Goal: Information Seeking & Learning: Find specific fact

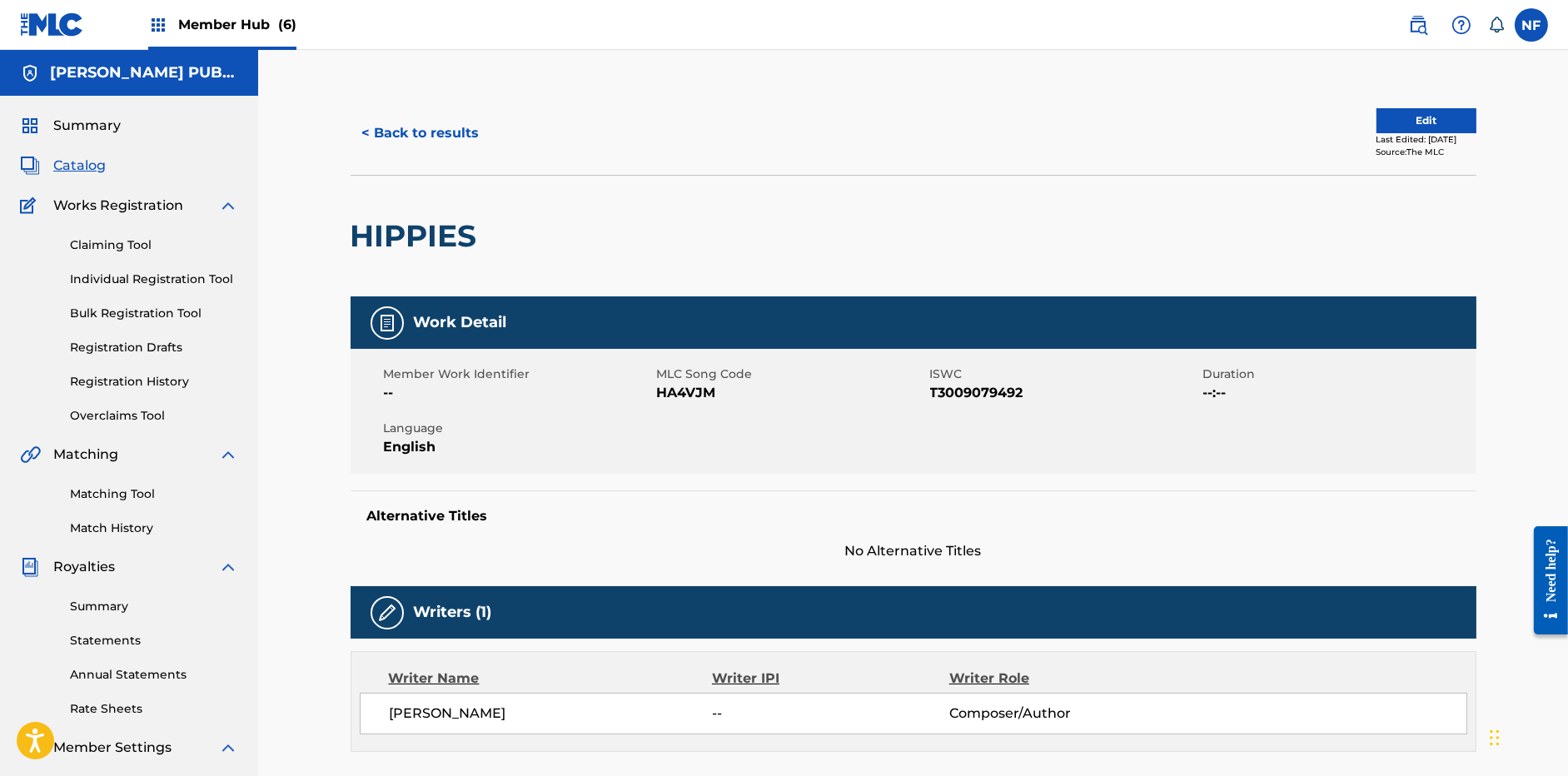
click at [278, 19] on span "(6)" at bounding box center [287, 24] width 18 height 15
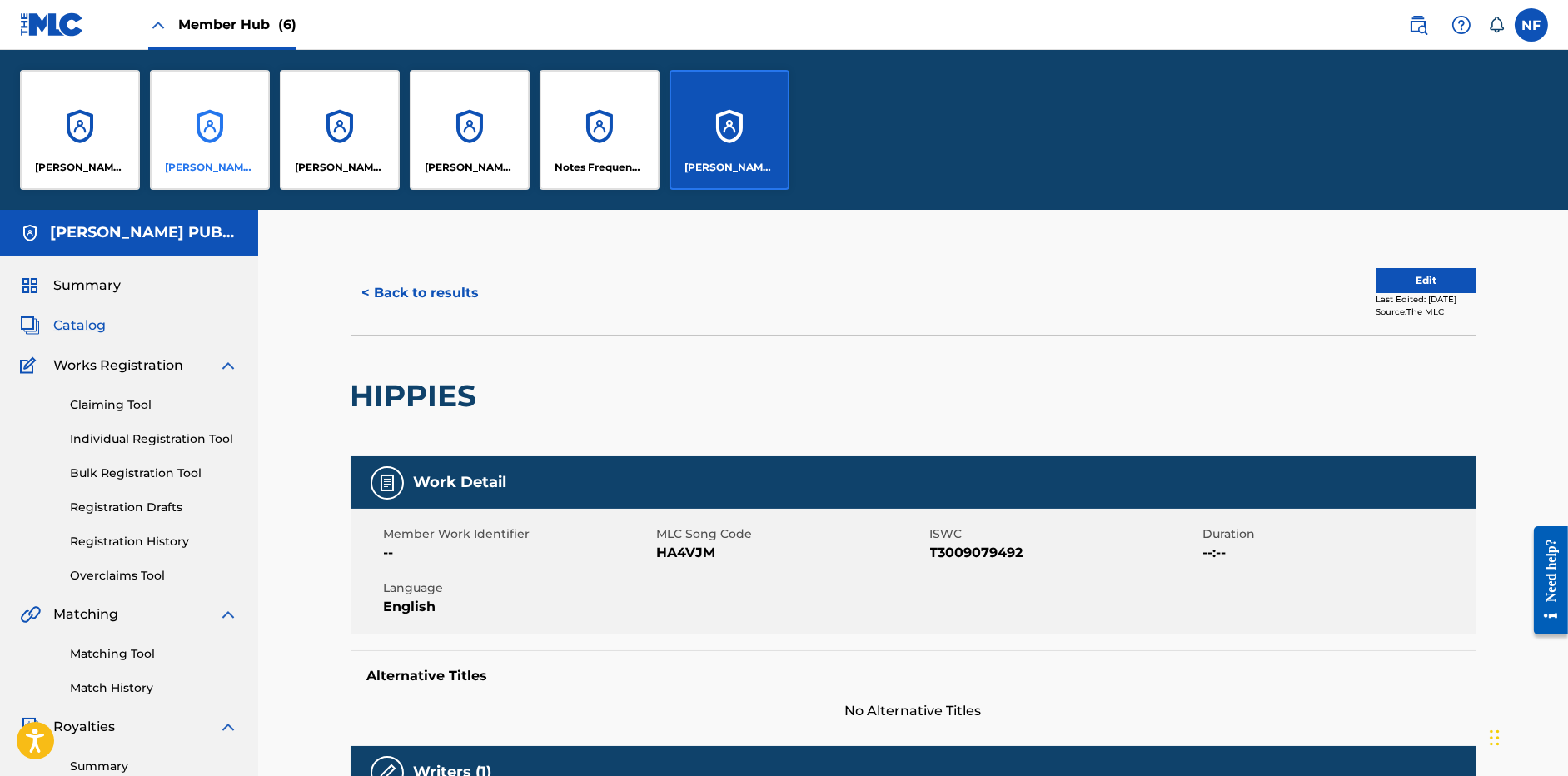
click at [191, 155] on div "DILLON BASSE PUBLISHING" at bounding box center [210, 130] width 120 height 120
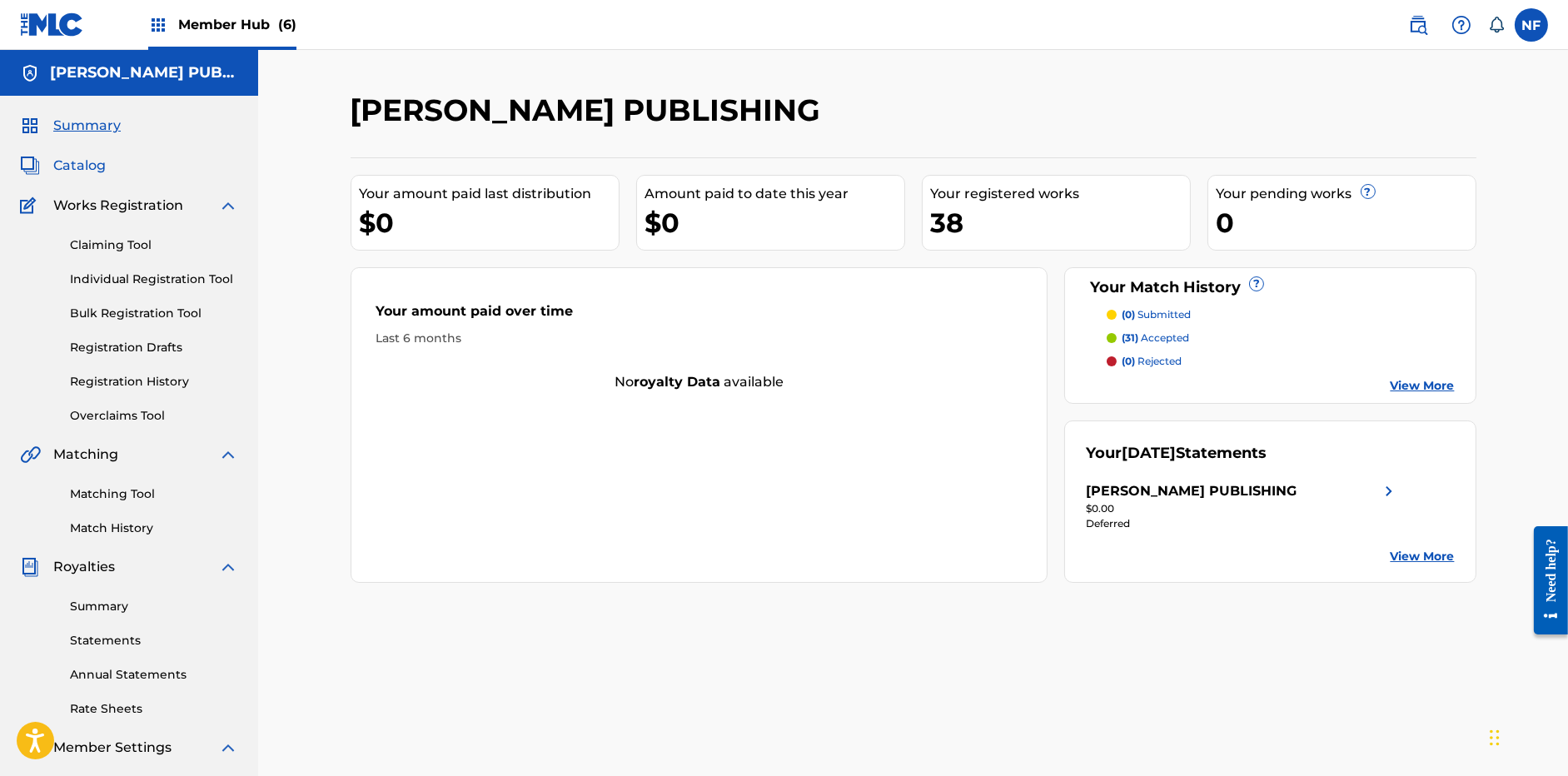
click at [75, 156] on span "Catalog" at bounding box center [79, 165] width 53 height 20
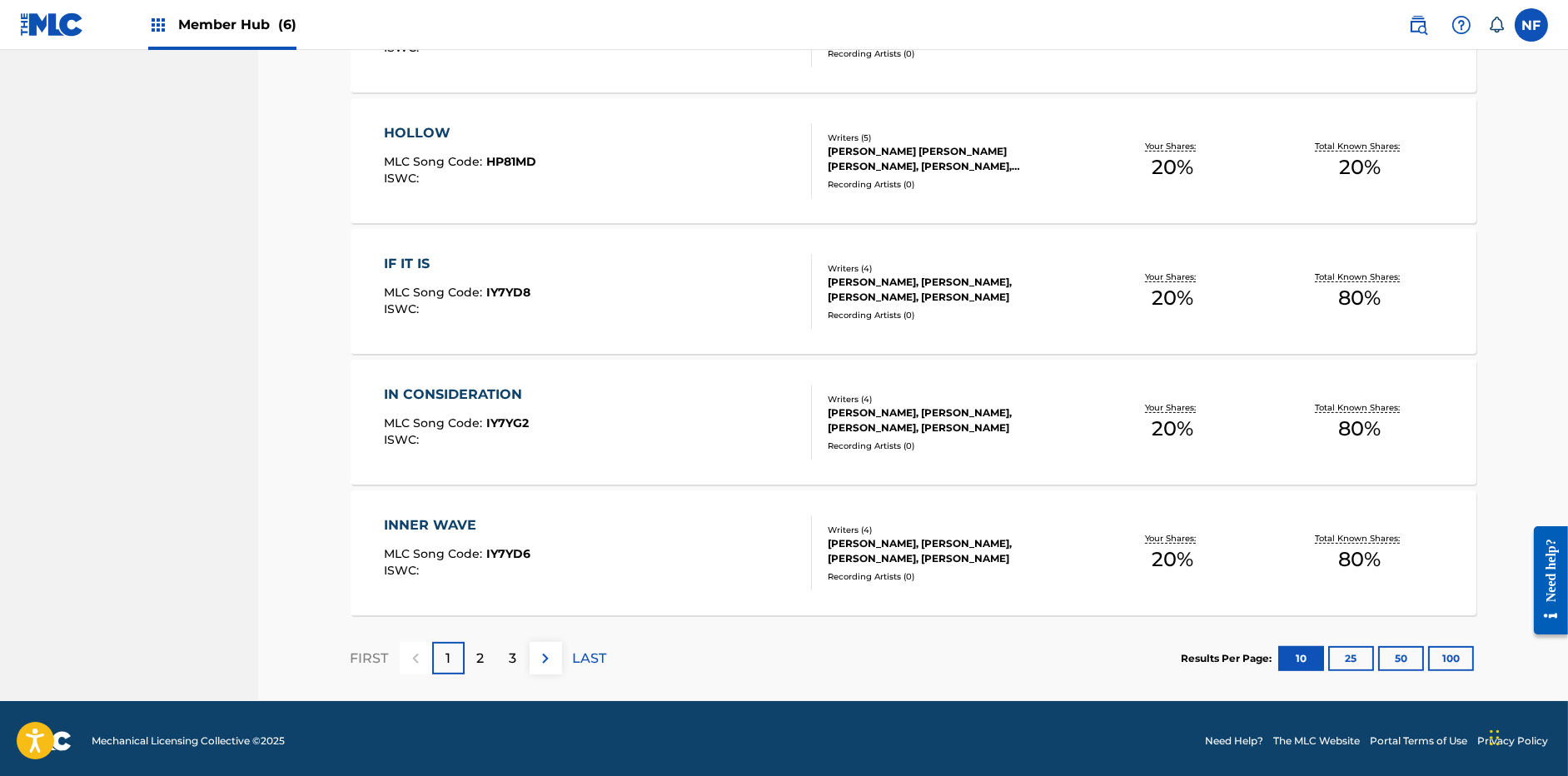
scroll to position [1128, 0]
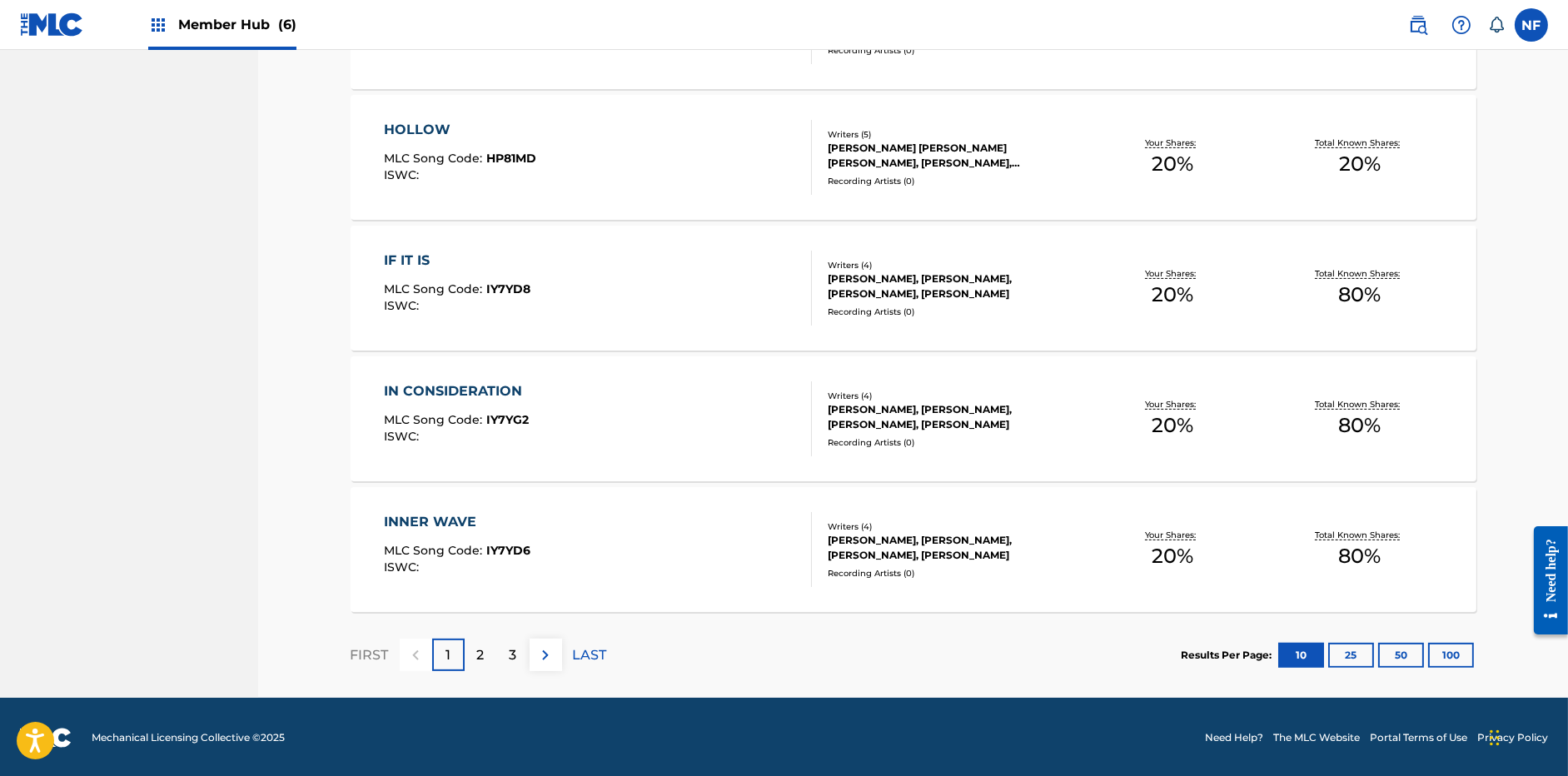
click at [867, 425] on div "DEVON MICHAEL VONBALSON, DILLON BASSE, MITCHELL DYLAN FOUNTAIN, TRISTAN DUNCAN" at bounding box center [953, 416] width 251 height 30
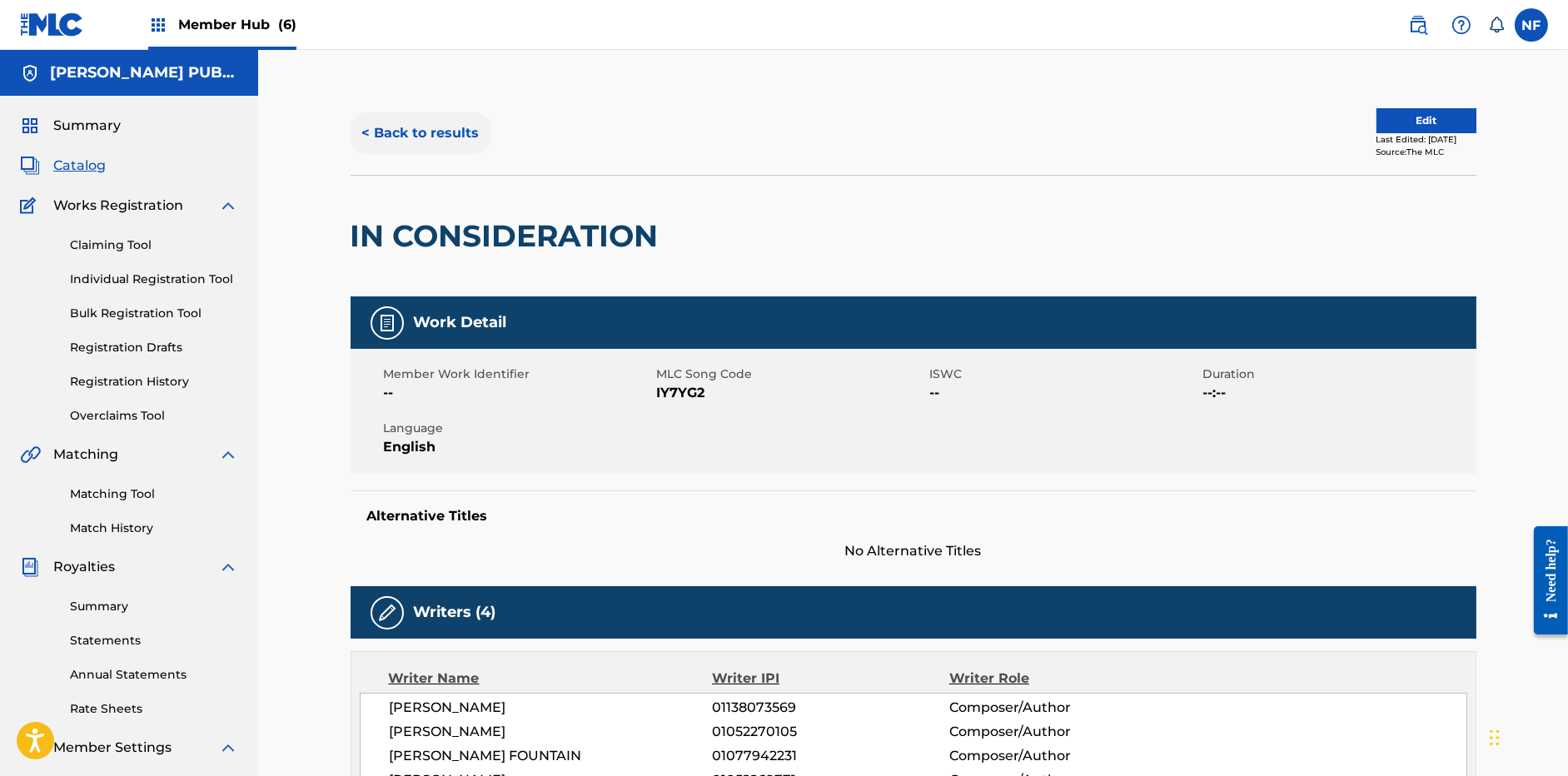
click at [422, 133] on button "< Back to results" at bounding box center [421, 133] width 140 height 41
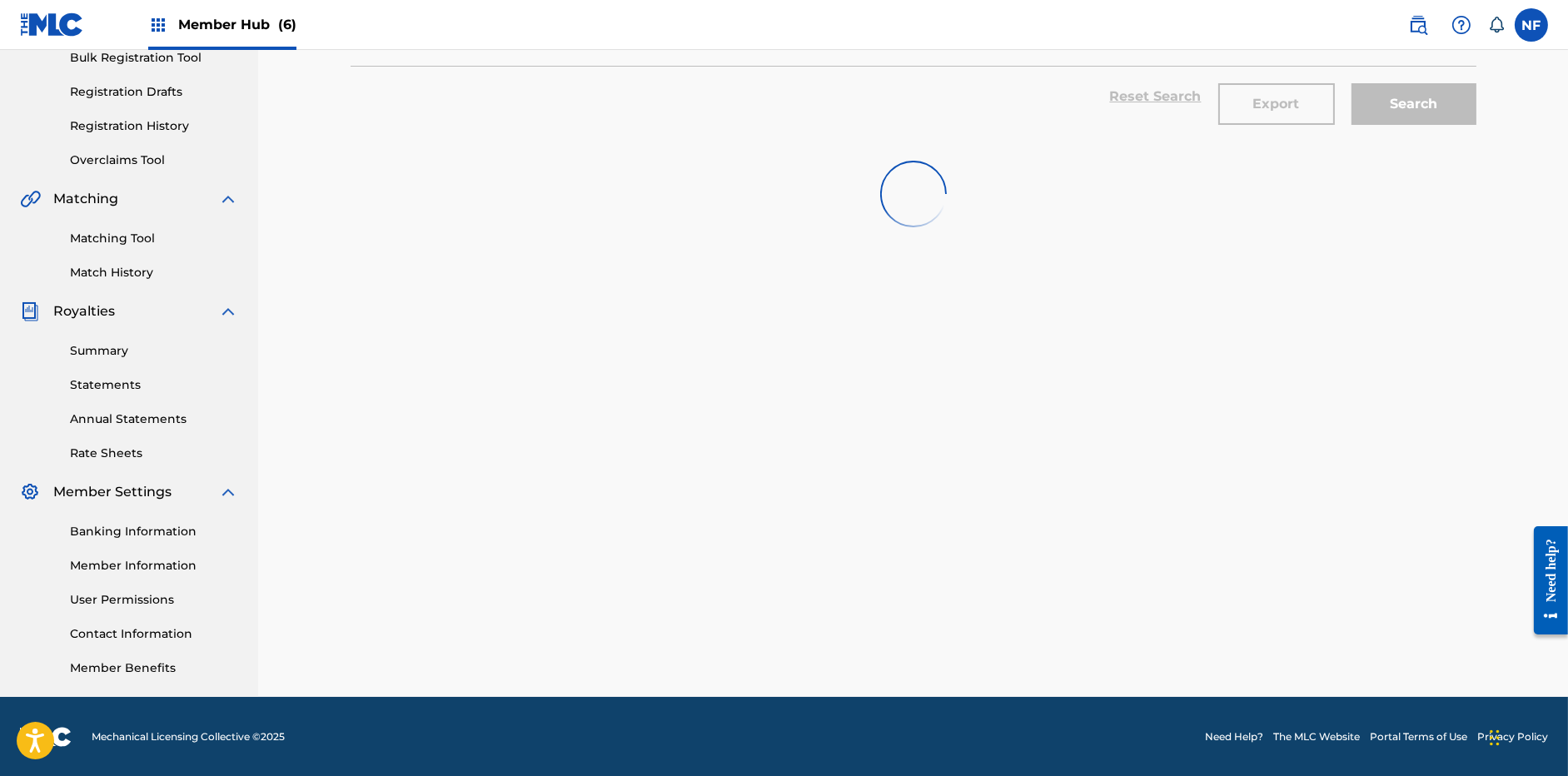
scroll to position [1085, 0]
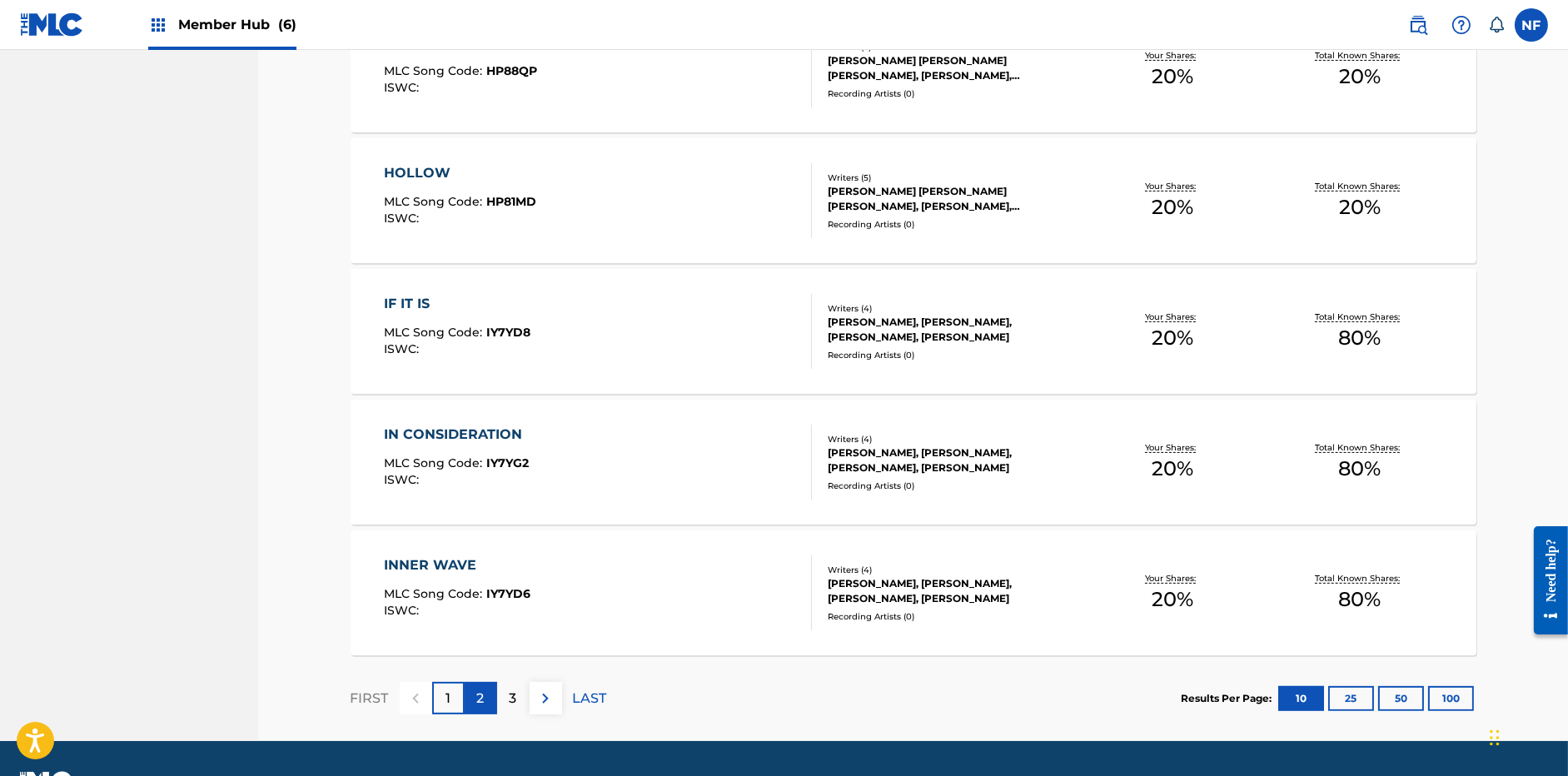
click at [473, 698] on div "2" at bounding box center [481, 698] width 33 height 33
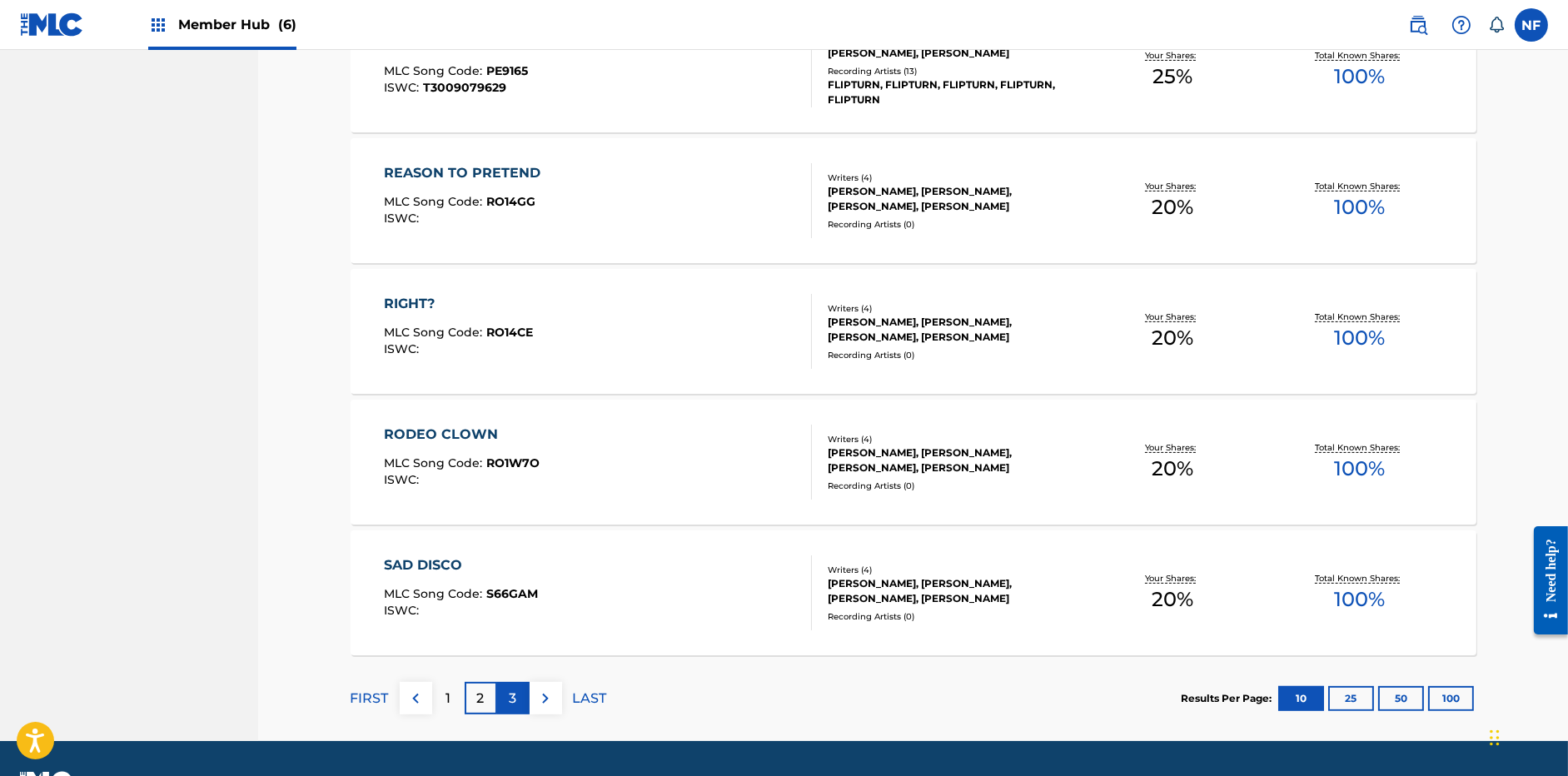
click at [514, 703] on p "3" at bounding box center [514, 698] width 8 height 20
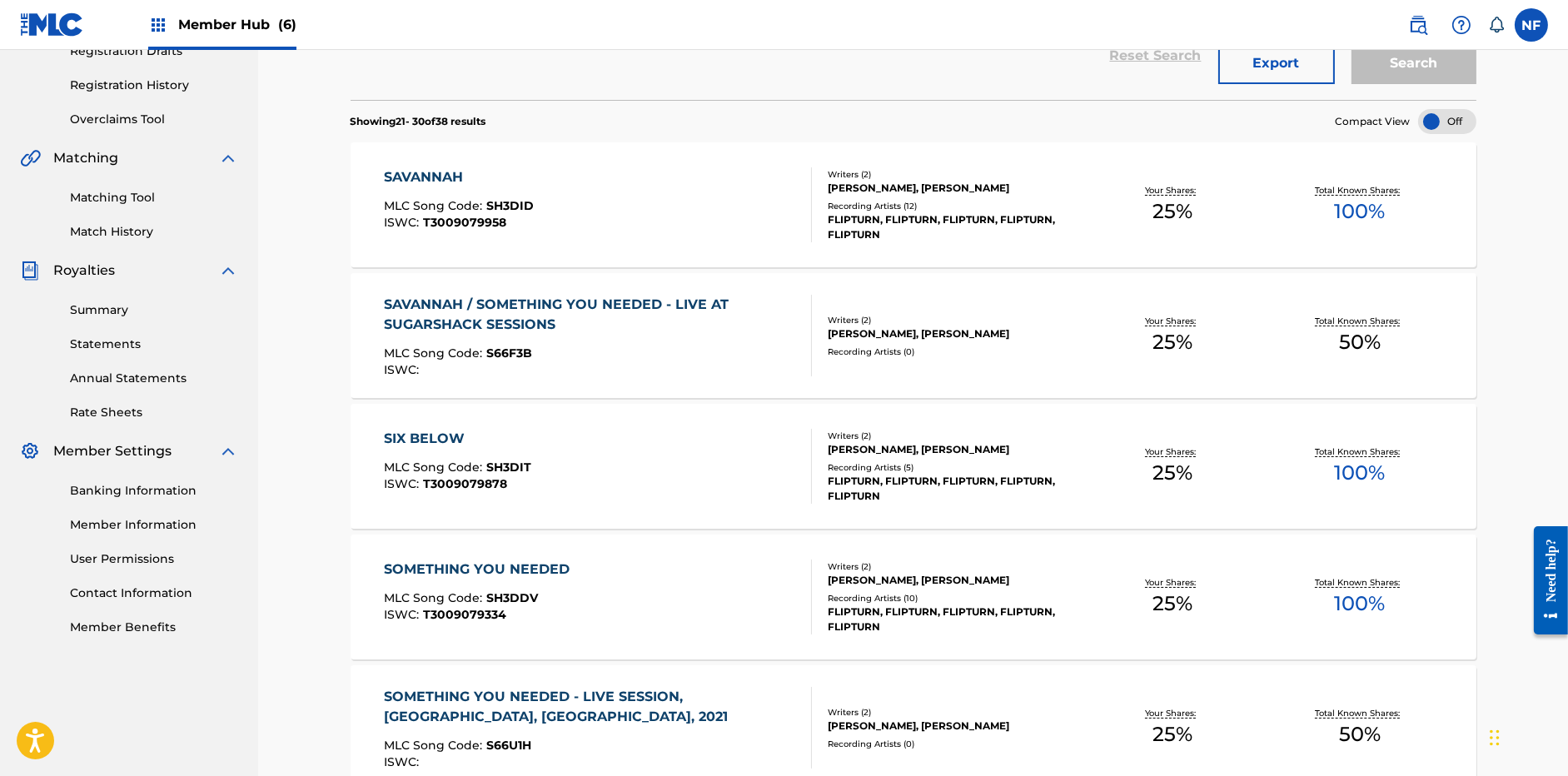
scroll to position [1128, 0]
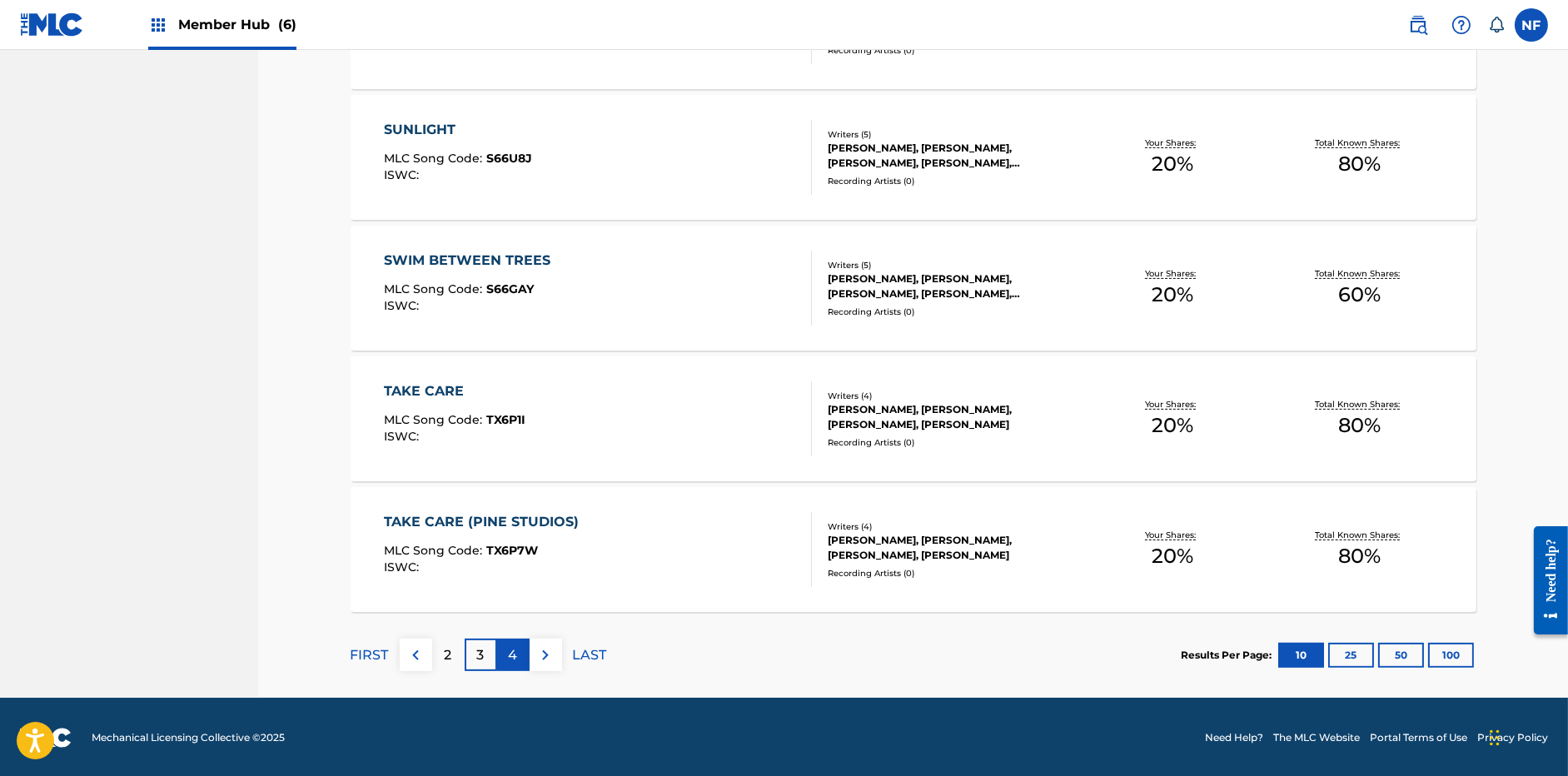
click at [518, 658] on div "4" at bounding box center [514, 655] width 33 height 33
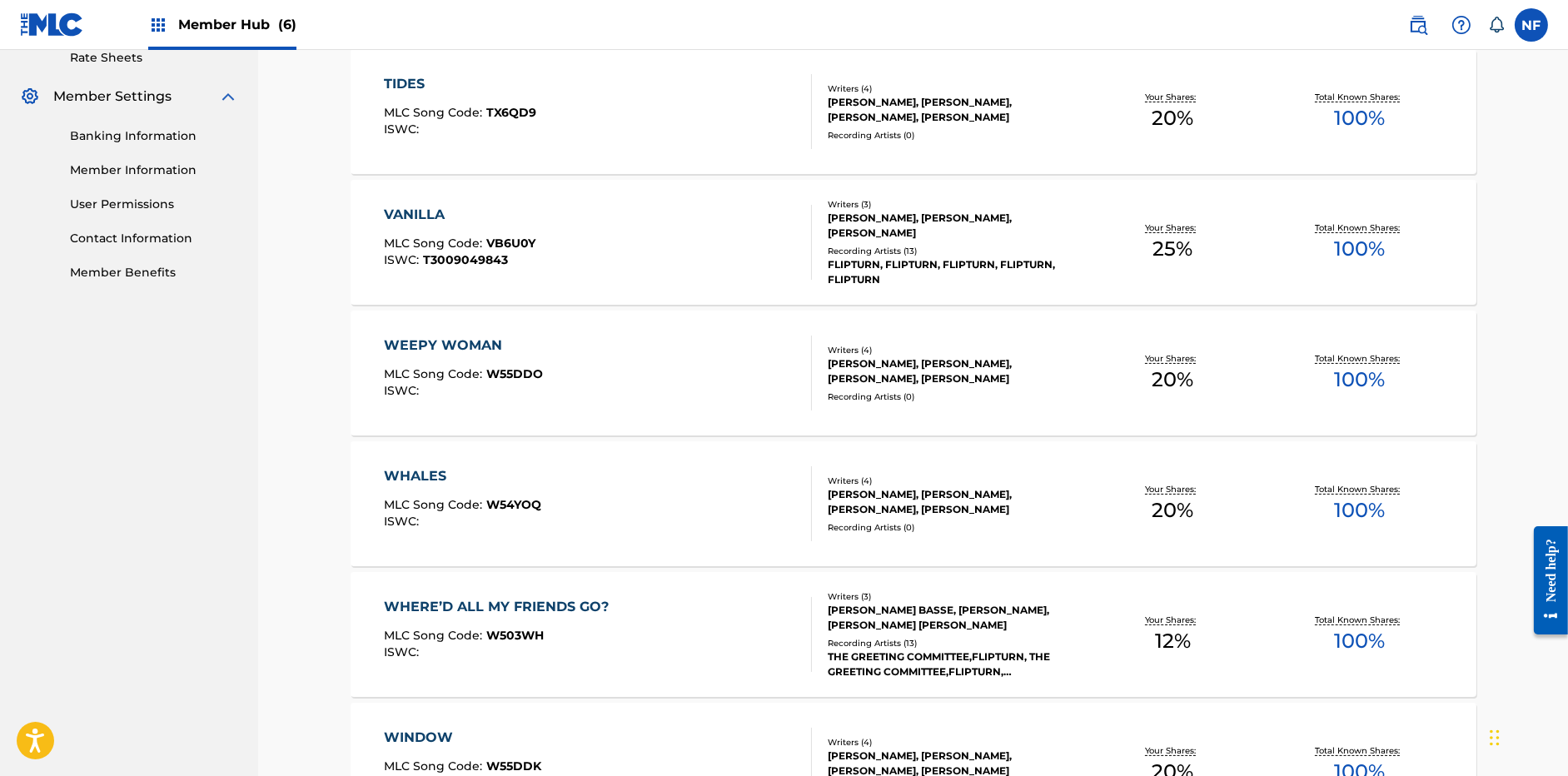
scroll to position [866, 0]
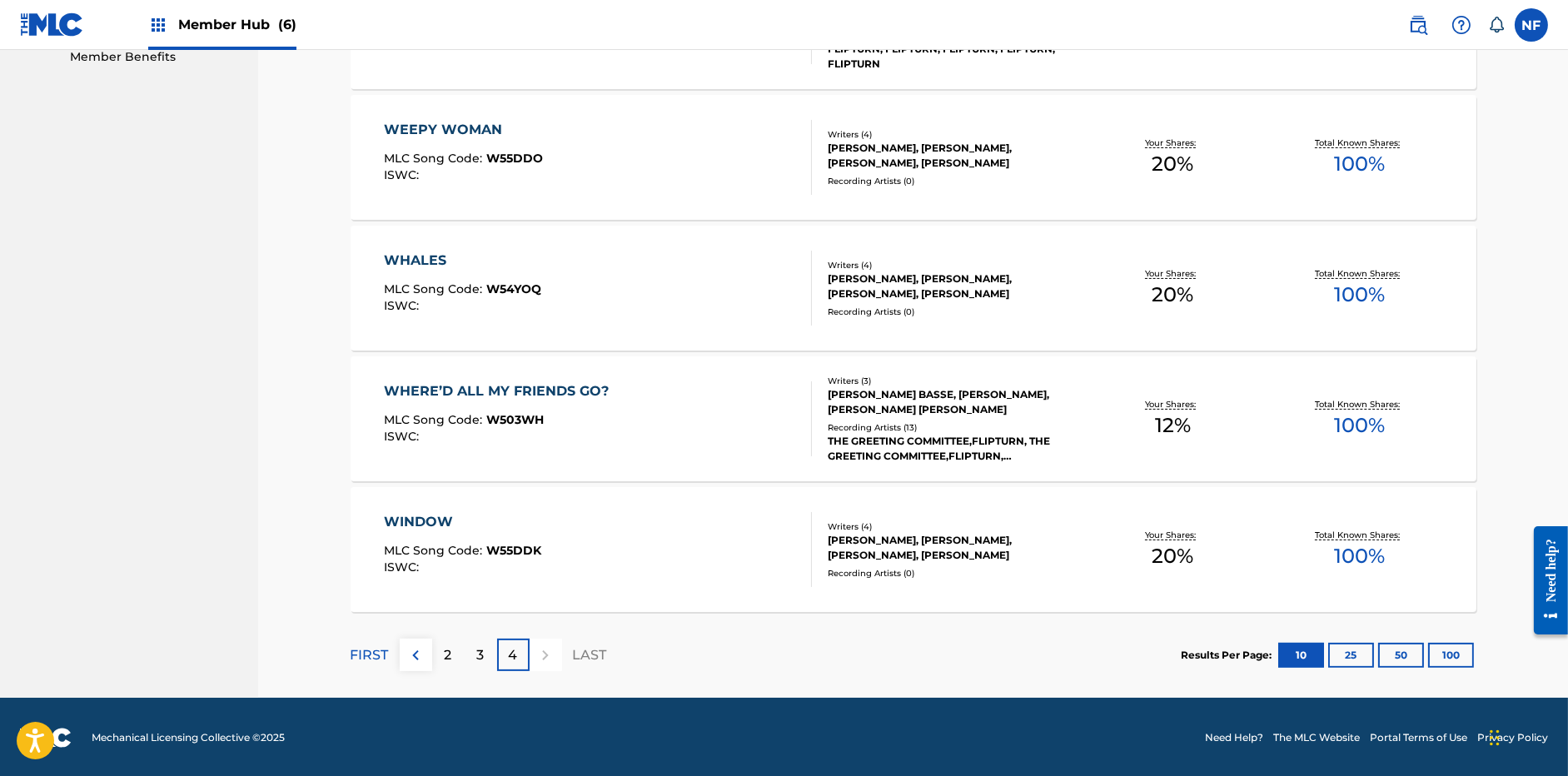
click at [532, 658] on div at bounding box center [546, 655] width 33 height 33
click at [417, 656] on img at bounding box center [416, 655] width 20 height 20
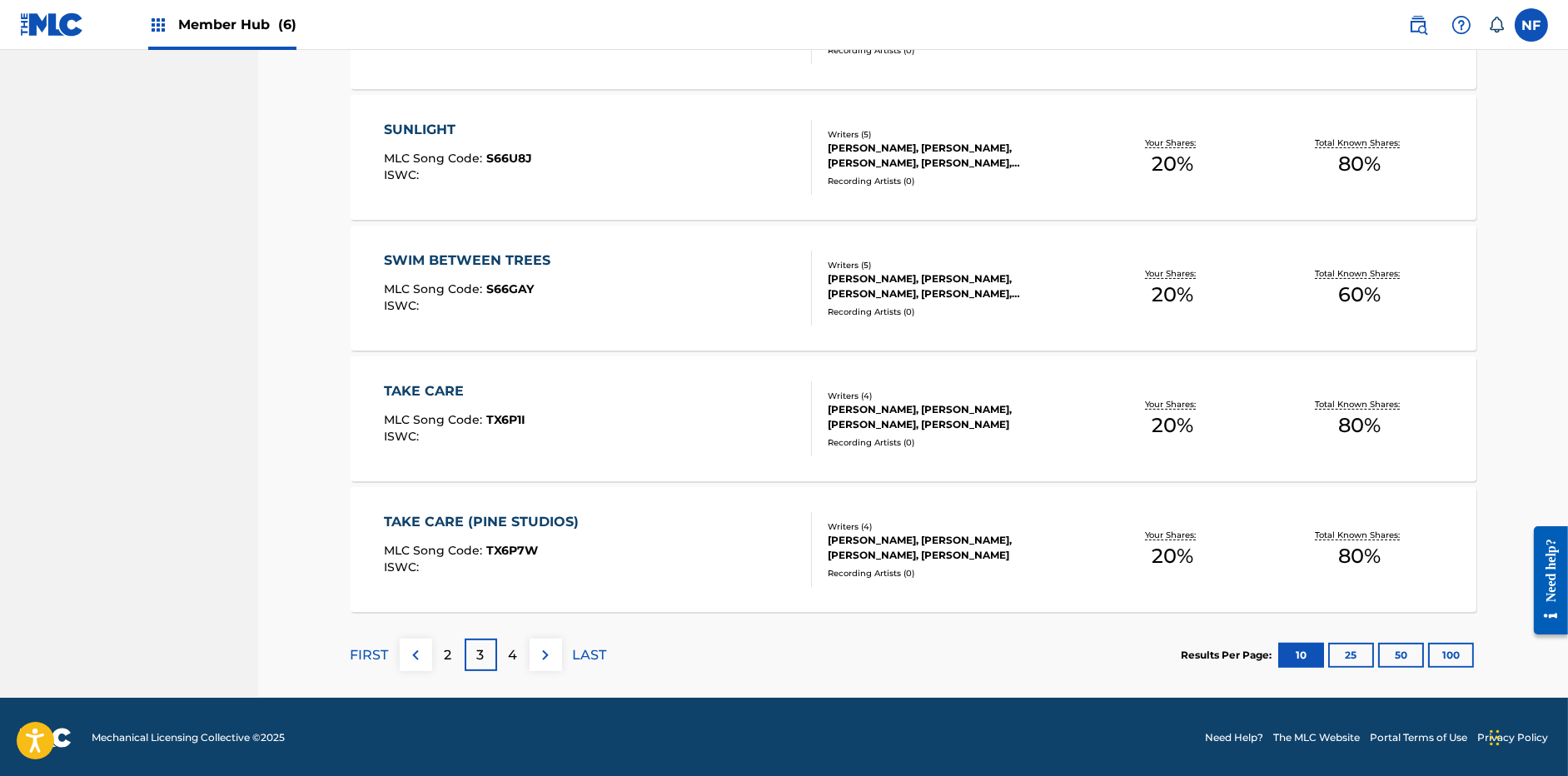
click at [444, 656] on p "2" at bounding box center [448, 655] width 8 height 20
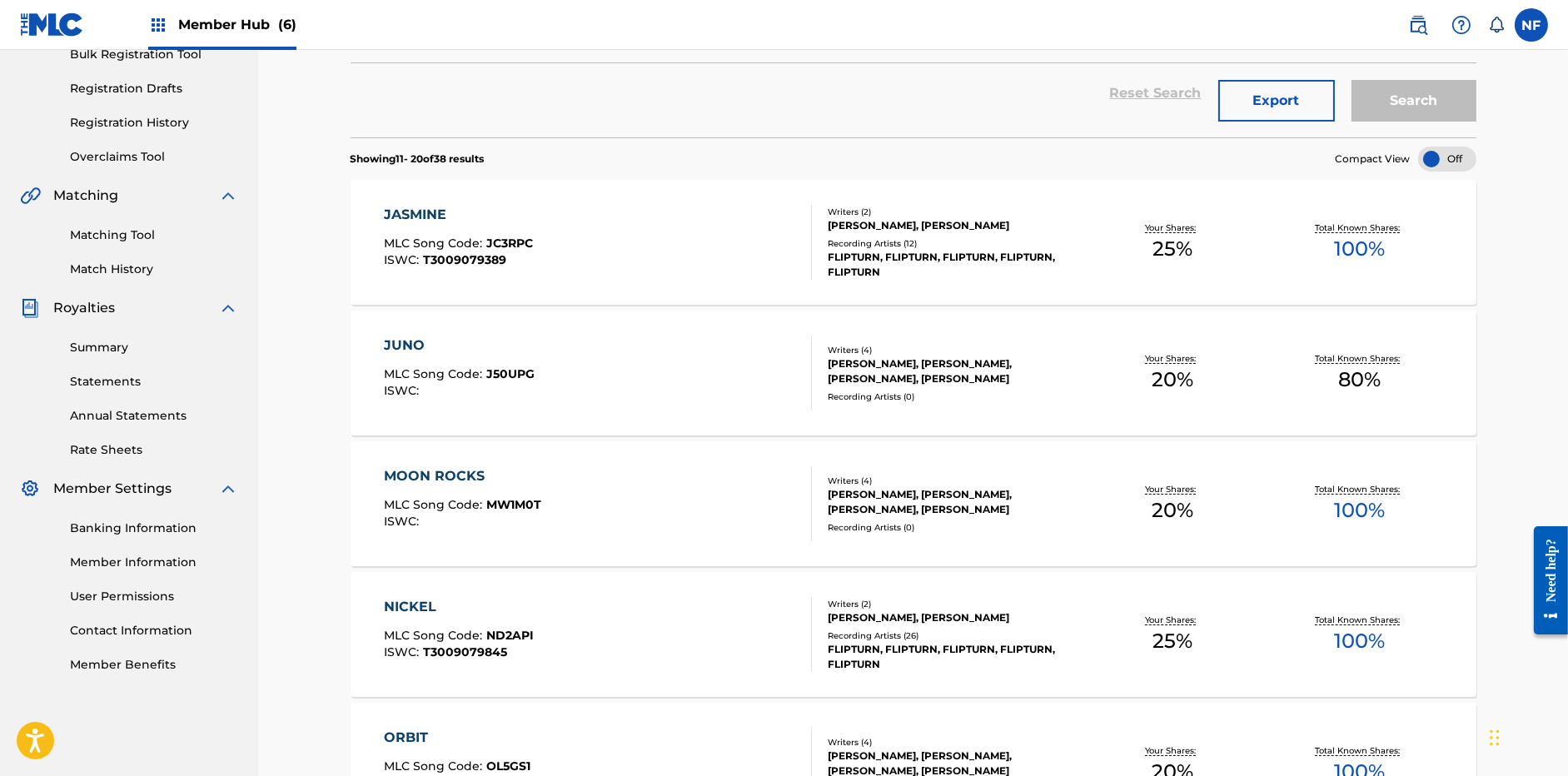
scroll to position [334, 0]
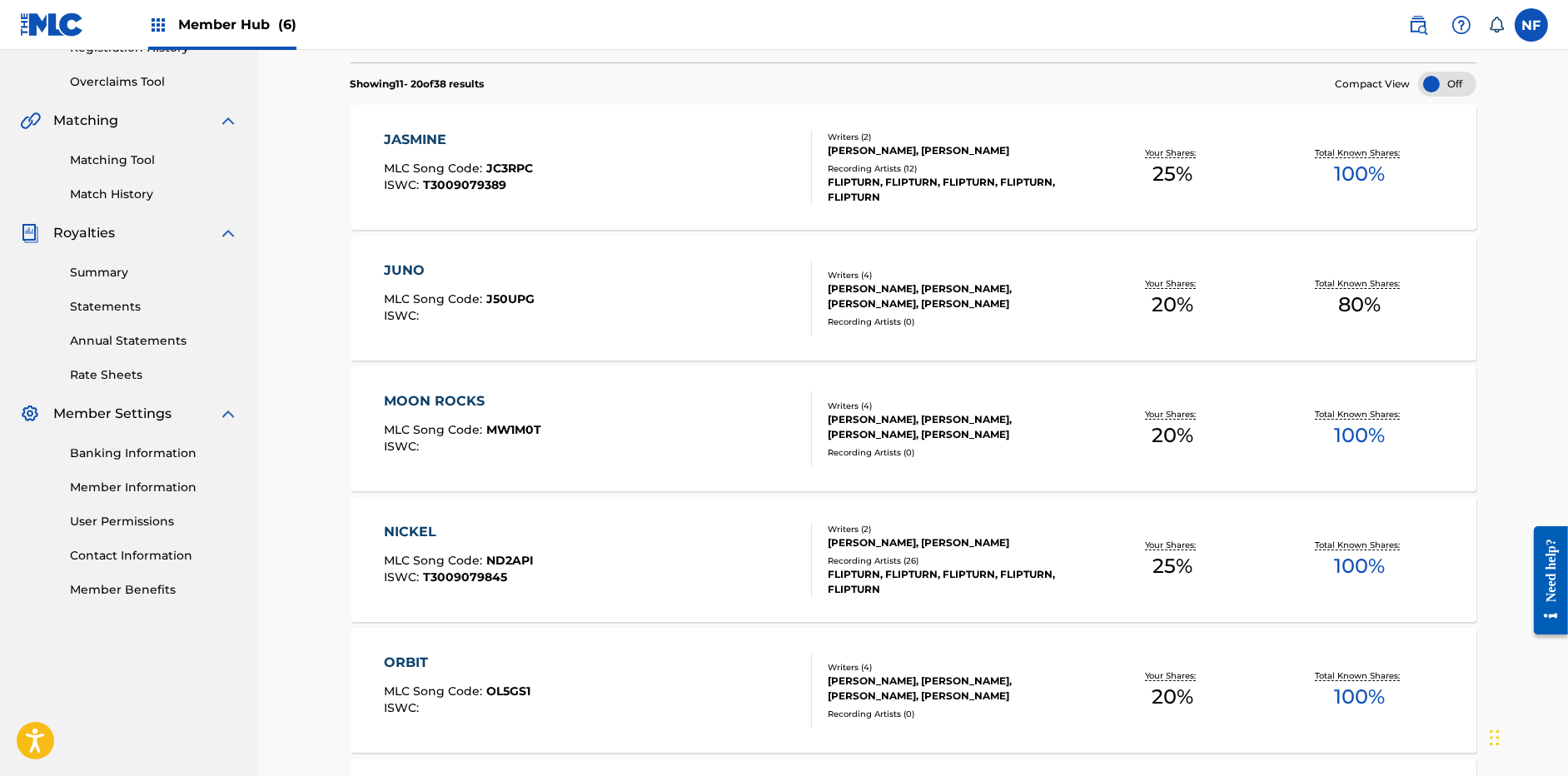
click at [505, 427] on span "MW1M0T" at bounding box center [514, 430] width 55 height 15
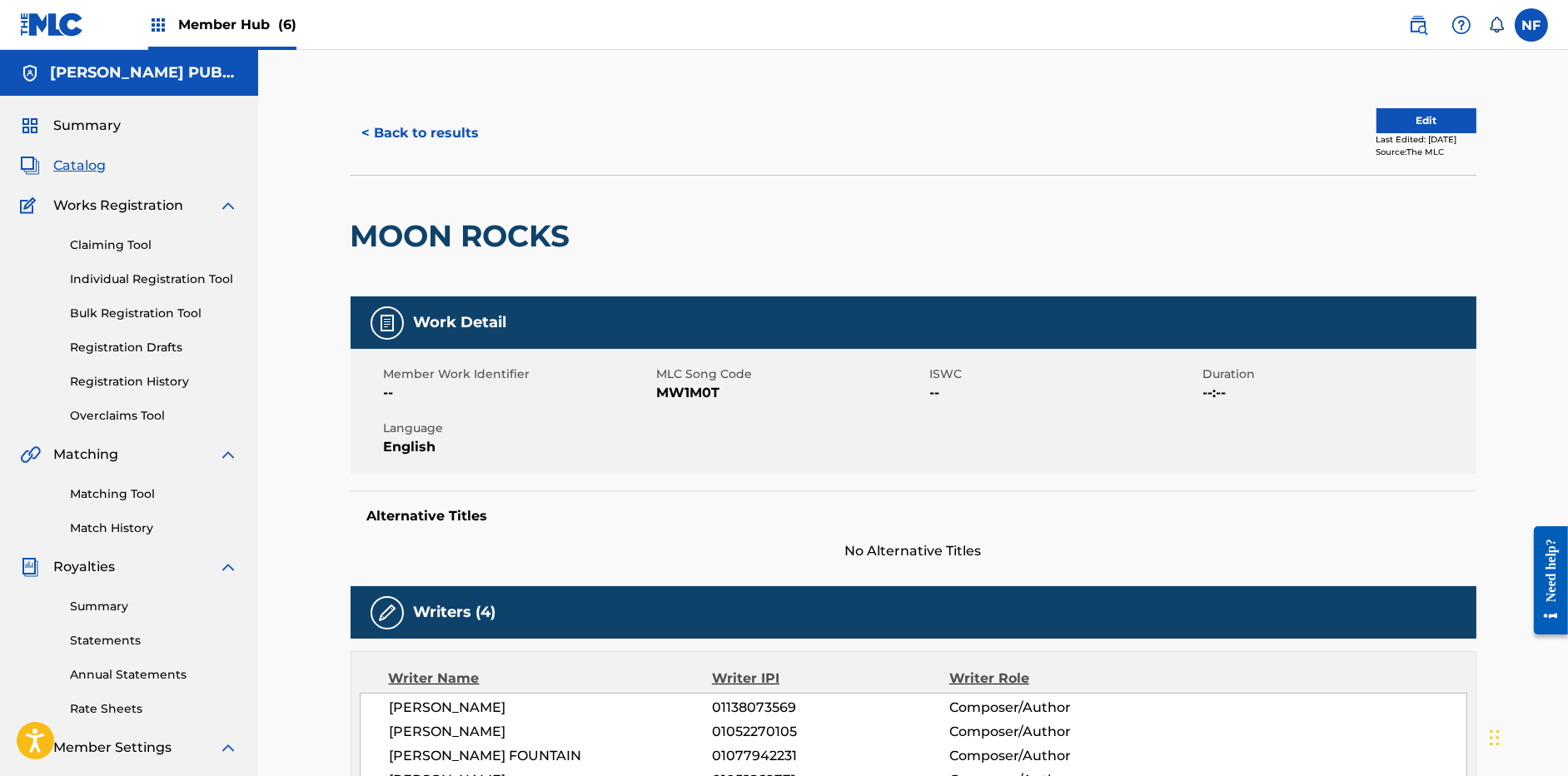
click at [667, 388] on span "MW1M0T" at bounding box center [792, 392] width 269 height 20
click at [691, 398] on span "MW1M0T" at bounding box center [792, 392] width 269 height 20
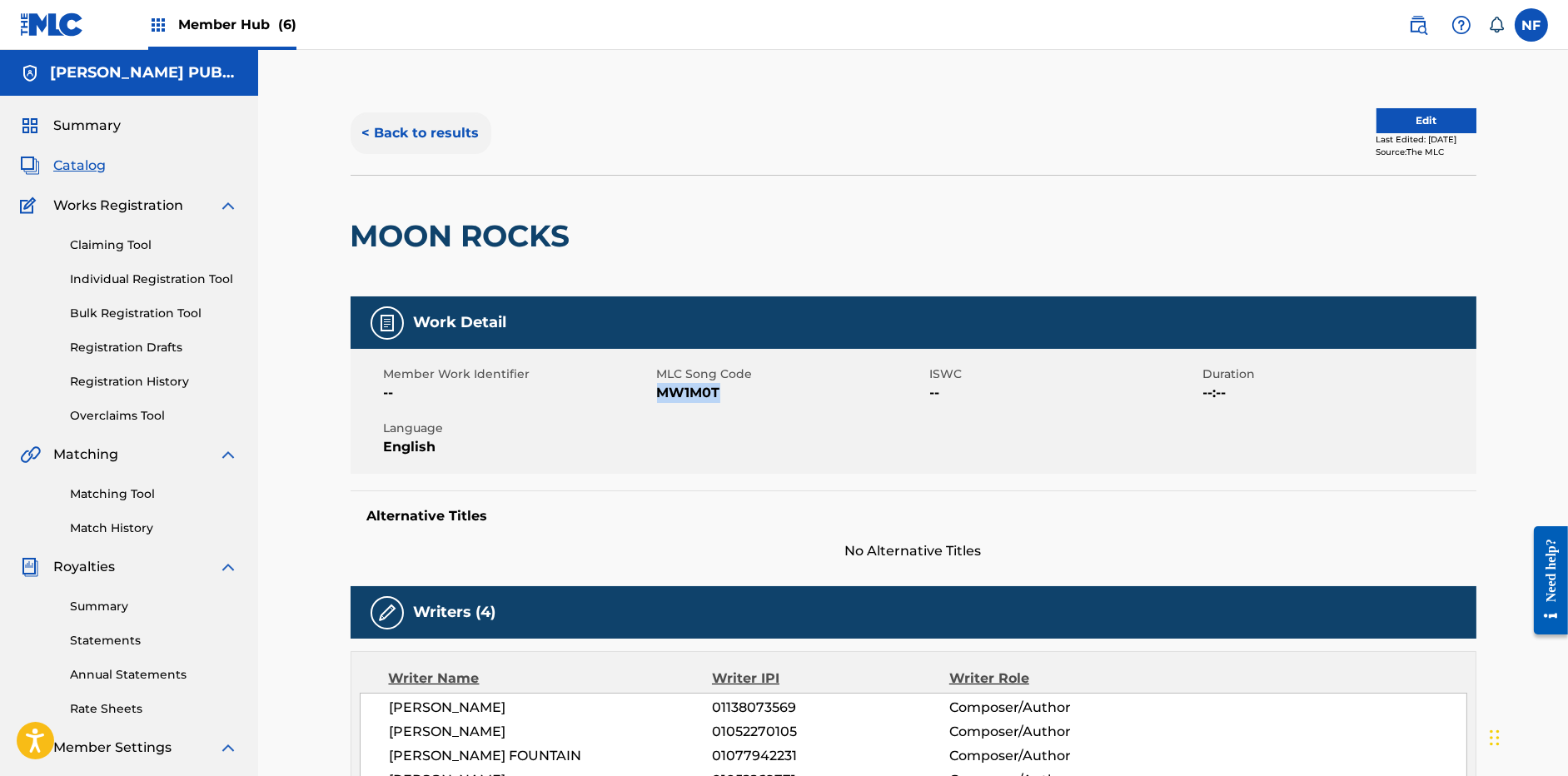
click at [456, 133] on button "< Back to results" at bounding box center [421, 133] width 140 height 41
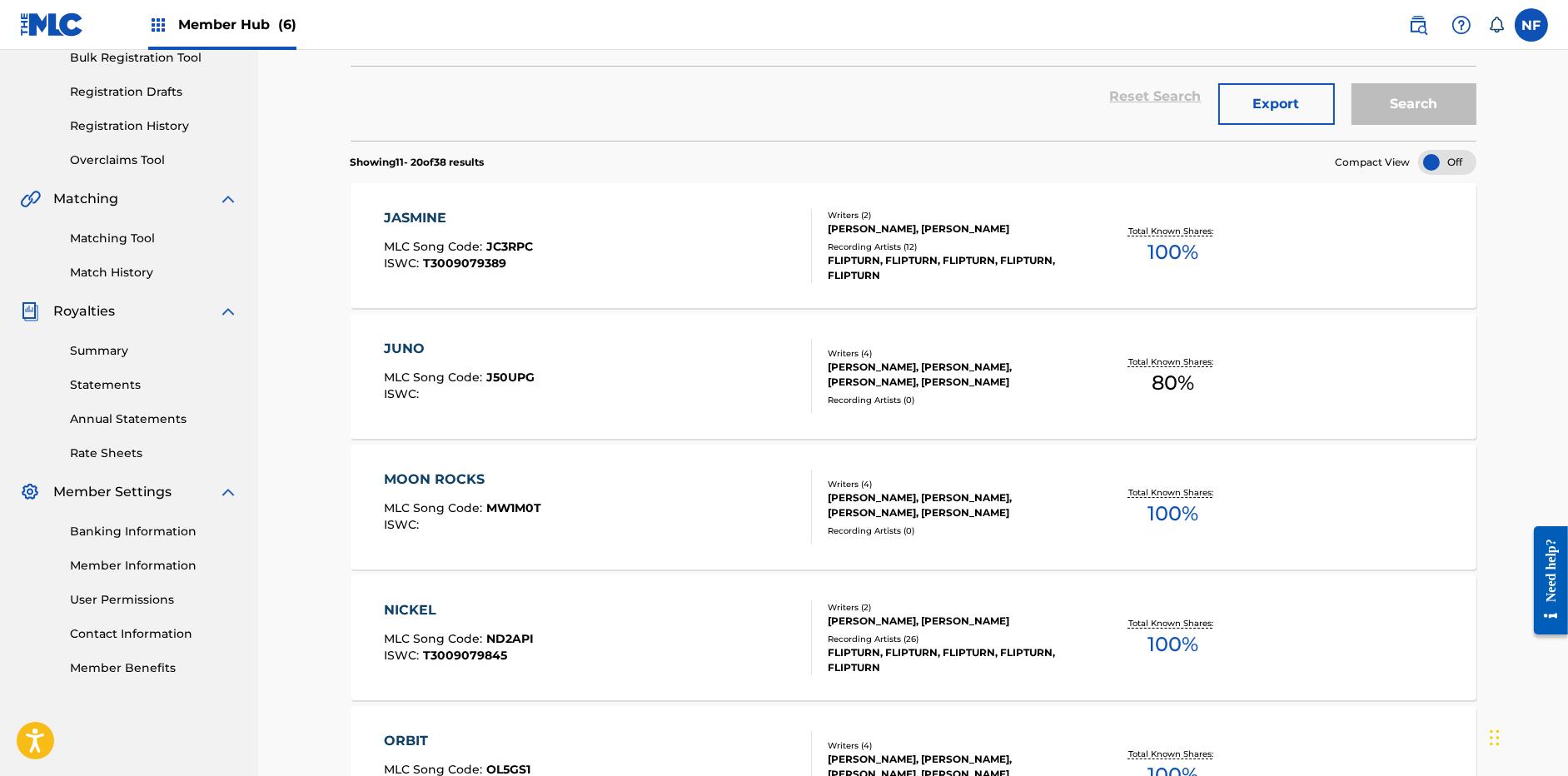
scroll to position [334, 0]
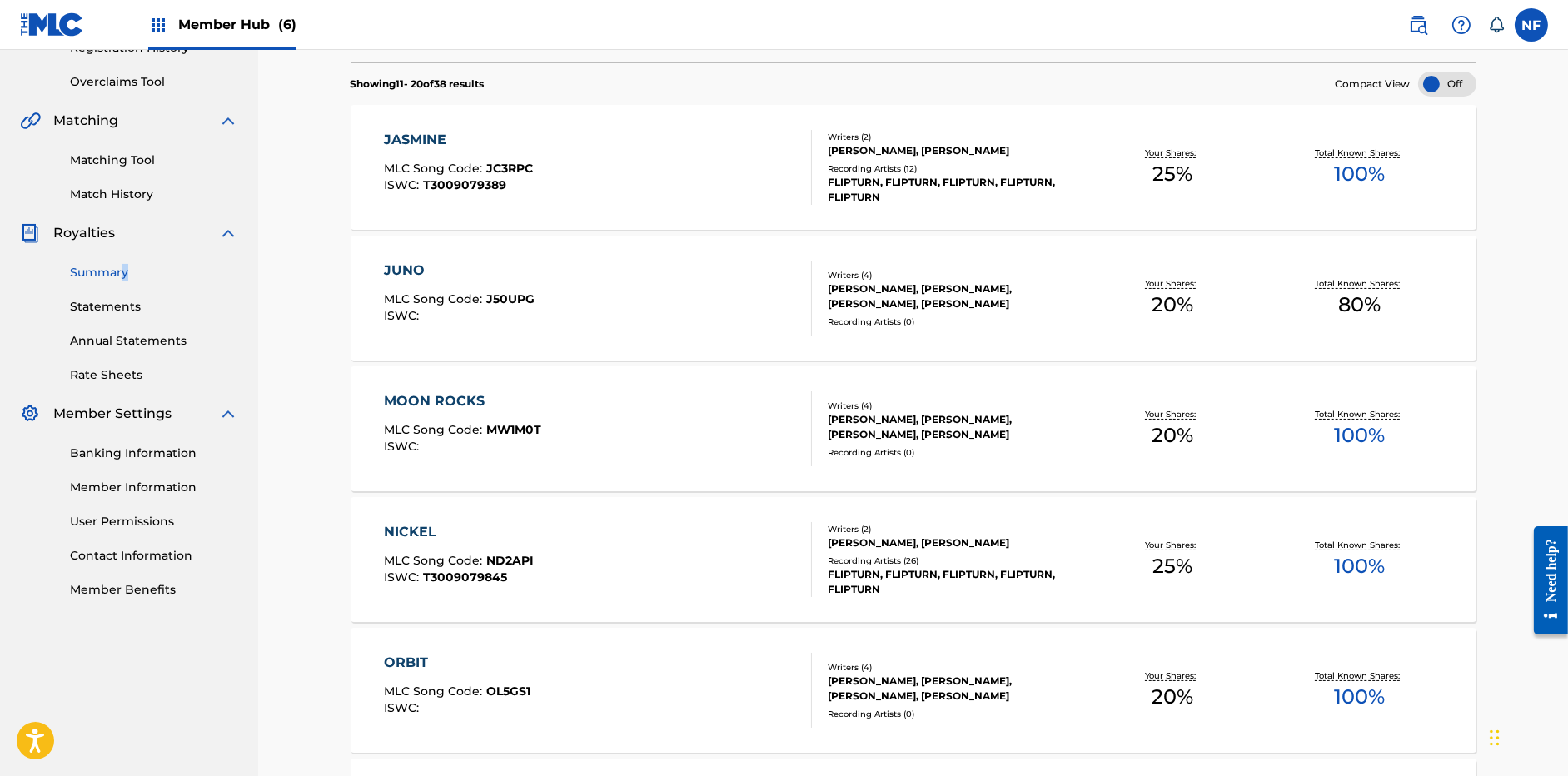
click at [122, 280] on div "Summary Statements Annual Statements Rate Sheets" at bounding box center [129, 313] width 218 height 140
click at [109, 269] on link "Summary" at bounding box center [154, 272] width 168 height 17
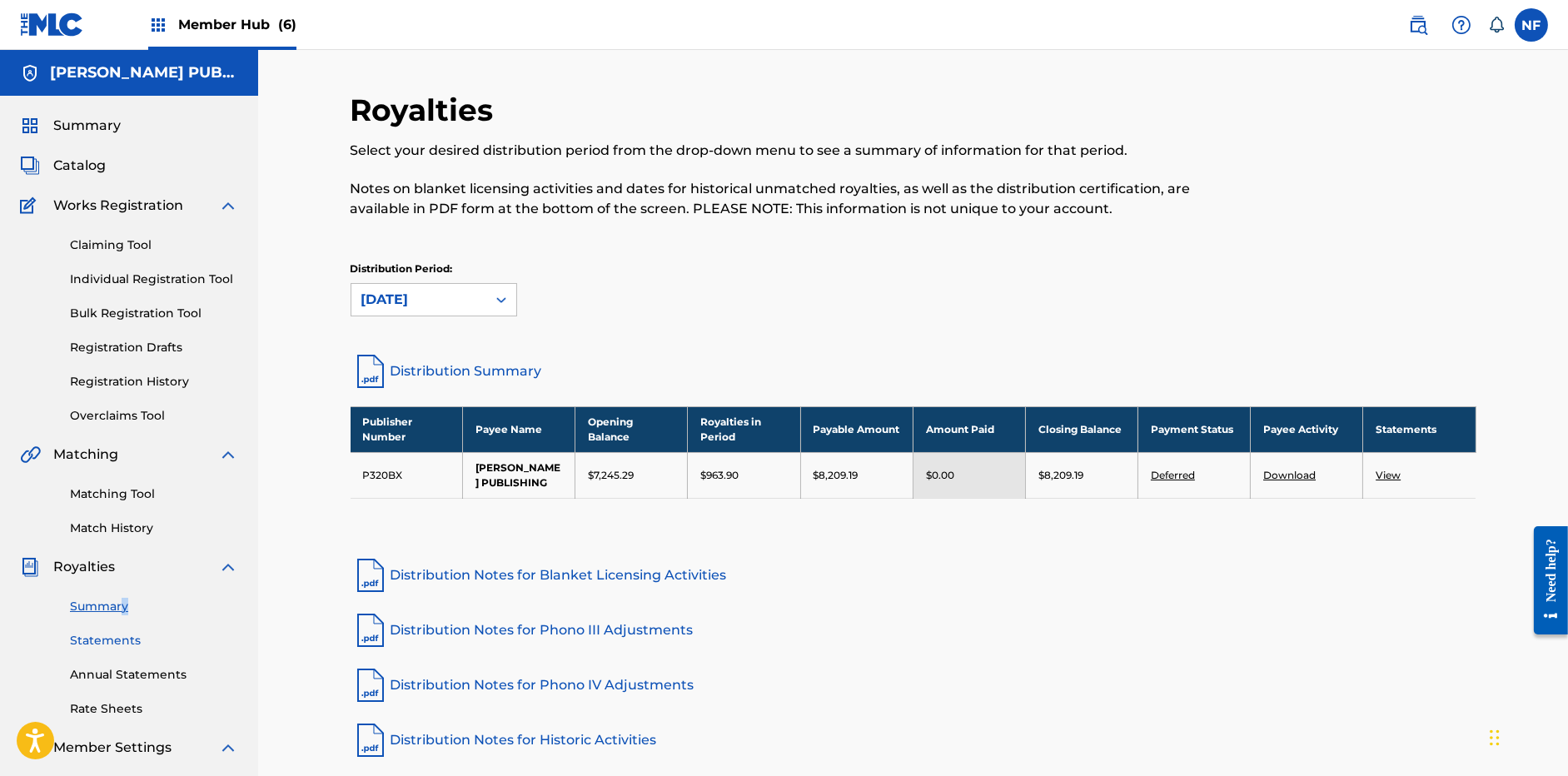
click at [97, 646] on link "Statements" at bounding box center [154, 640] width 168 height 17
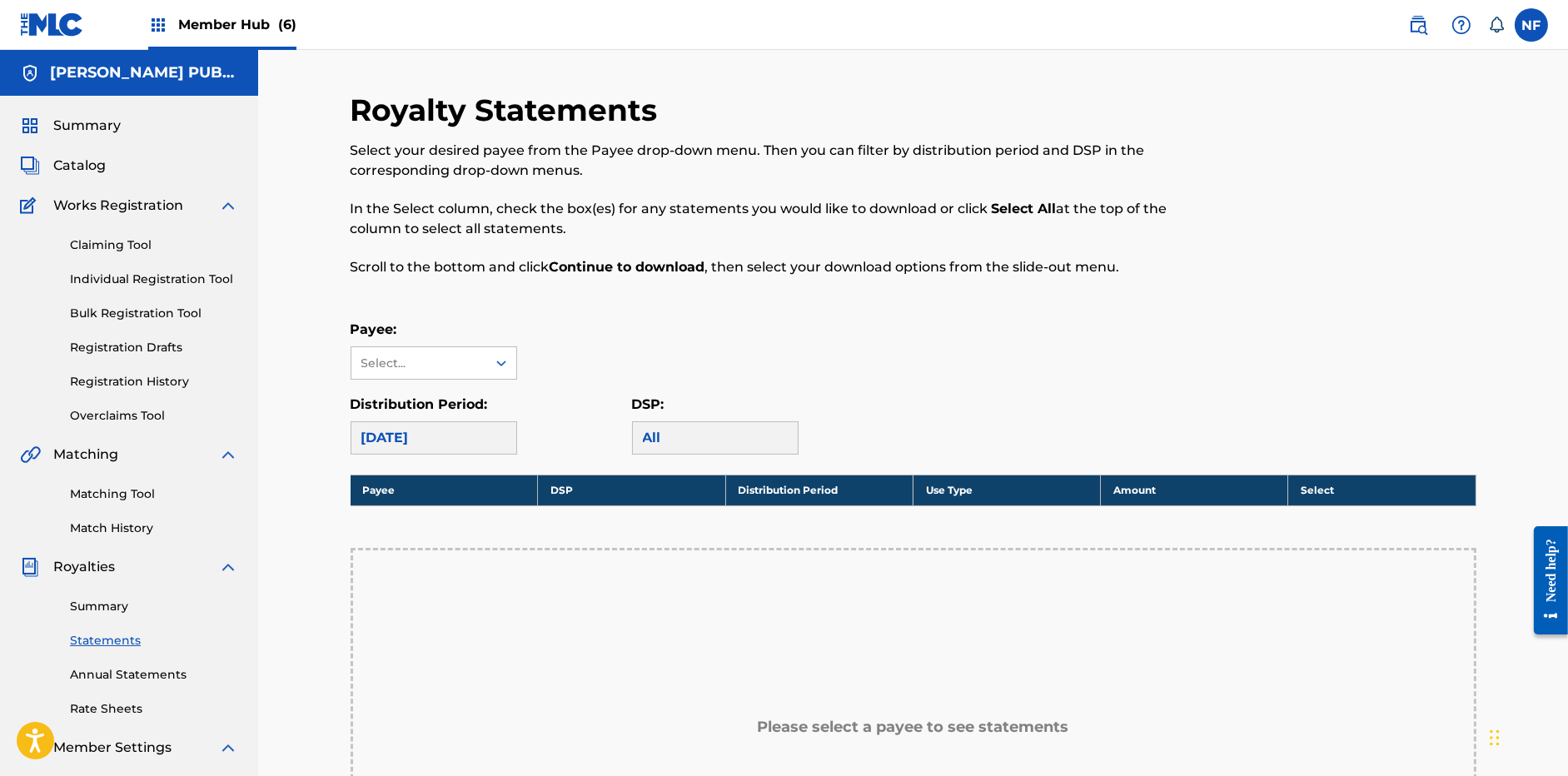
click at [454, 446] on div "September 2025" at bounding box center [434, 438] width 166 height 34
click at [435, 344] on div "Payee: Select..." at bounding box center [434, 349] width 166 height 60
click at [424, 369] on div "Select..." at bounding box center [418, 363] width 114 height 17
click at [400, 404] on div "[PERSON_NAME] PUBLISHING" at bounding box center [433, 411] width 164 height 62
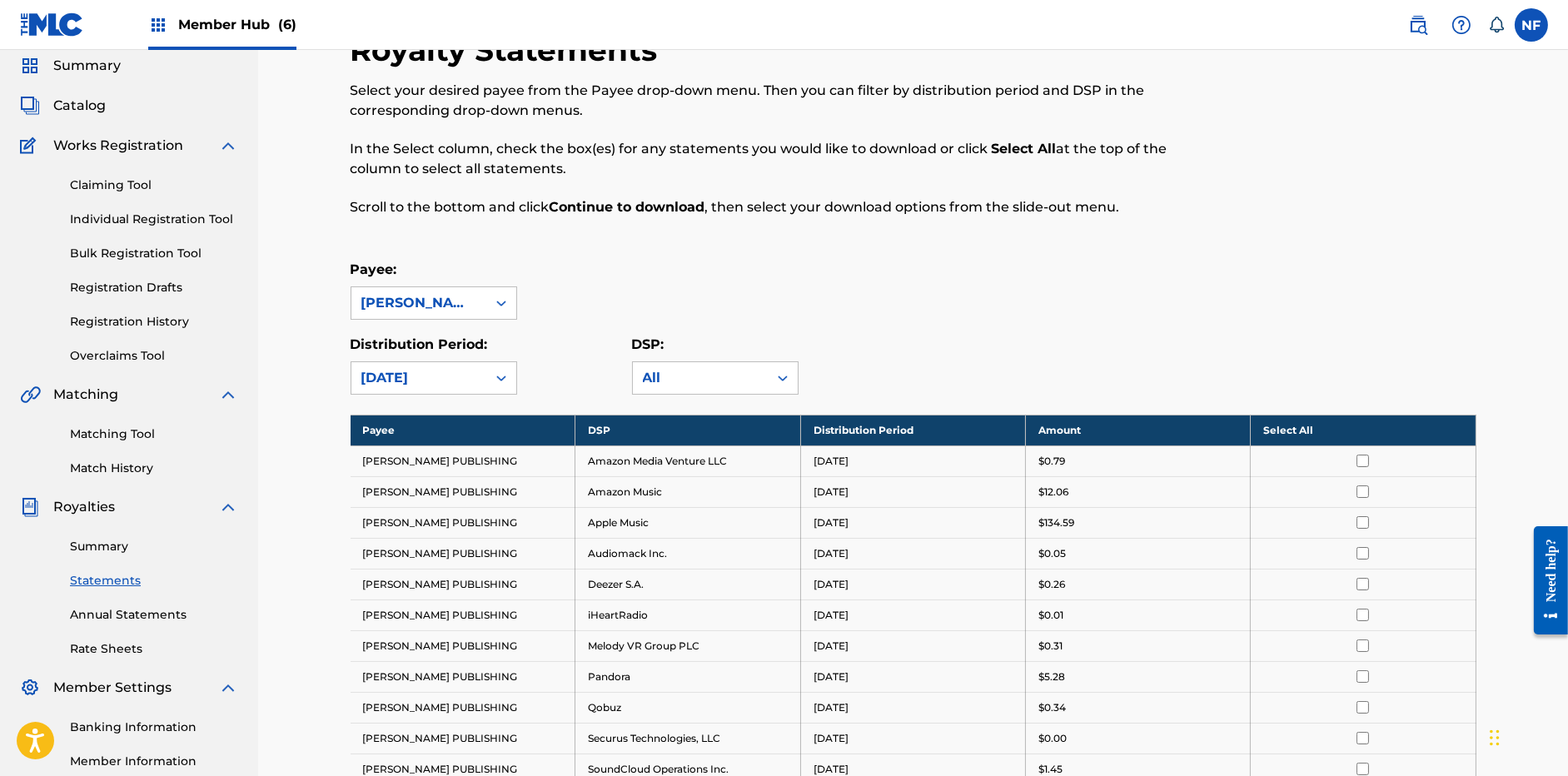
scroll to position [59, 0]
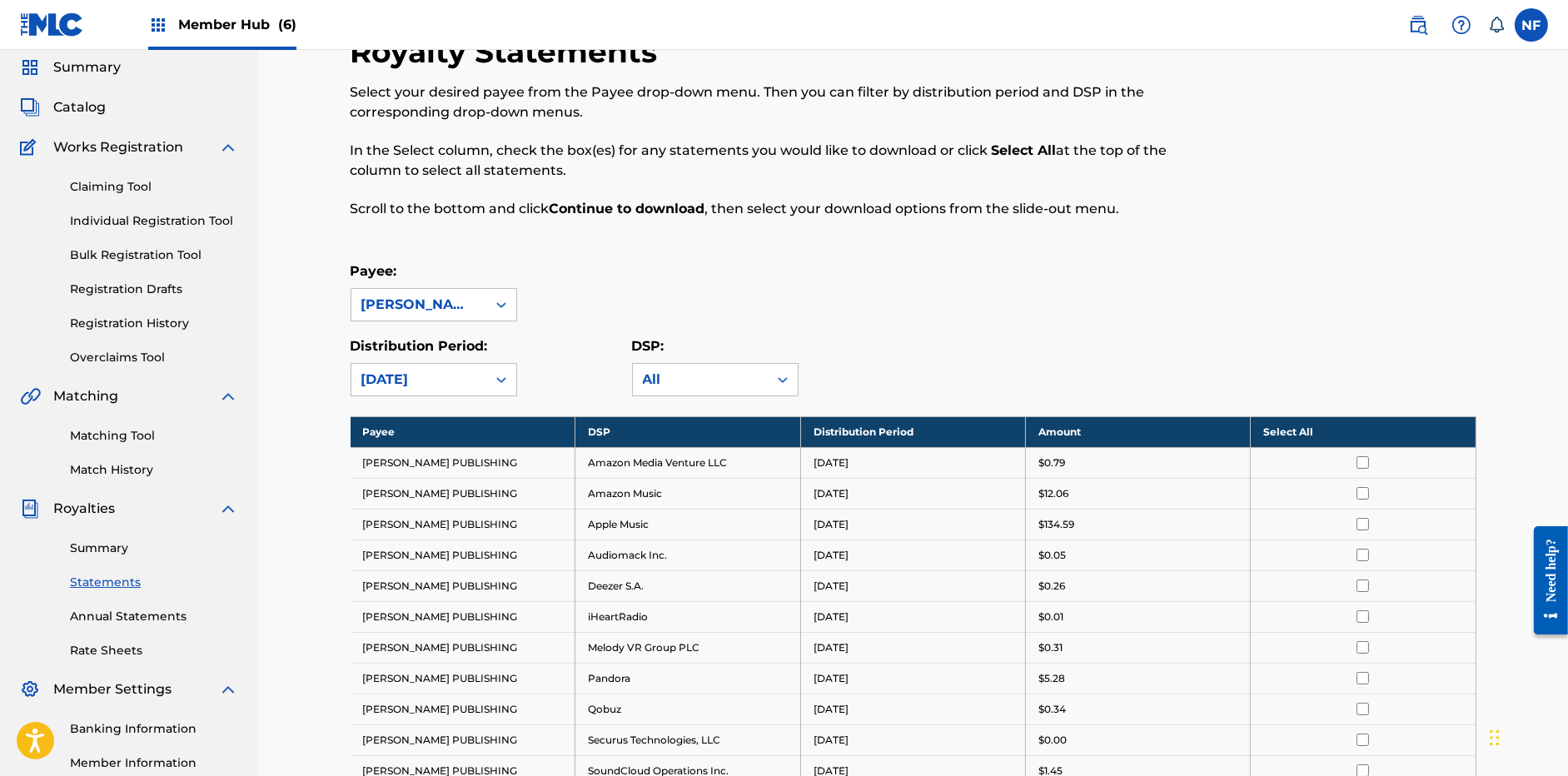
click at [105, 110] on span "Catalog" at bounding box center [79, 107] width 53 height 20
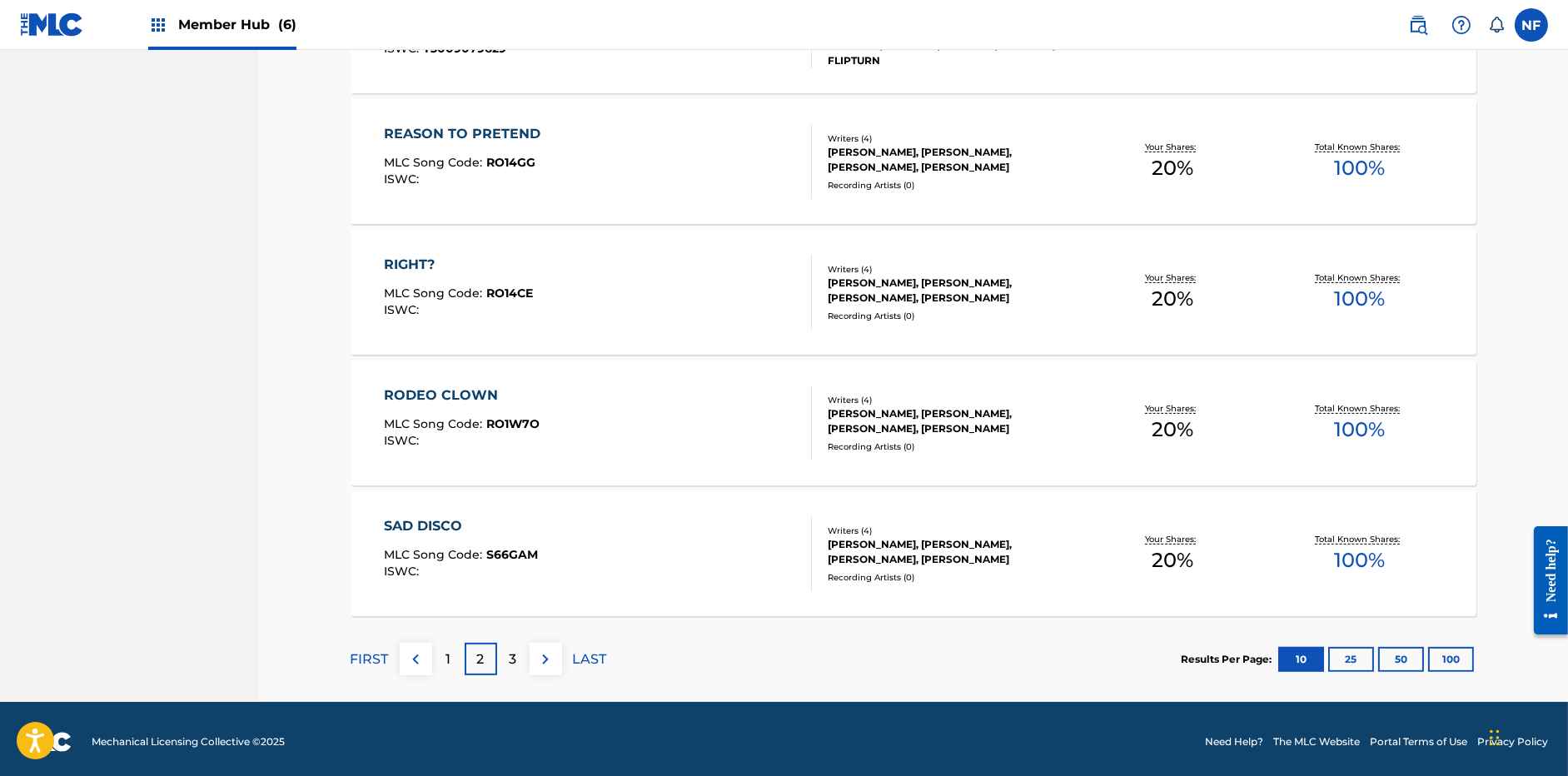
scroll to position [1128, 0]
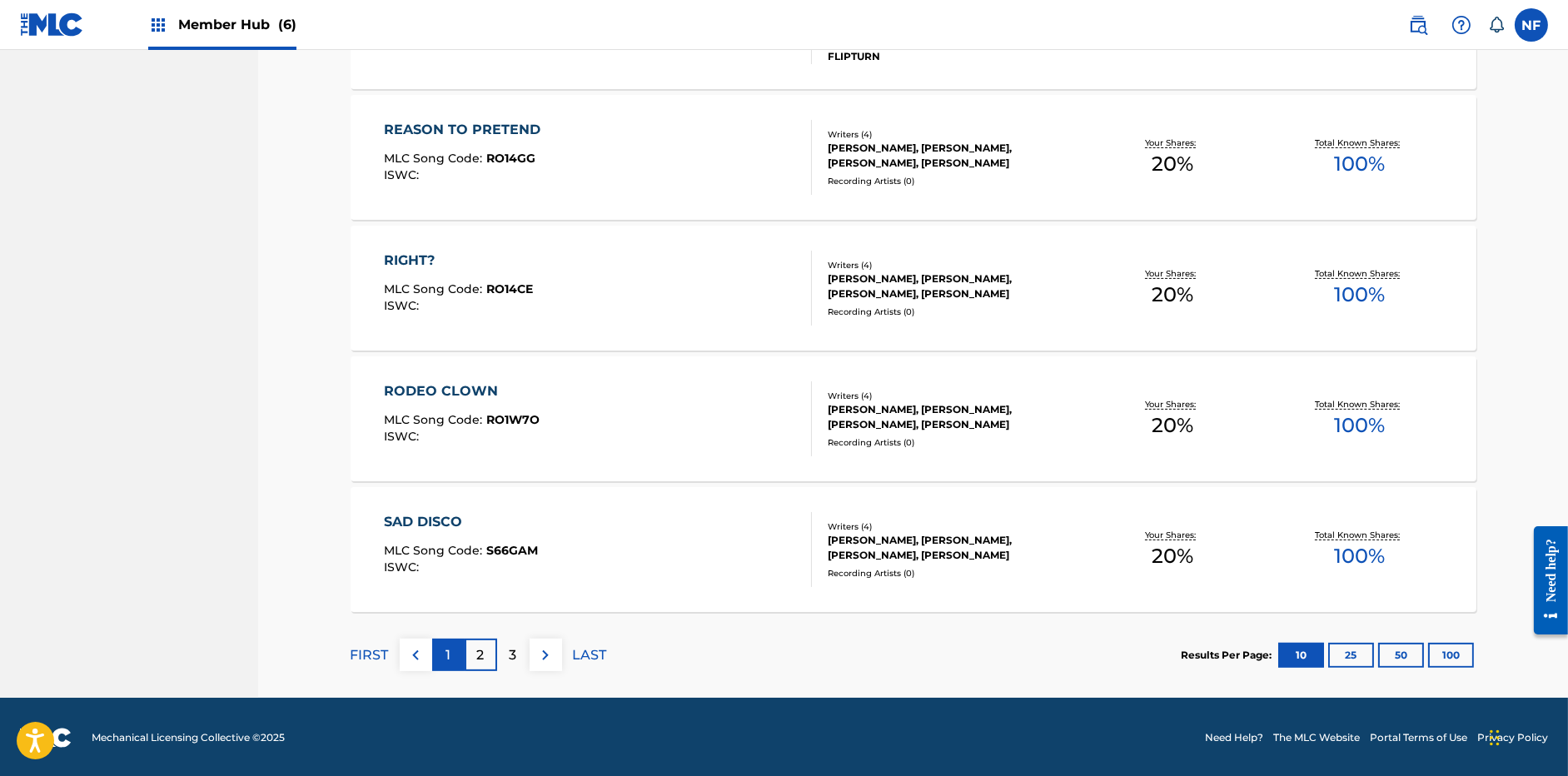
click at [446, 642] on div "1" at bounding box center [448, 655] width 33 height 33
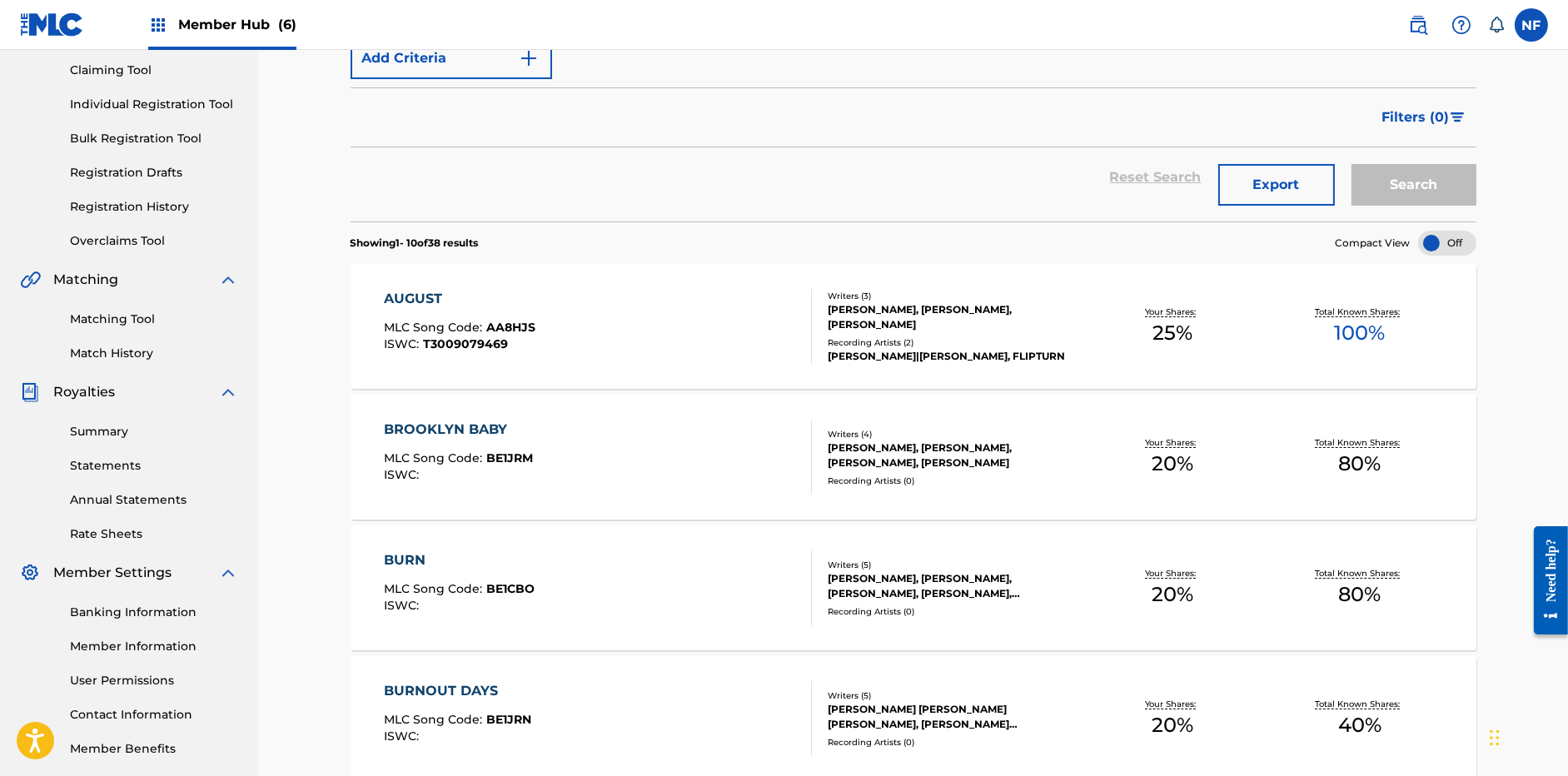
scroll to position [219, 0]
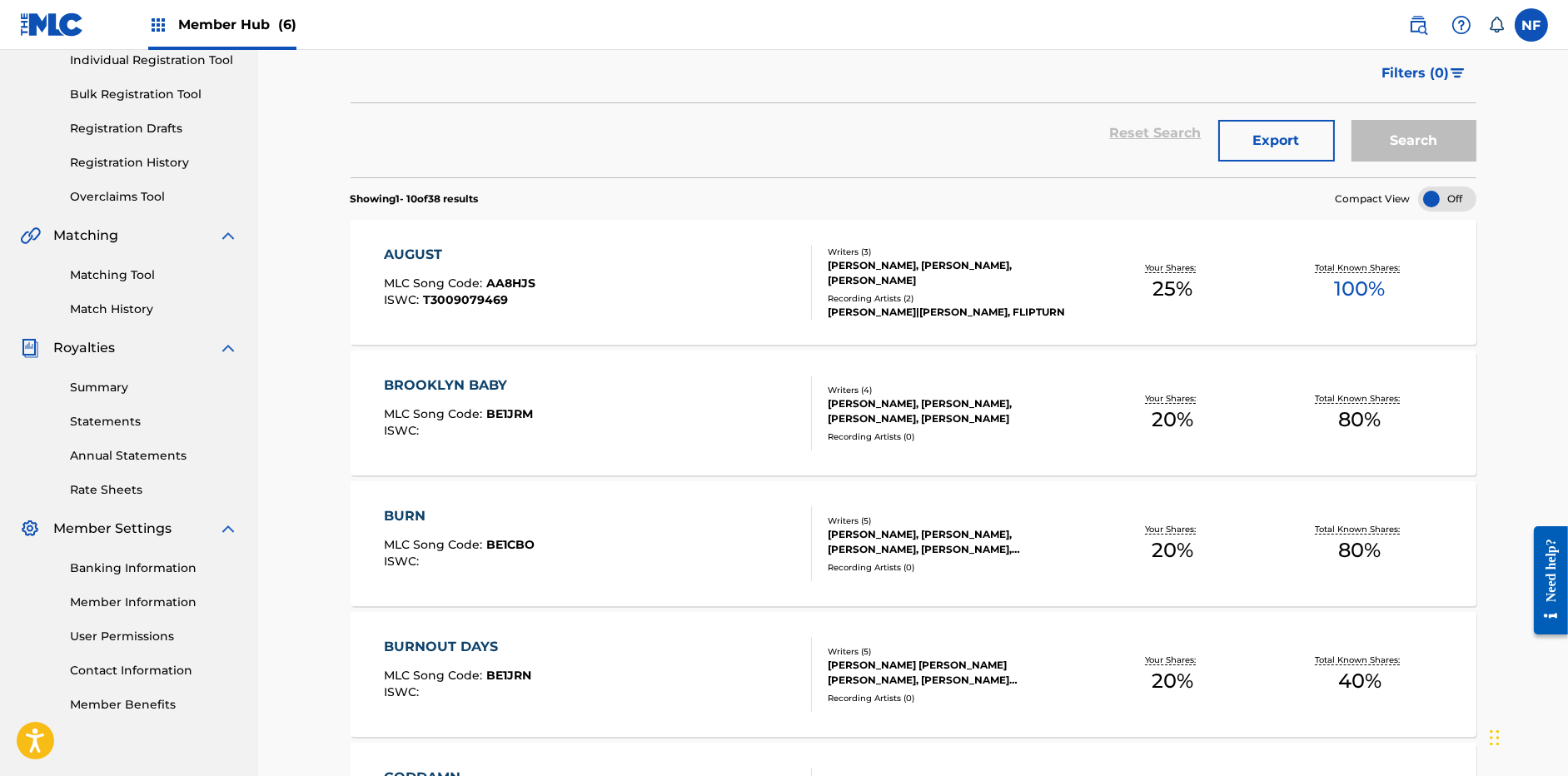
click at [513, 411] on span "BE1JRM" at bounding box center [510, 414] width 46 height 15
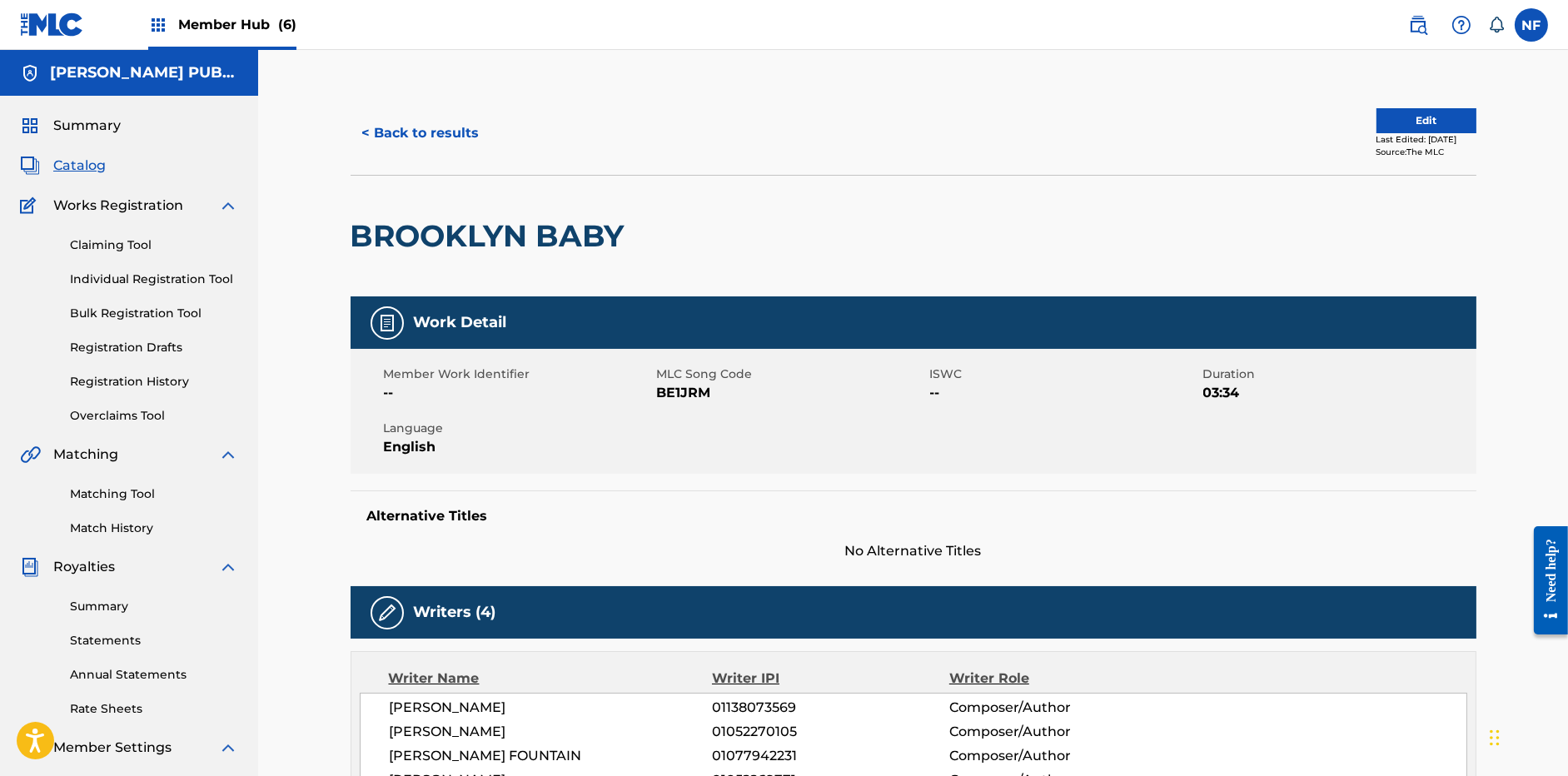
click at [664, 392] on span "BE1JRM" at bounding box center [792, 392] width 269 height 20
copy span "BE1JRM"
click at [83, 175] on span "Catalog" at bounding box center [79, 165] width 53 height 20
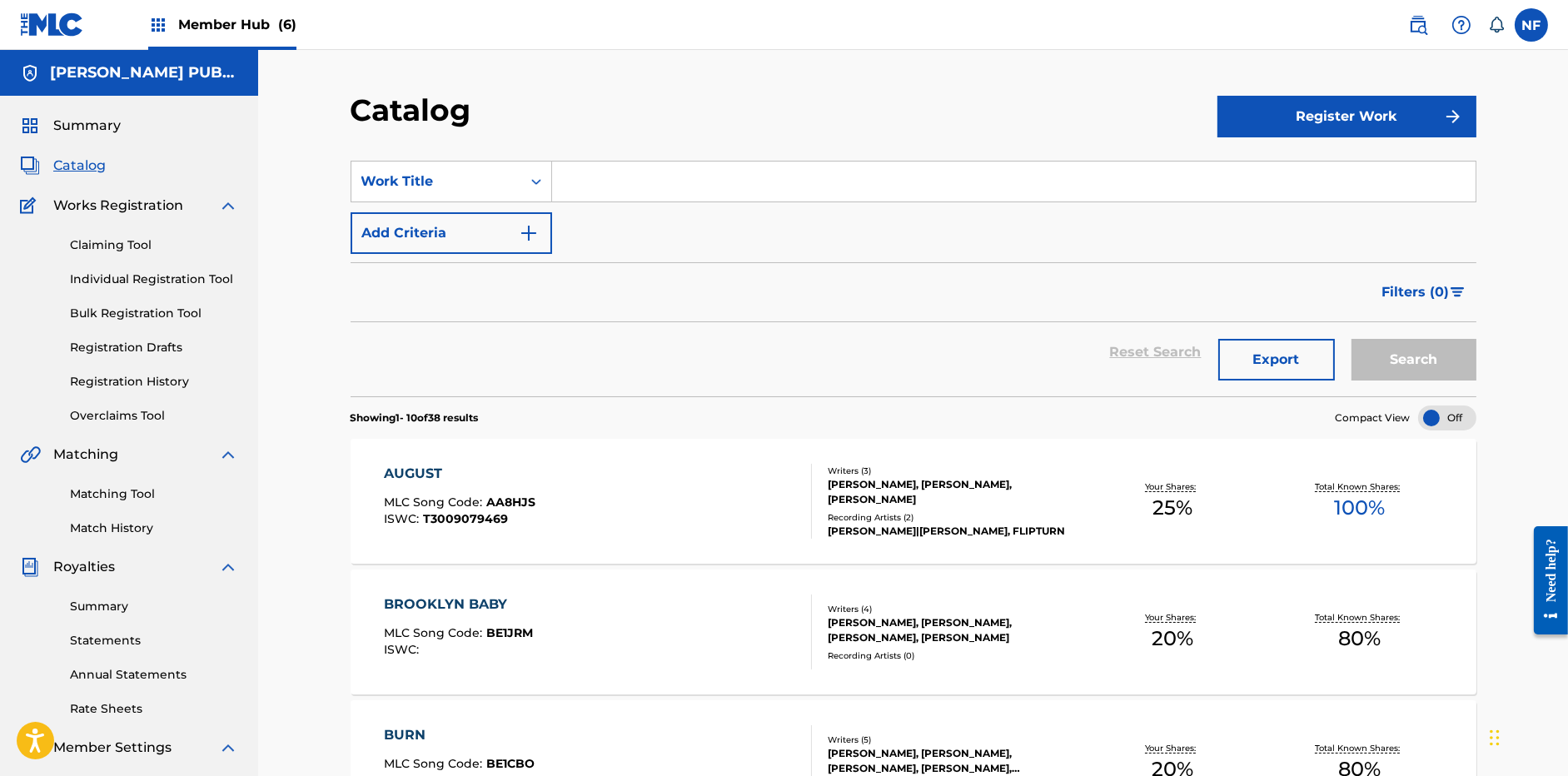
click at [192, 27] on span "Member Hub (6)" at bounding box center [237, 25] width 118 height 19
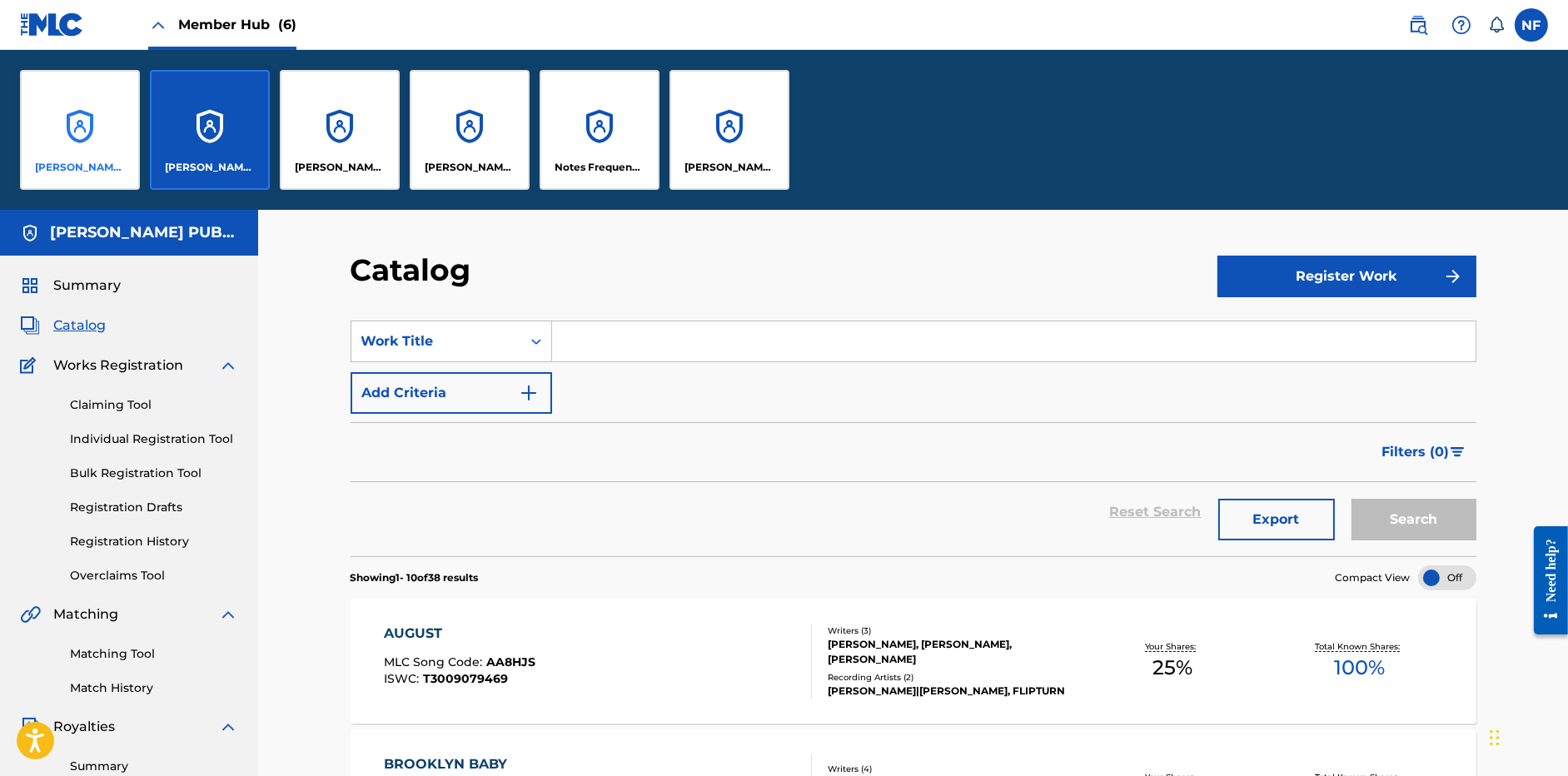
click at [104, 108] on div "[PERSON_NAME] PUBLISHING" at bounding box center [80, 130] width 120 height 120
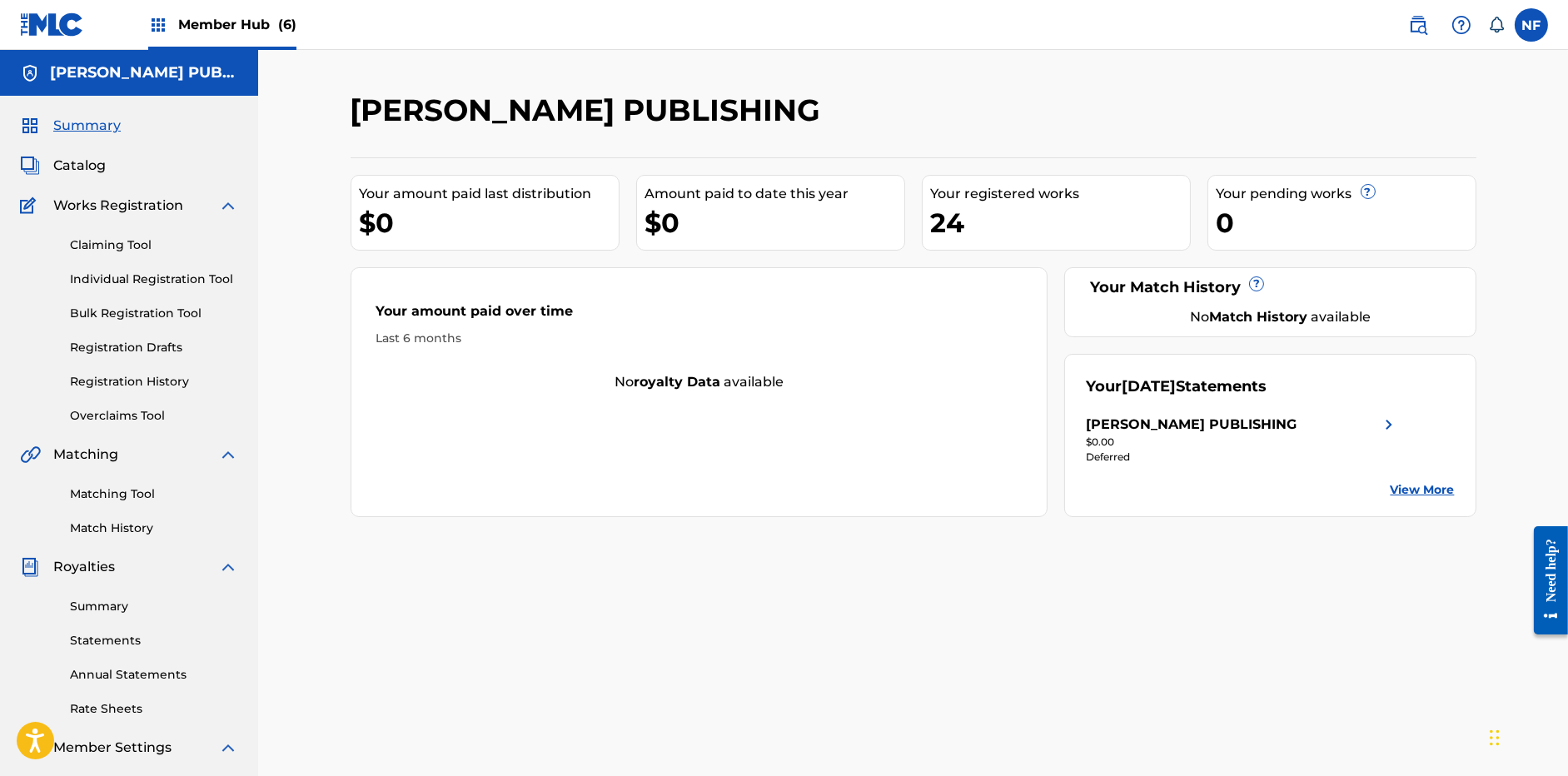
click at [175, 28] on div "Member Hub (6)" at bounding box center [222, 24] width 148 height 49
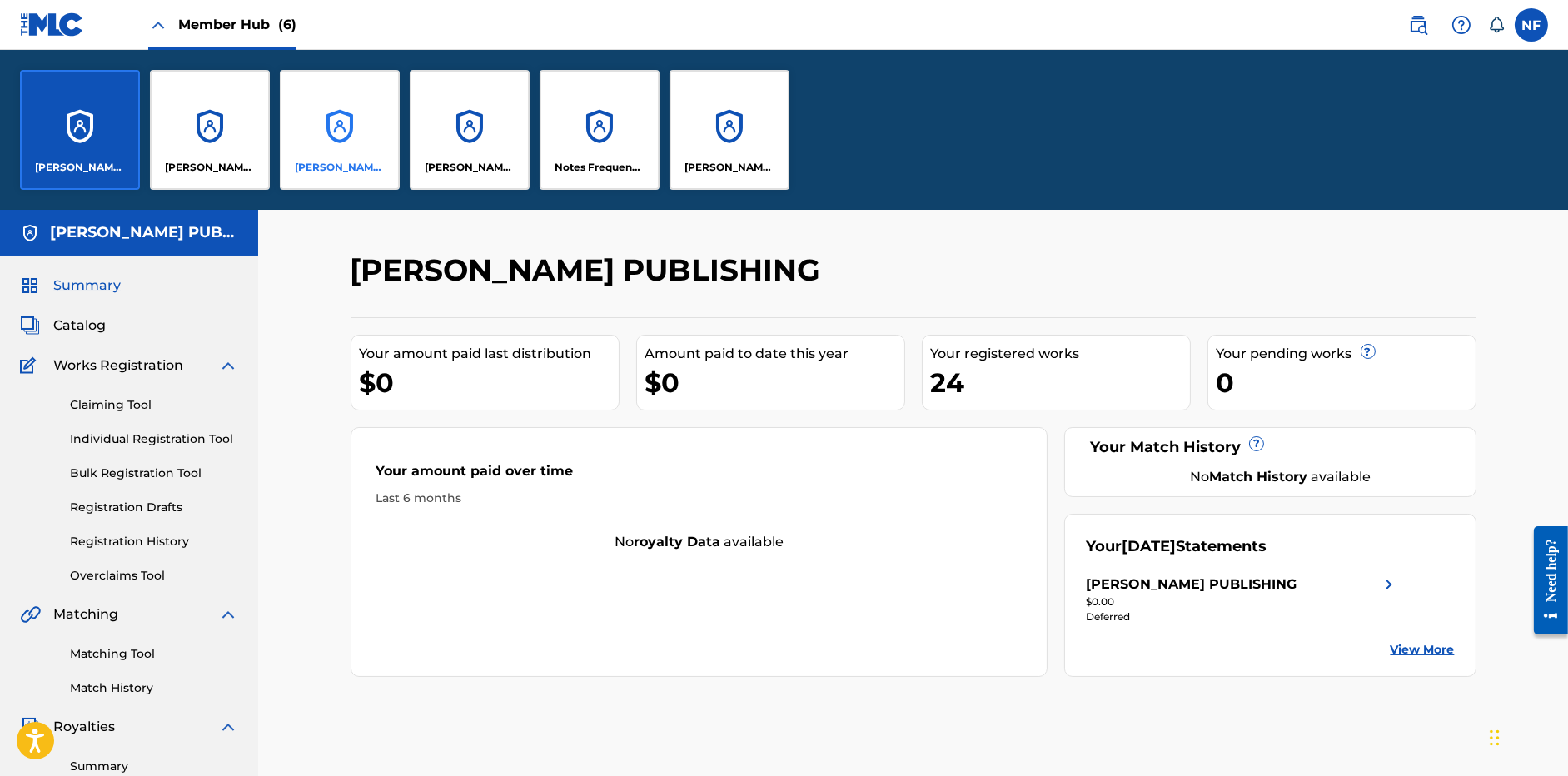
click at [396, 133] on div "[PERSON_NAME] PUBLISHING" at bounding box center [340, 130] width 120 height 120
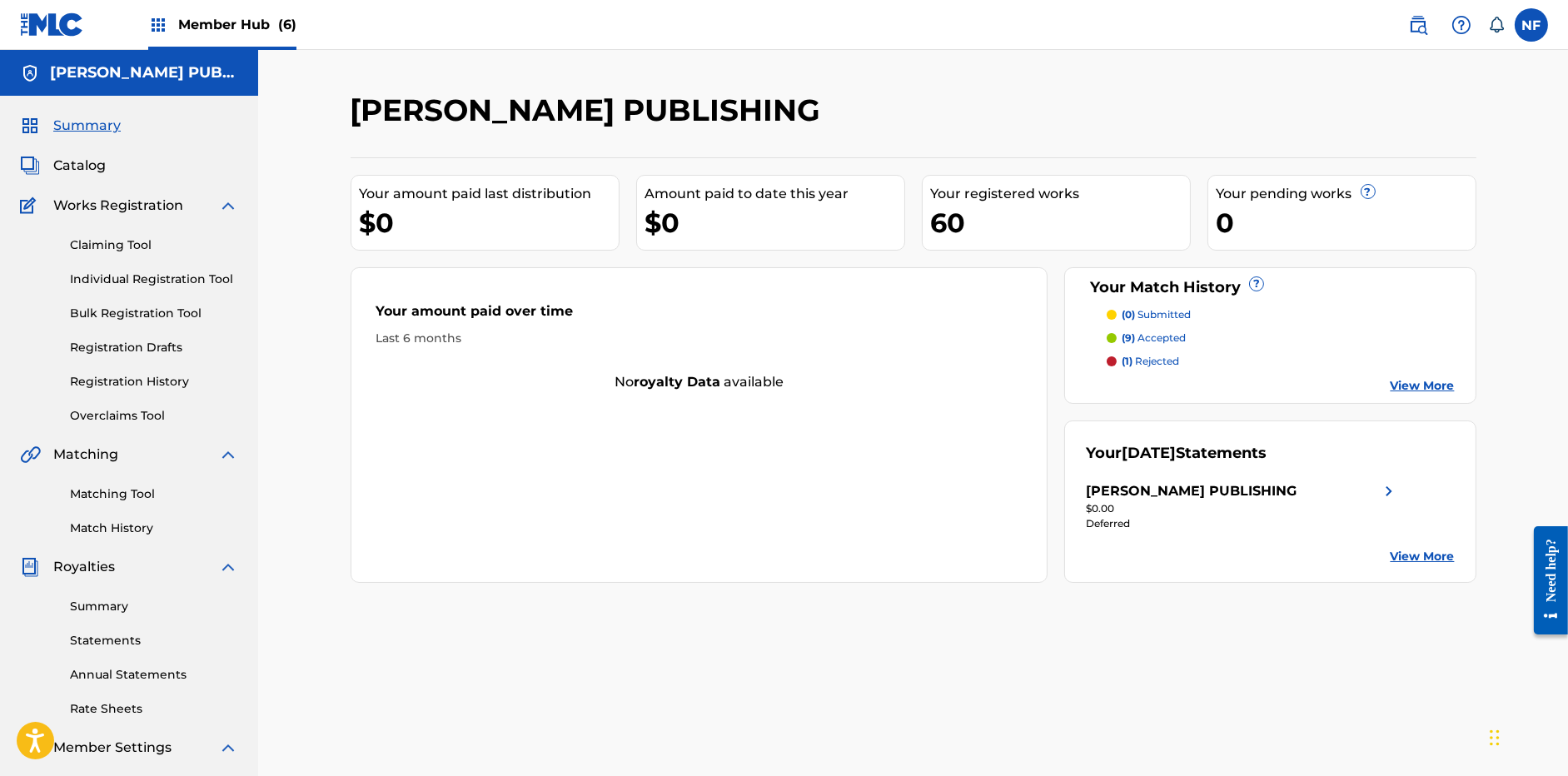
click at [32, 25] on img at bounding box center [52, 24] width 64 height 24
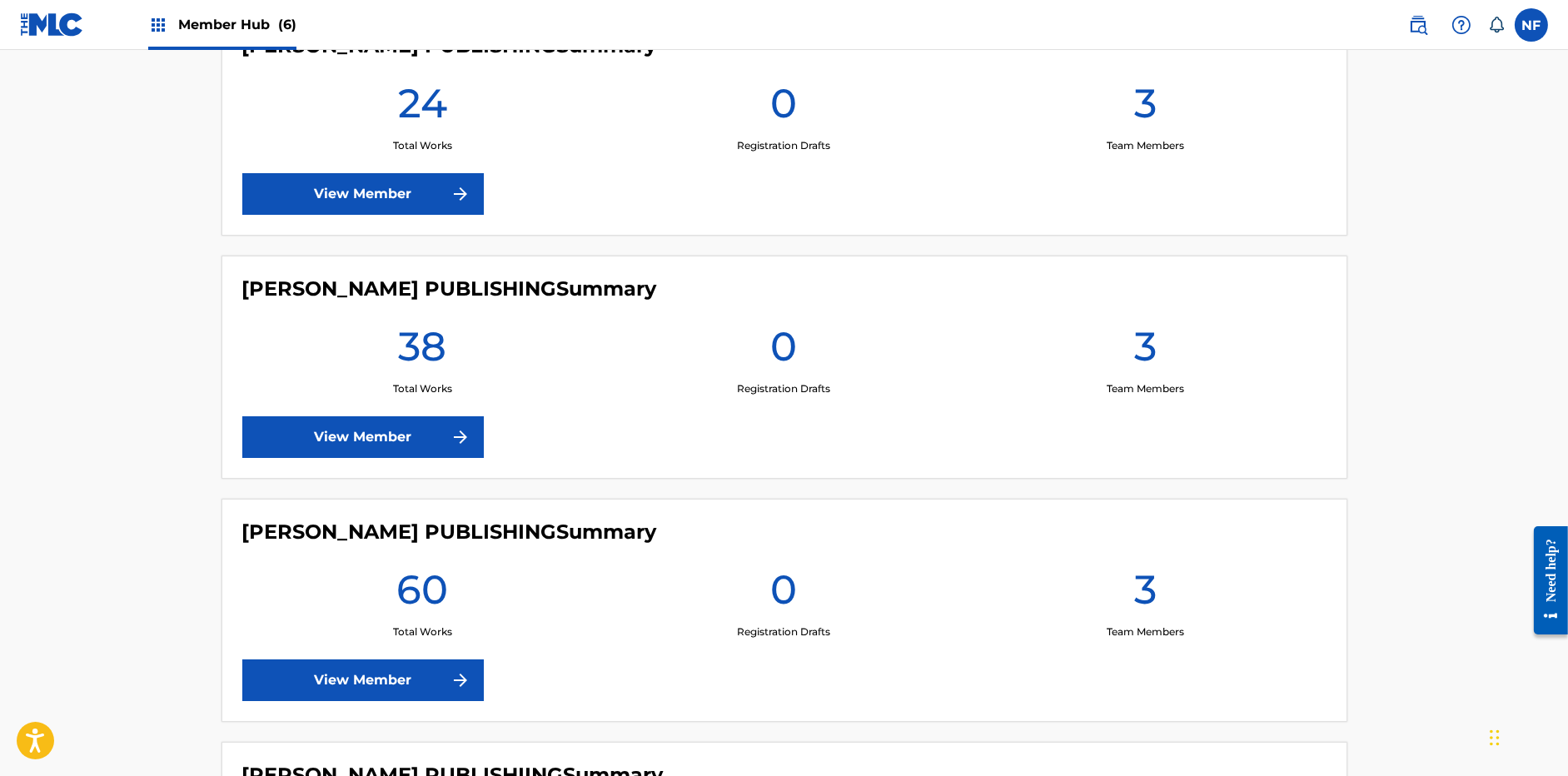
scroll to position [488, 0]
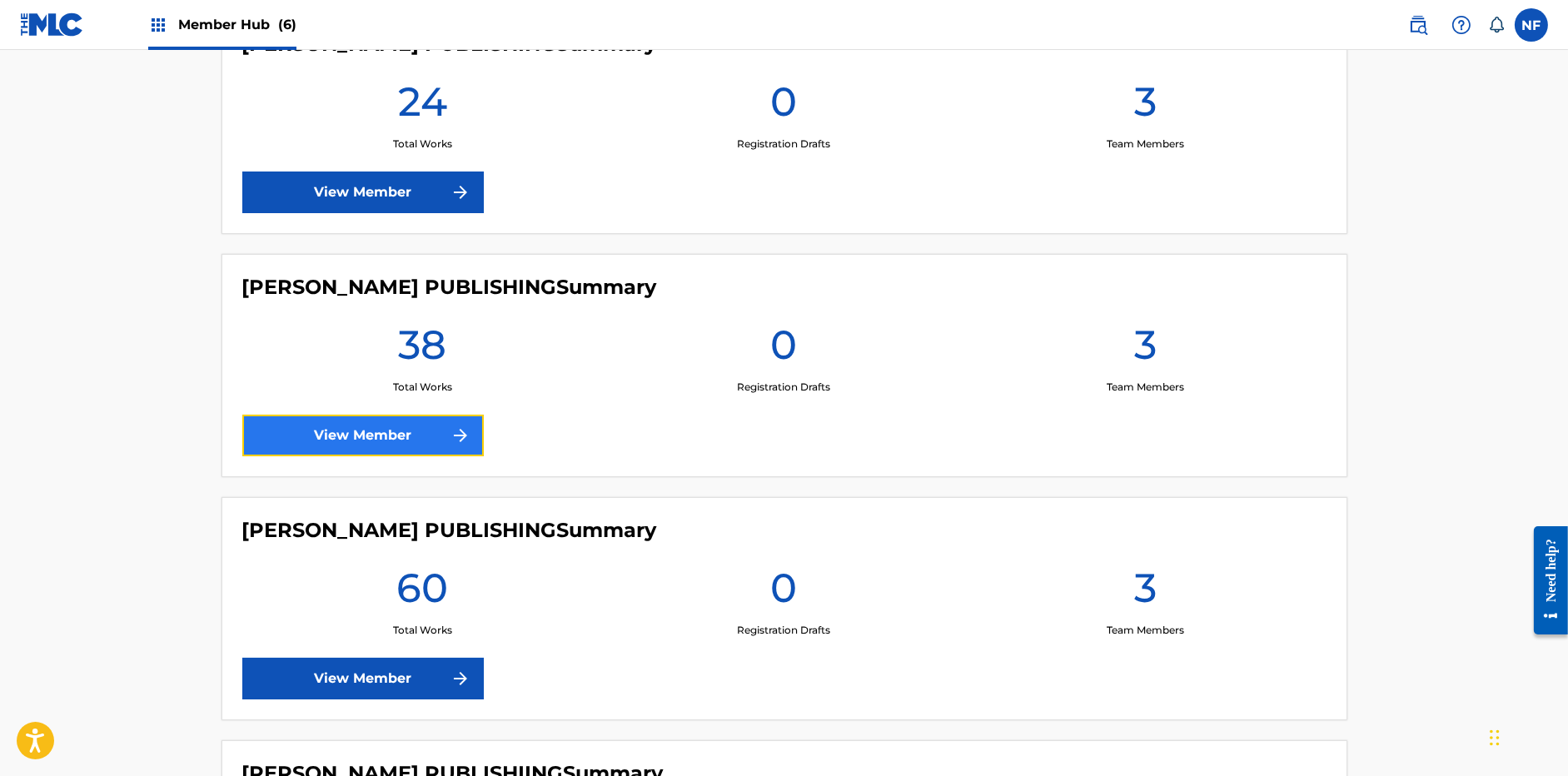
click at [374, 432] on link "View Member" at bounding box center [363, 435] width 241 height 41
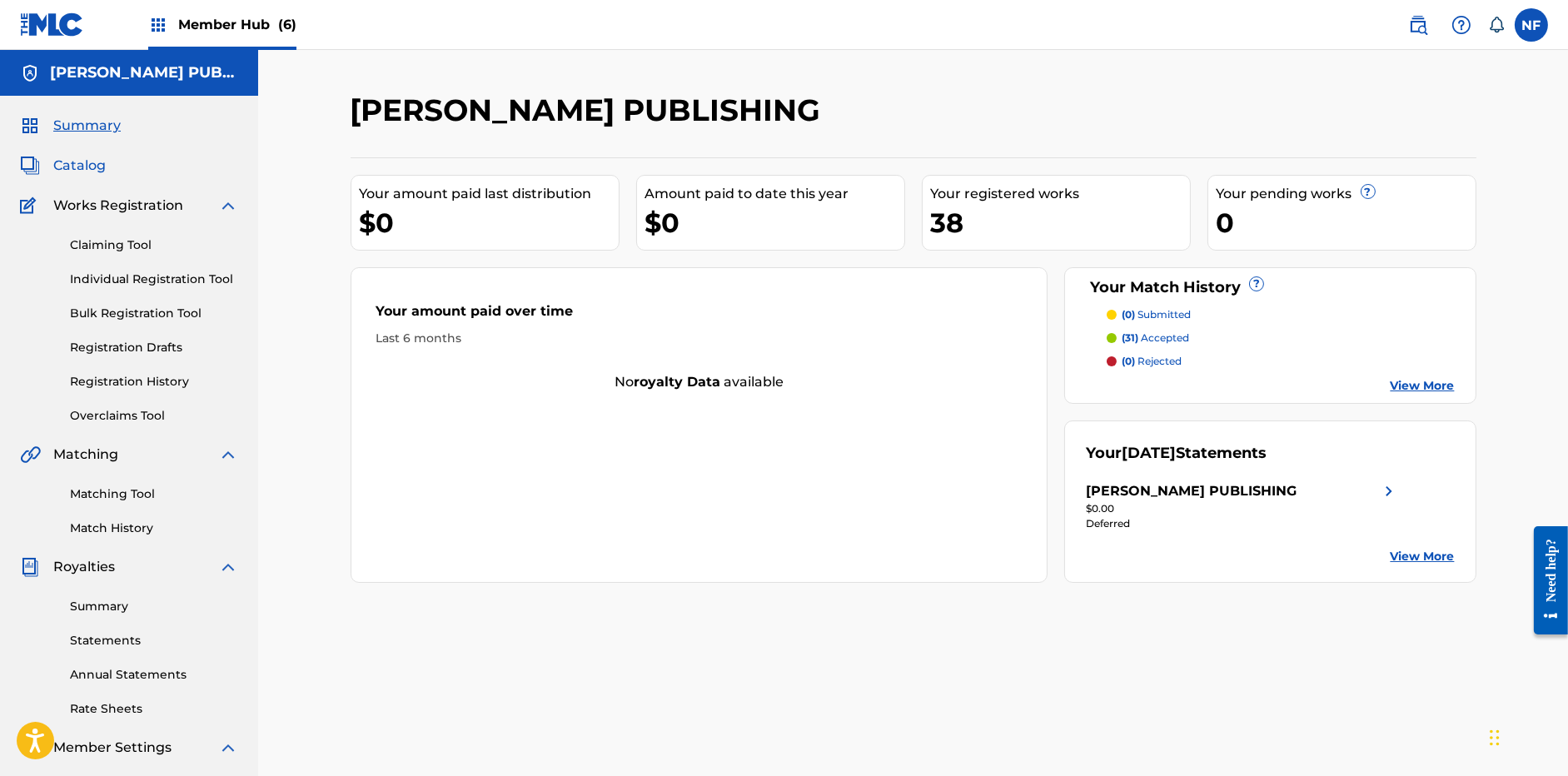
click at [85, 163] on span "Catalog" at bounding box center [79, 165] width 53 height 20
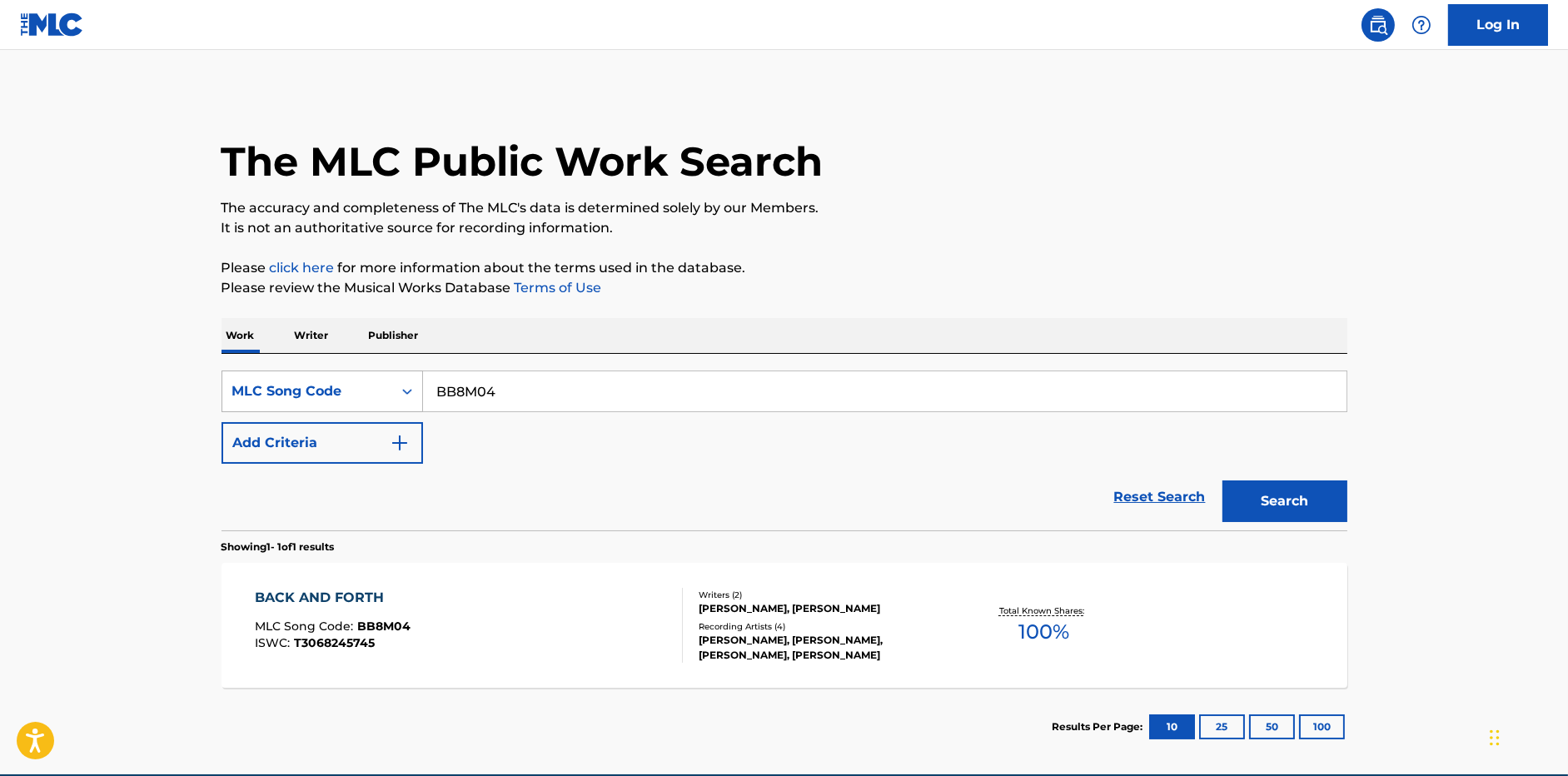
click at [346, 388] on div "MLC Song Code" at bounding box center [308, 391] width 150 height 20
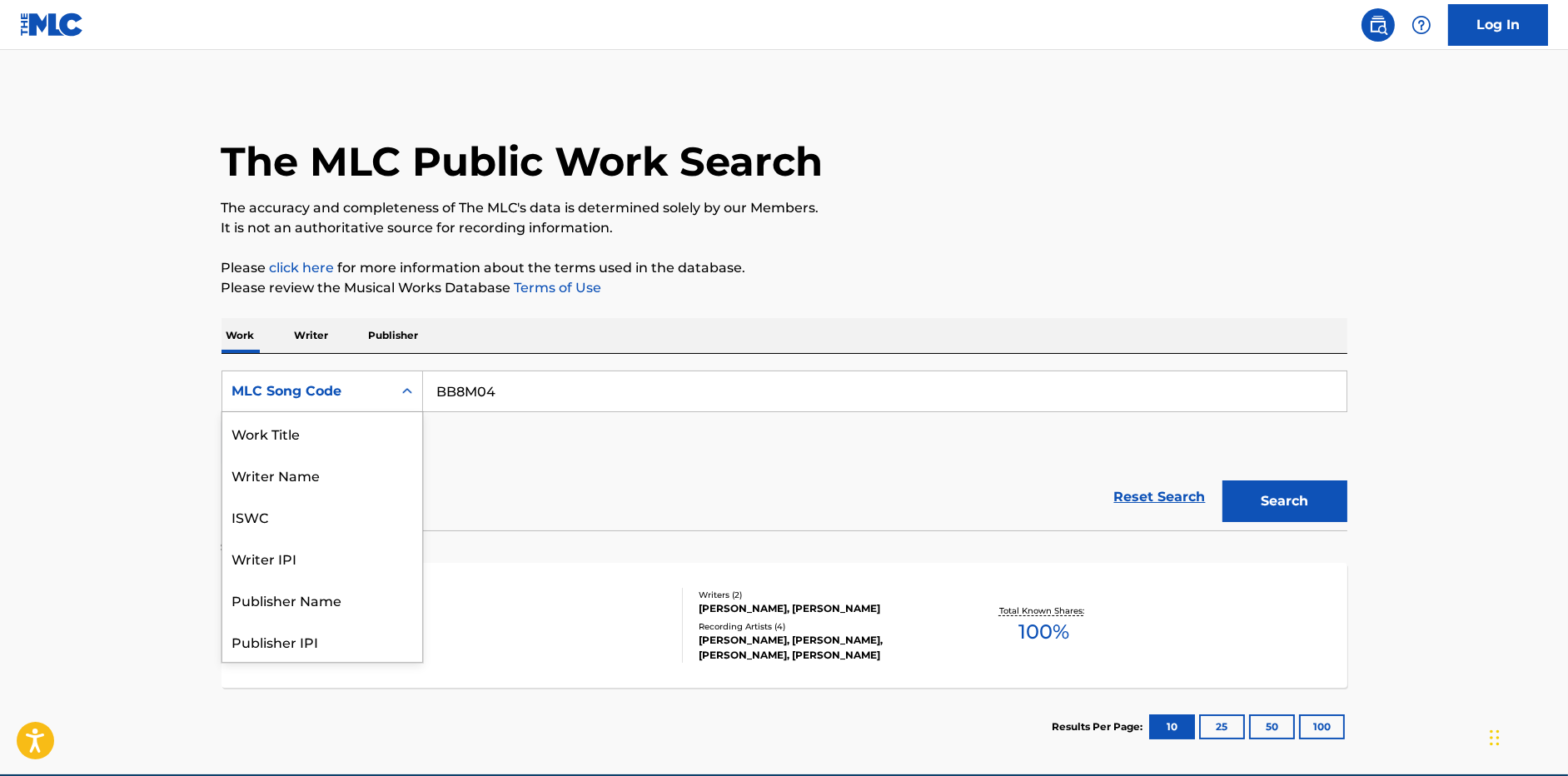
scroll to position [84, 0]
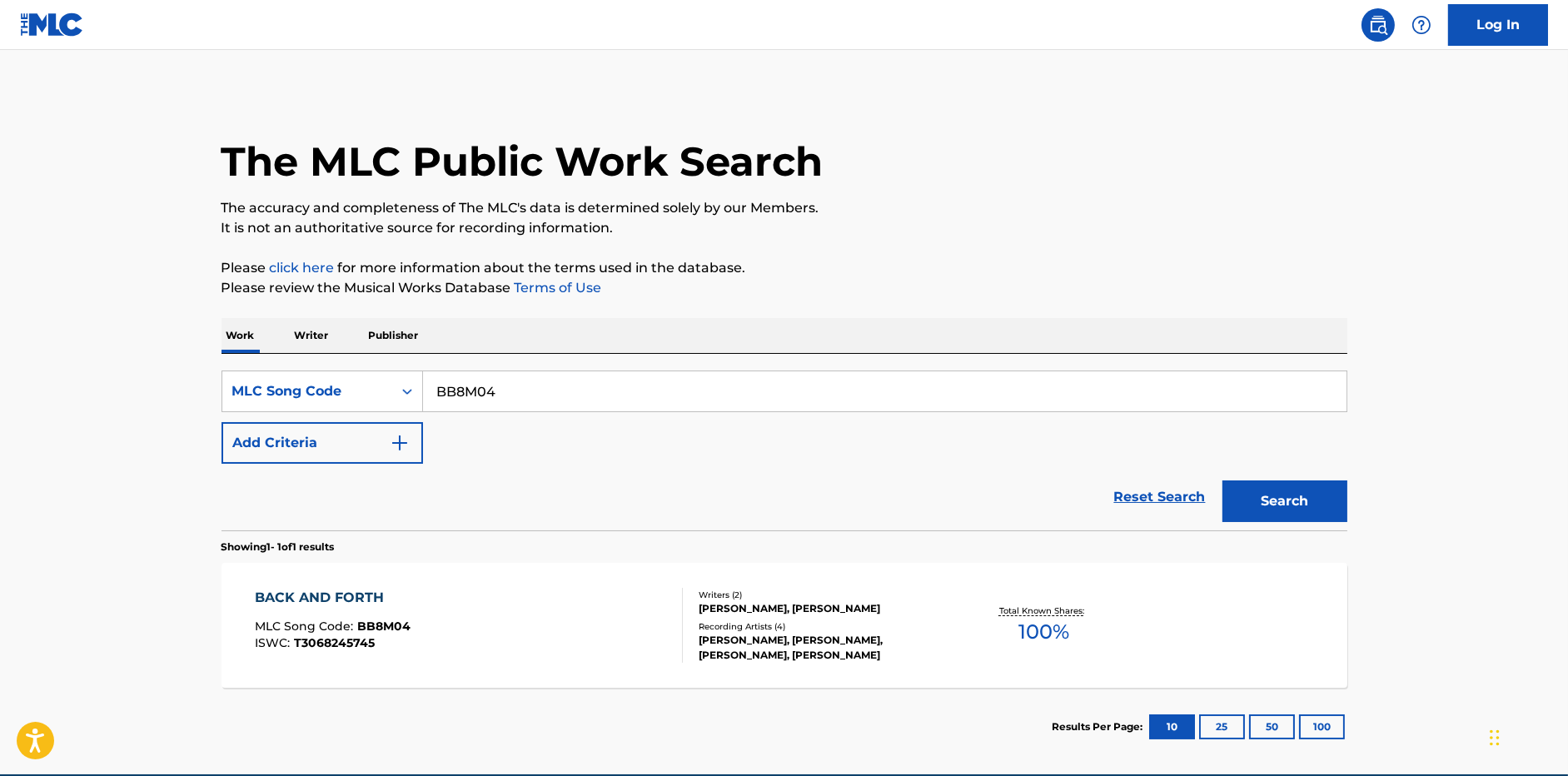
click at [513, 419] on div "SearchWithCriteria983063e9-5a09-4ff1-84be-b449bbeaf716 MLC Song Code BB8M04 Add…" at bounding box center [784, 416] width 1126 height 93
click at [533, 387] on input "BB8M04" at bounding box center [885, 391] width 923 height 40
paste input "MW1M0T"
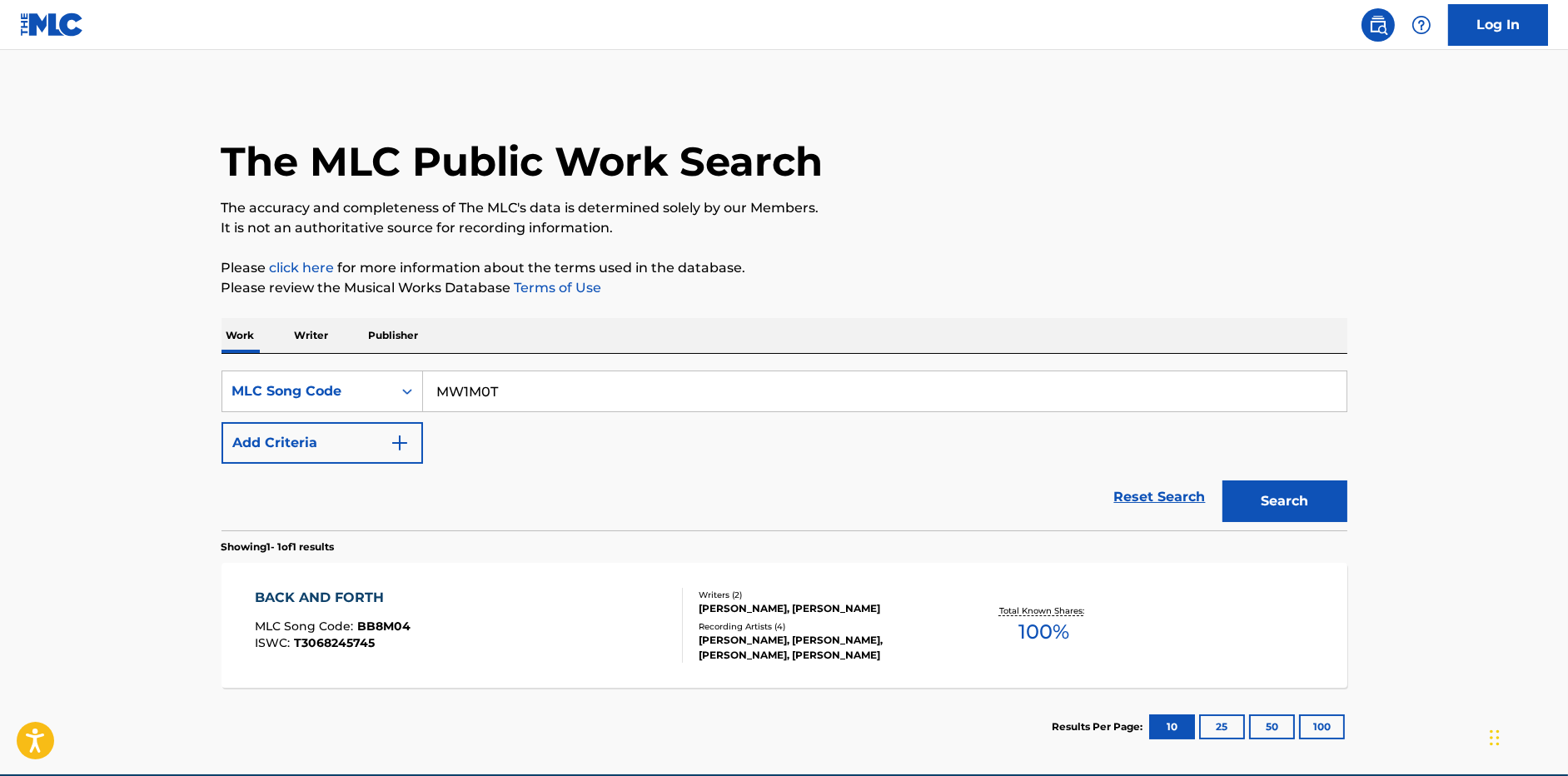
type input "MW1M0T"
click at [1223, 481] on button "Search" at bounding box center [1285, 501] width 125 height 41
click at [575, 604] on div "MOON ROCKS MLC Song Code : MW1M0T ISWC :" at bounding box center [468, 625] width 428 height 75
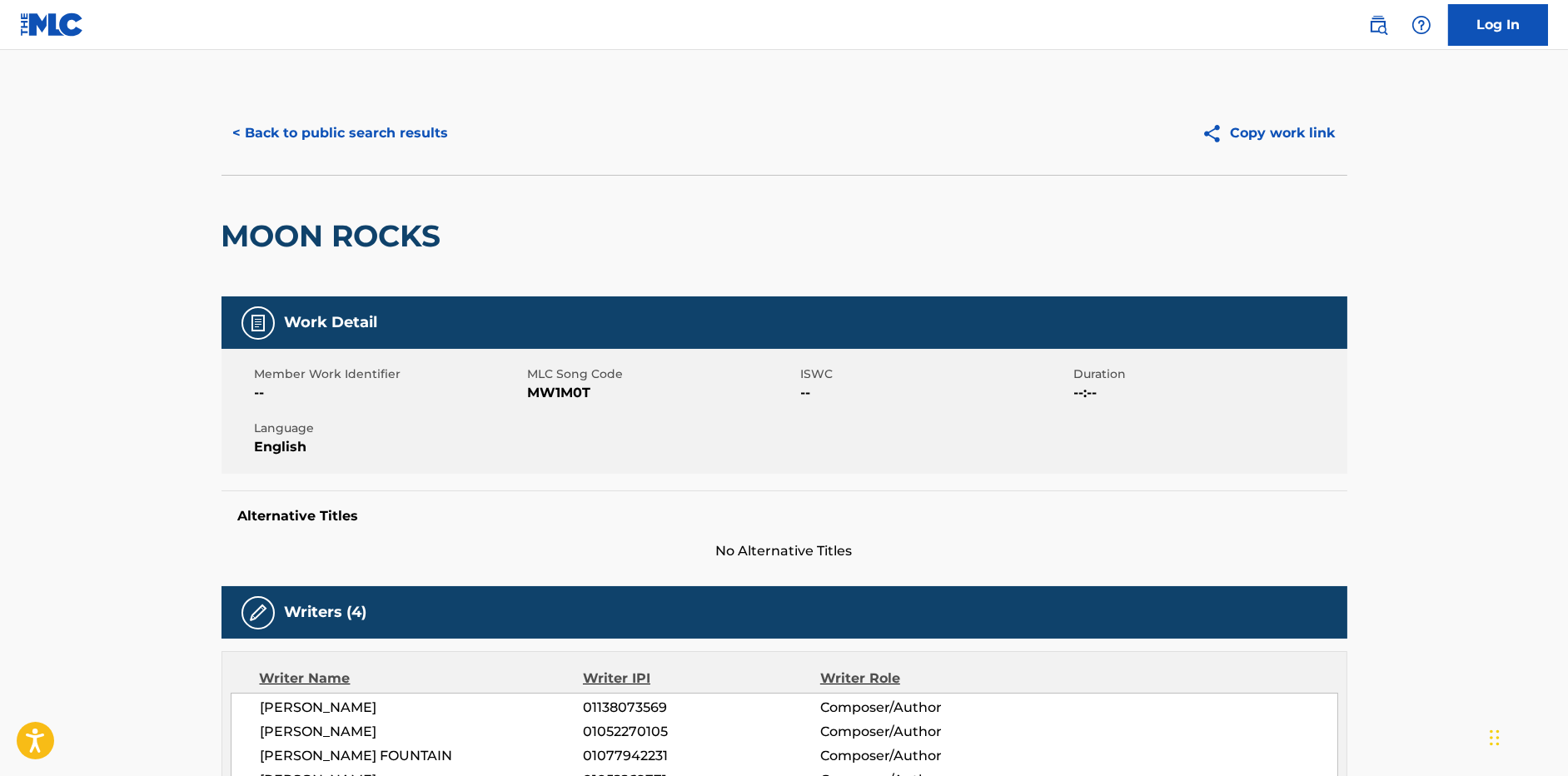
click at [370, 115] on button "< Back to public search results" at bounding box center [341, 133] width 239 height 41
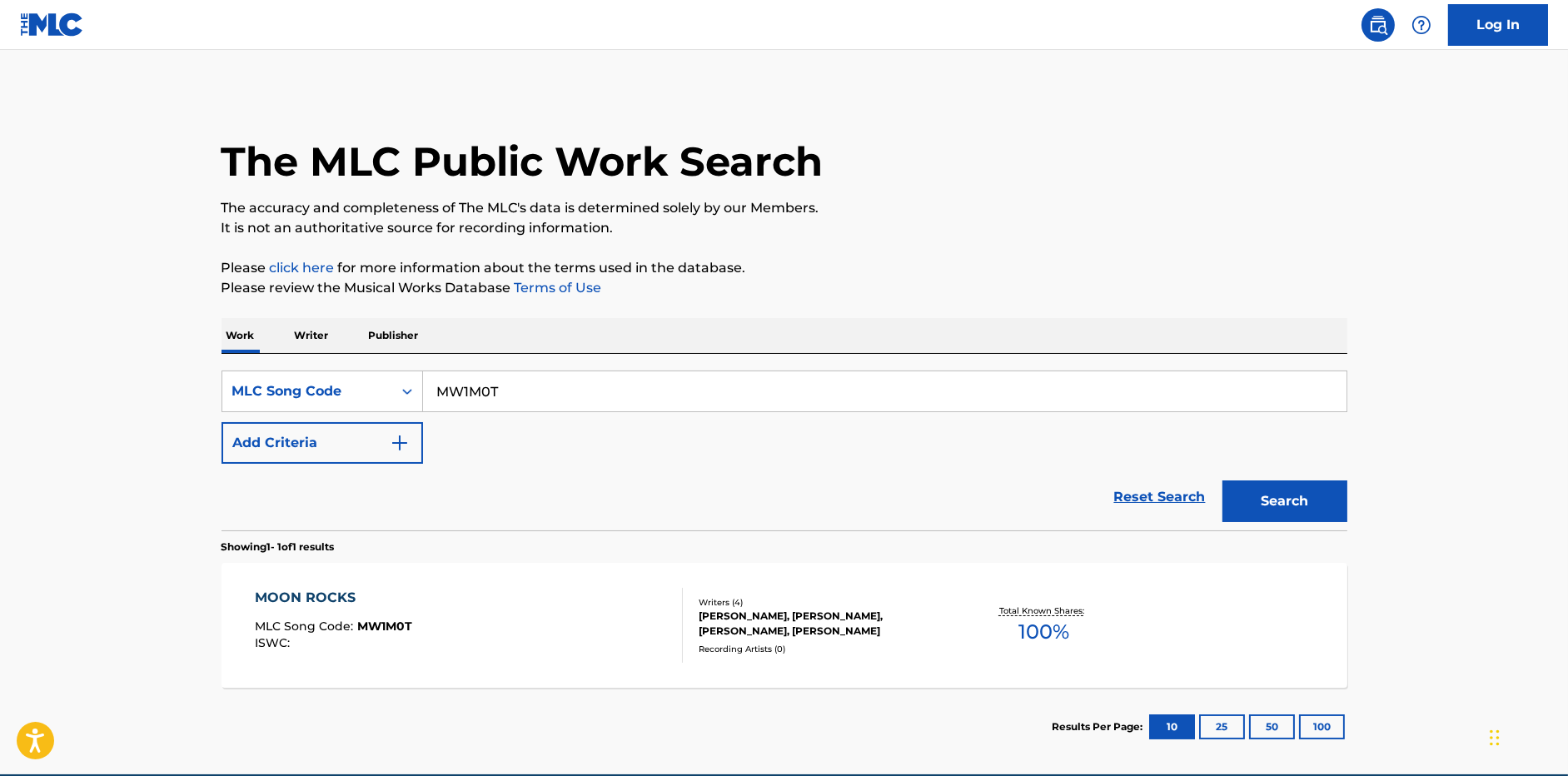
click at [510, 414] on div "SearchWithCriteria983063e9-5a09-4ff1-84be-b449bbeaf716 MLC Song Code MW1M0T Add…" at bounding box center [784, 416] width 1126 height 93
click at [520, 395] on input "MW1M0T" at bounding box center [885, 391] width 923 height 40
paste input "BE1JRM"
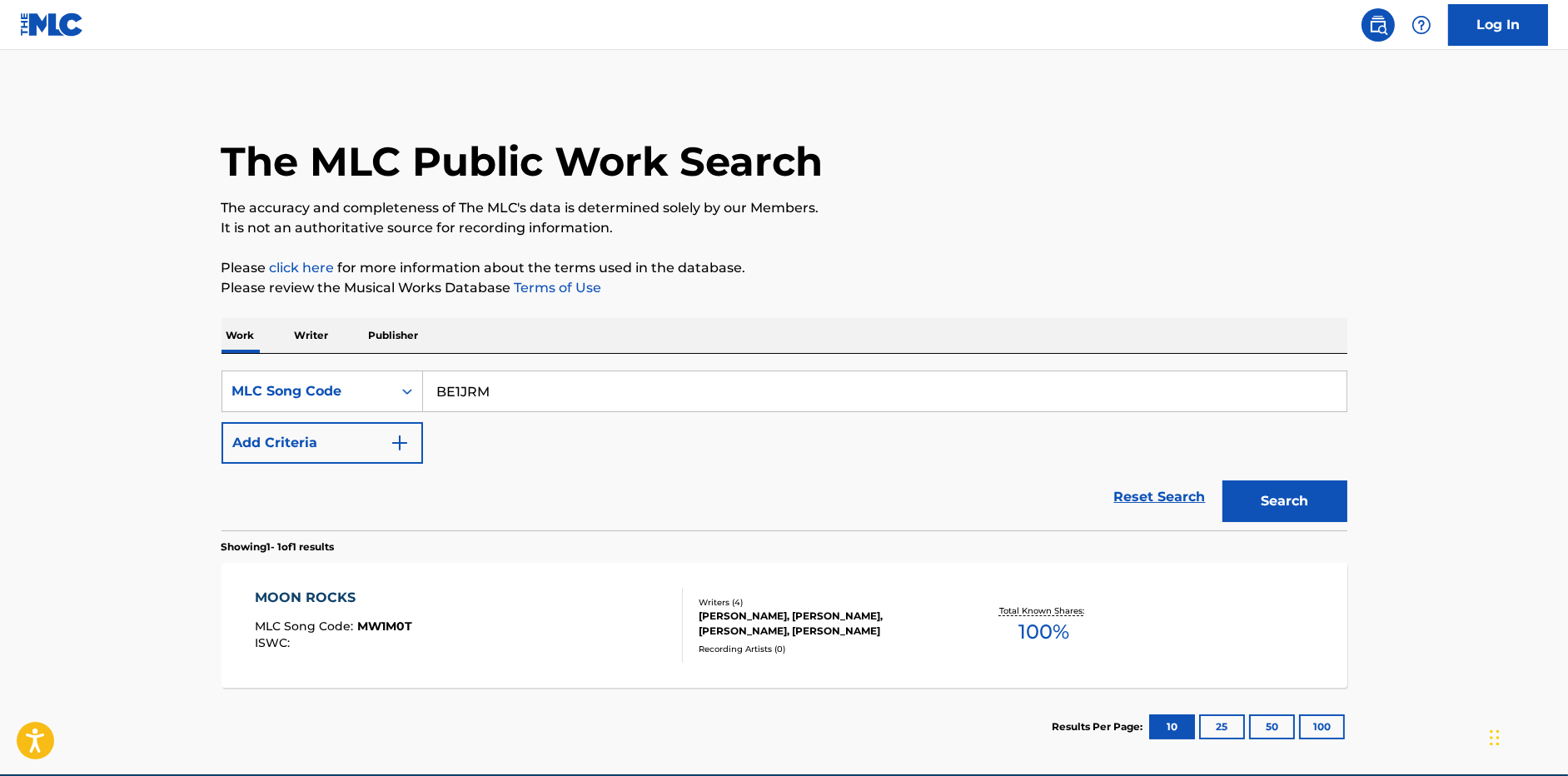
type input "BE1JRM"
click at [1223, 481] on button "Search" at bounding box center [1285, 501] width 125 height 41
click at [585, 613] on div "BROOKLYN BABY MLC Song Code : BE1JRM ISWC :" at bounding box center [468, 625] width 428 height 75
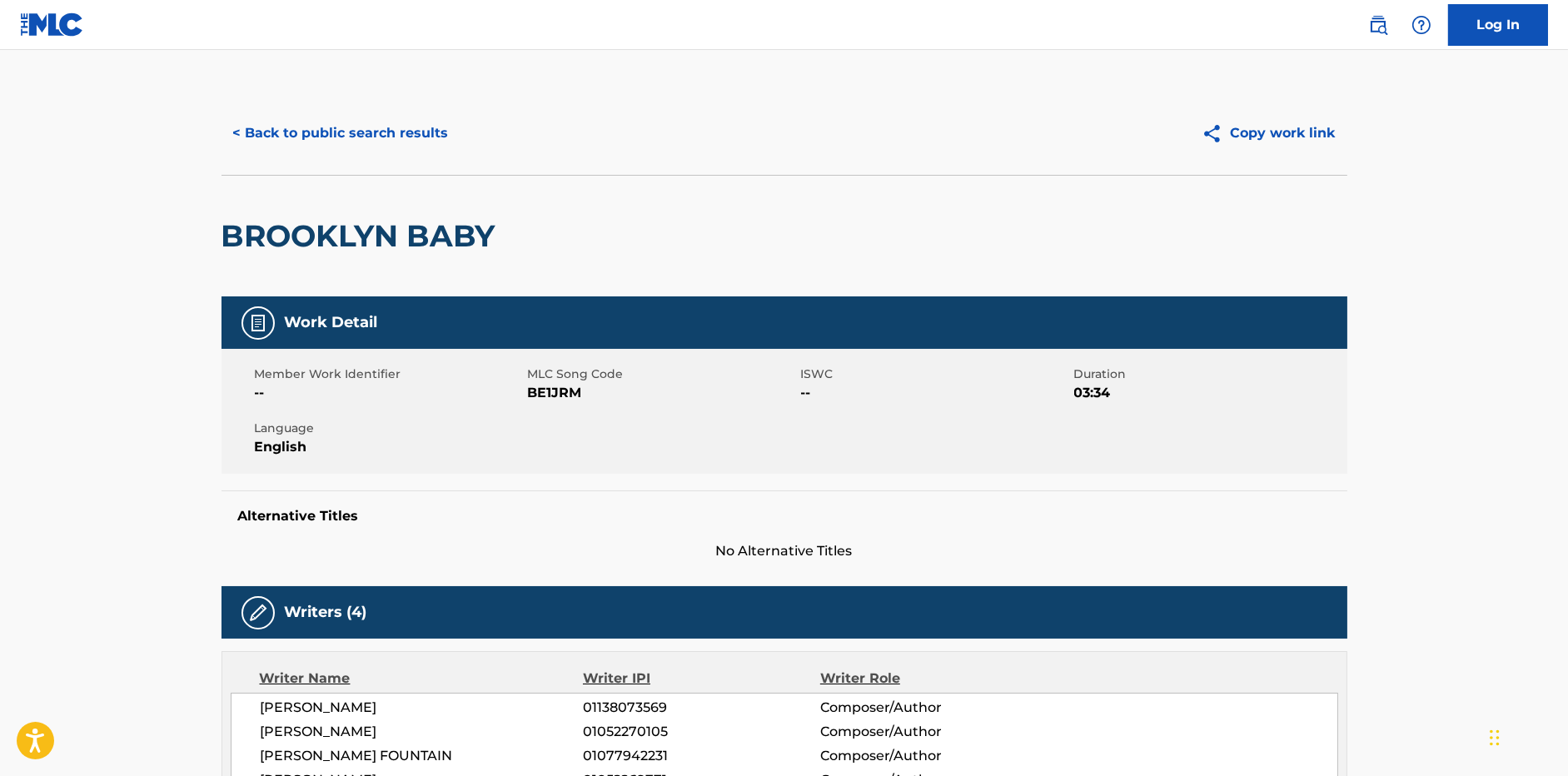
click at [415, 132] on button "< Back to public search results" at bounding box center [341, 133] width 239 height 41
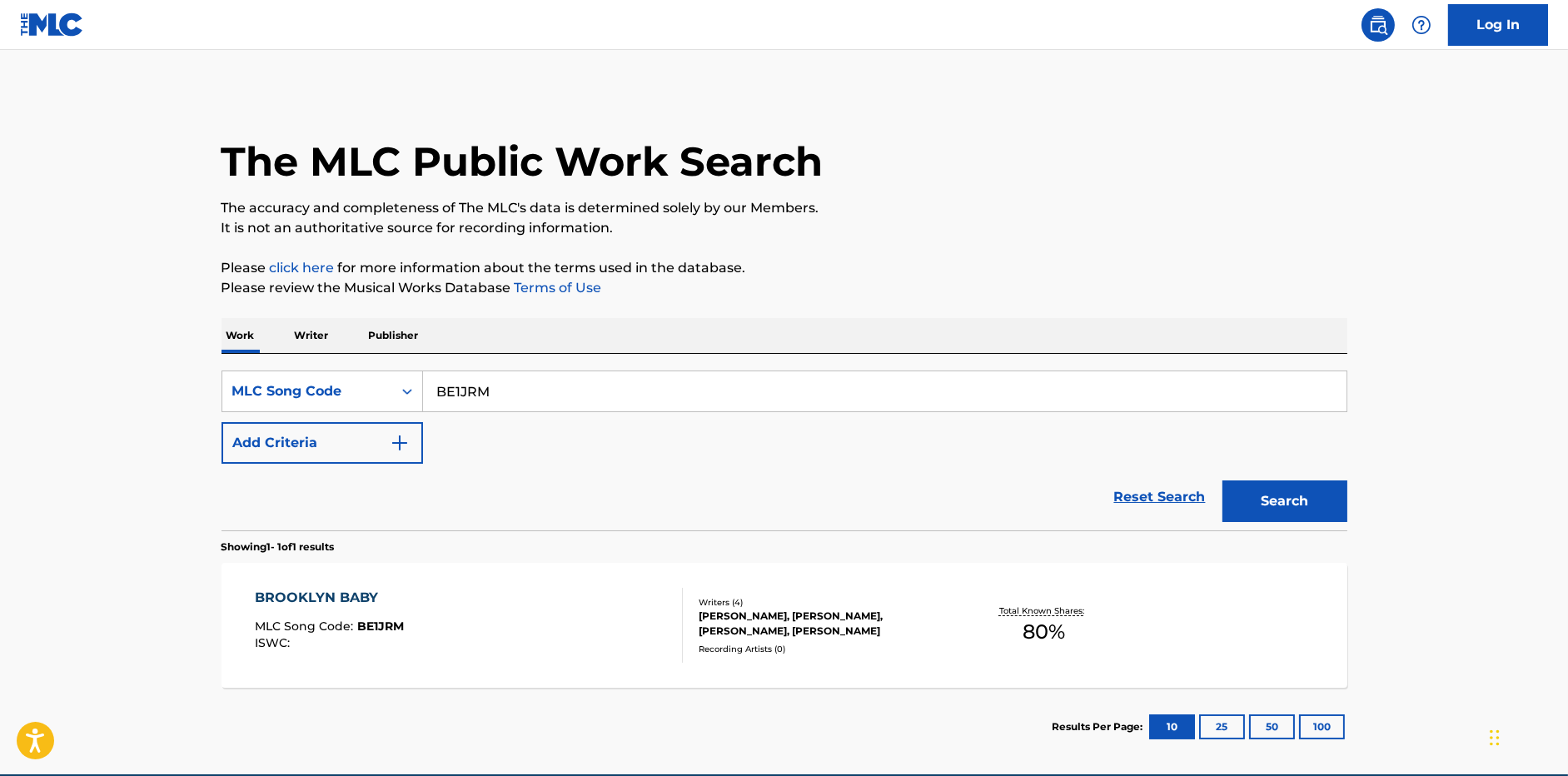
click at [656, 391] on input "BE1JRM" at bounding box center [885, 391] width 923 height 40
click at [309, 329] on p "Writer" at bounding box center [312, 336] width 44 height 35
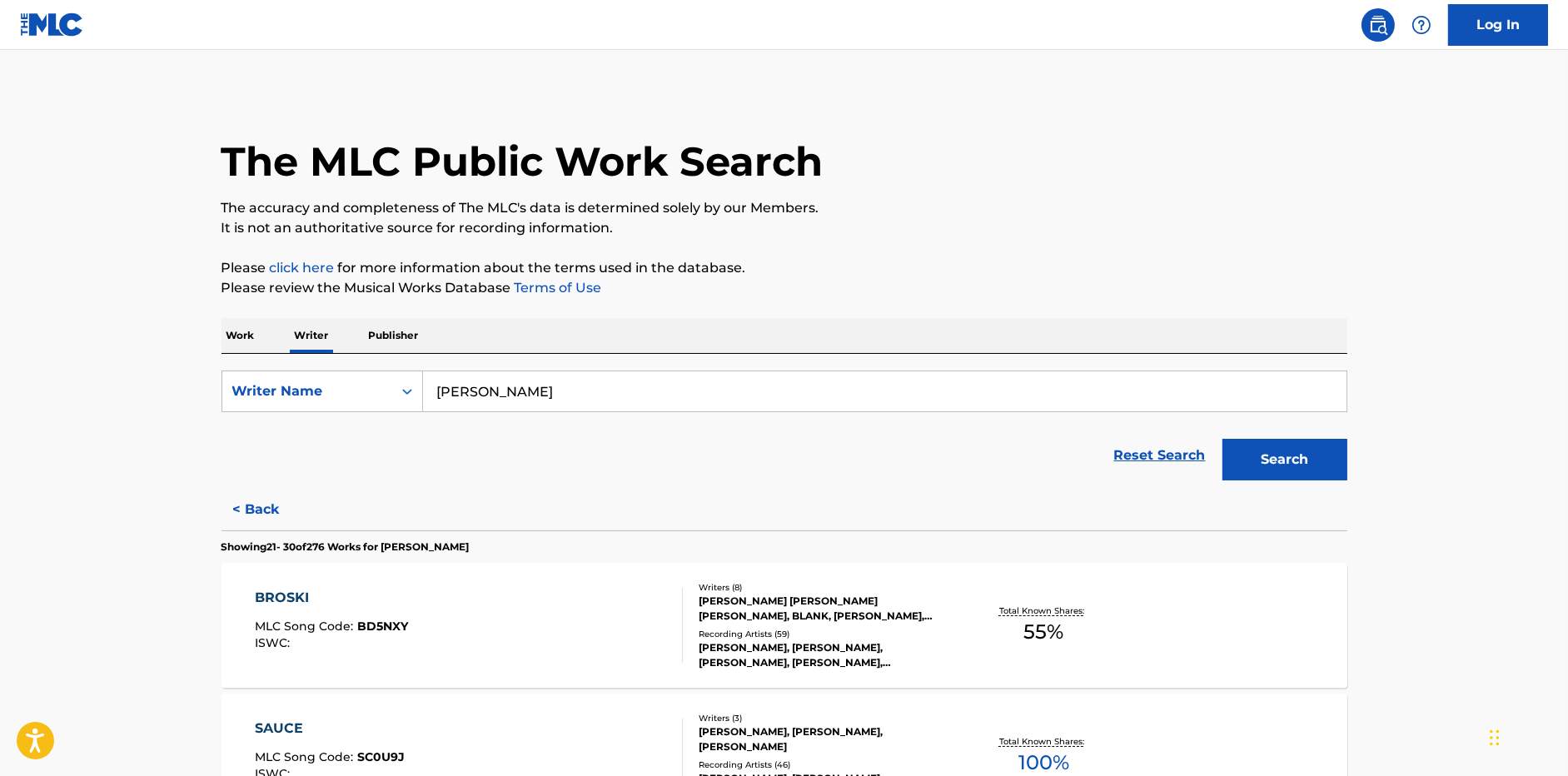
click at [636, 387] on input "[PERSON_NAME]" at bounding box center [885, 391] width 923 height 40
click at [350, 391] on div "Writer Name" at bounding box center [322, 390] width 202 height 41
click at [253, 335] on p "Work" at bounding box center [240, 336] width 38 height 35
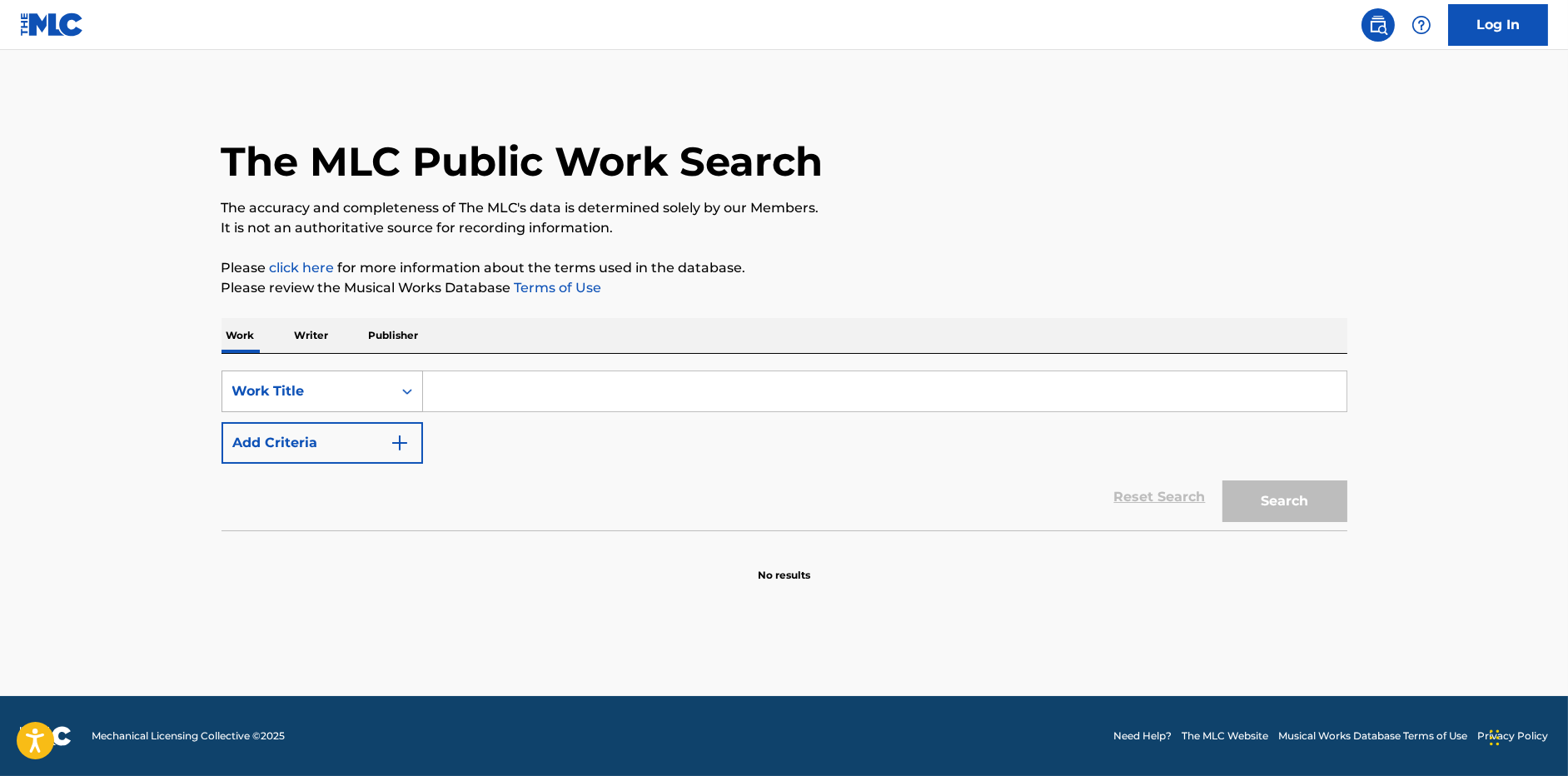
click at [263, 386] on div "Work Title" at bounding box center [308, 391] width 150 height 20
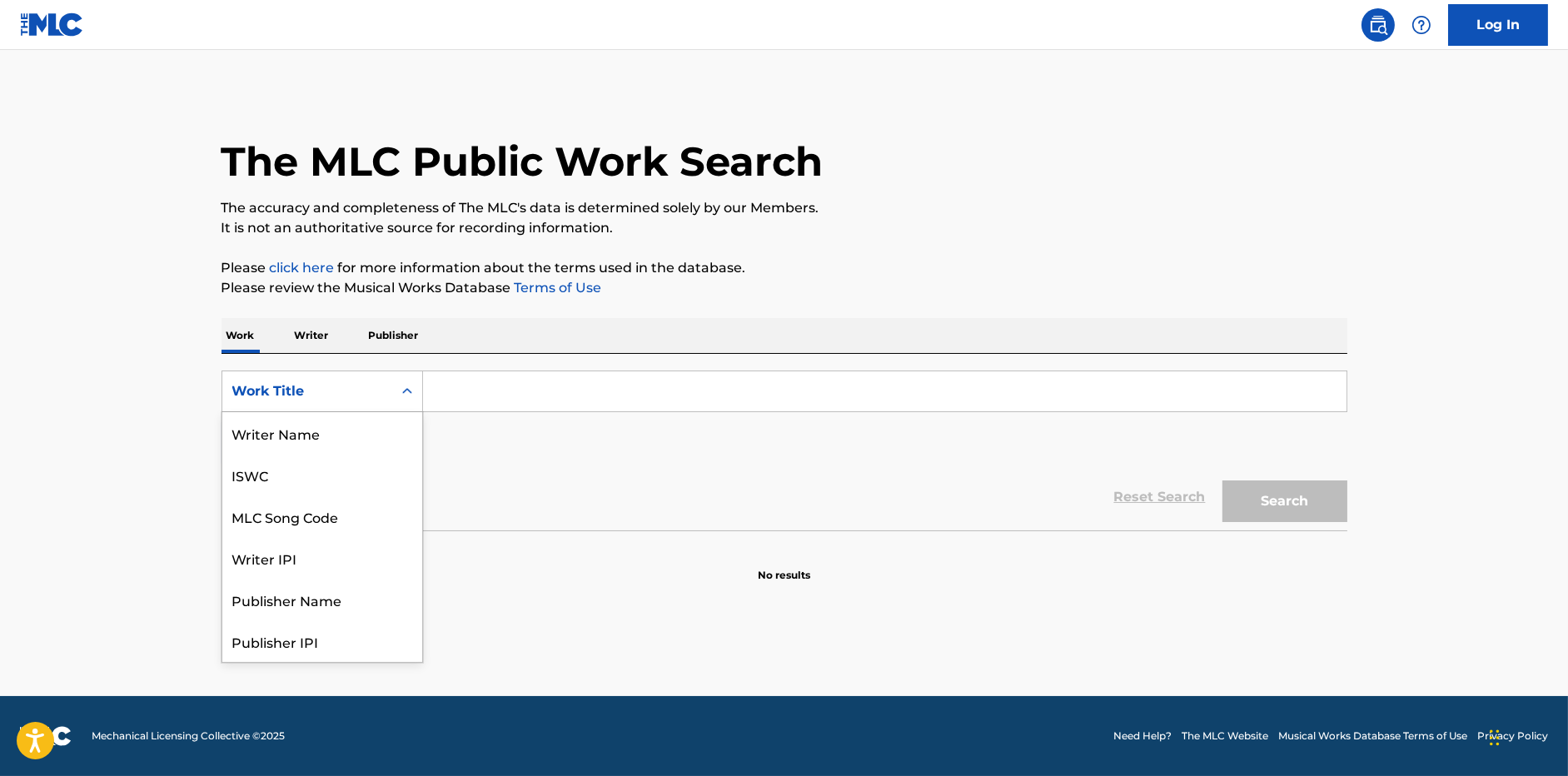
scroll to position [84, 0]
click at [549, 402] on input "Search Form" at bounding box center [885, 391] width 923 height 40
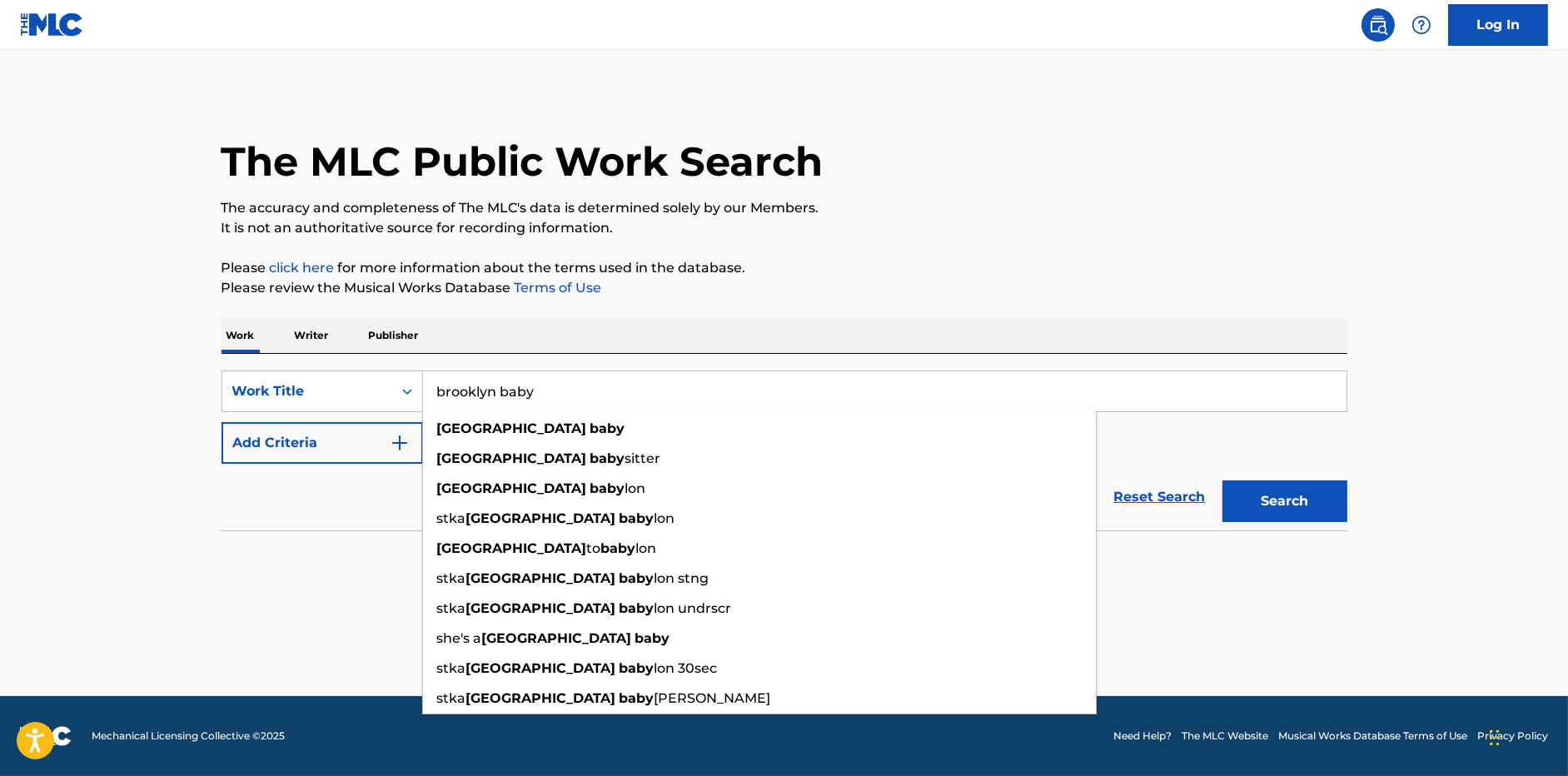
type input "brooklyn baby"
click at [207, 440] on div "The MLC Public Work Search The accuracy and completeness of The MLC's data is d…" at bounding box center [785, 337] width 1166 height 491
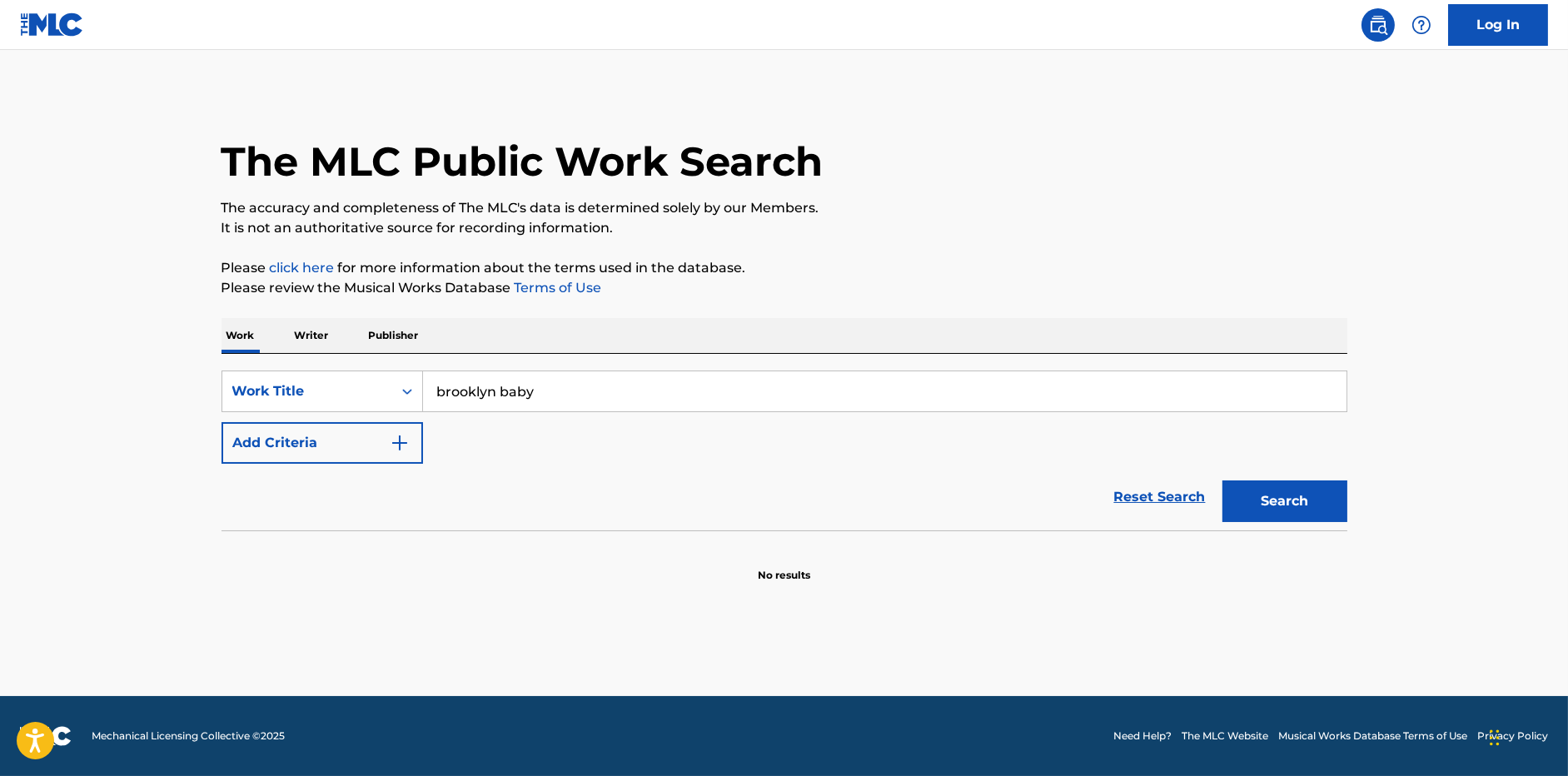
click at [258, 454] on button "Add Criteria" at bounding box center [322, 442] width 202 height 41
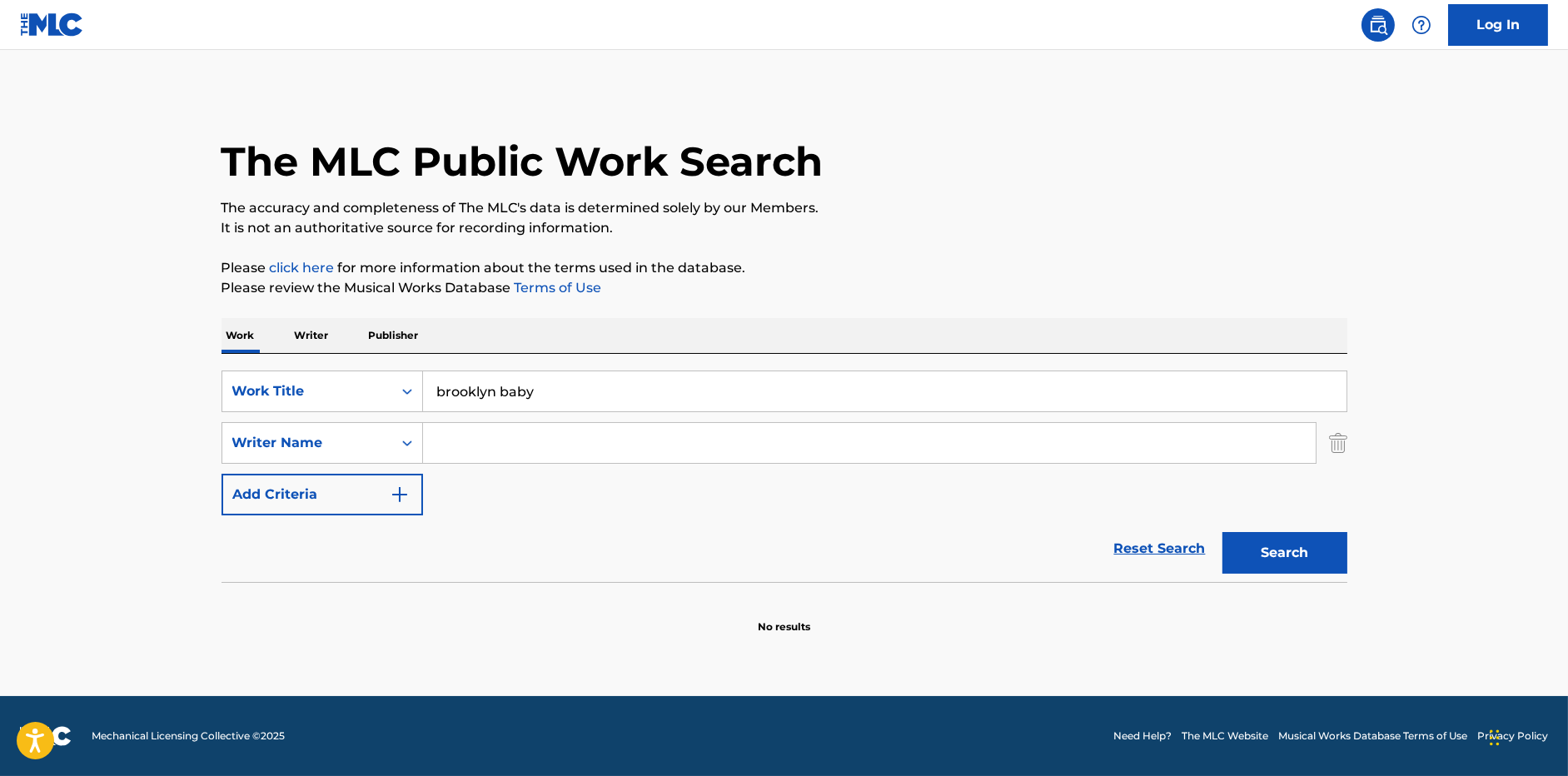
click at [491, 446] on input "Search Form" at bounding box center [870, 443] width 893 height 40
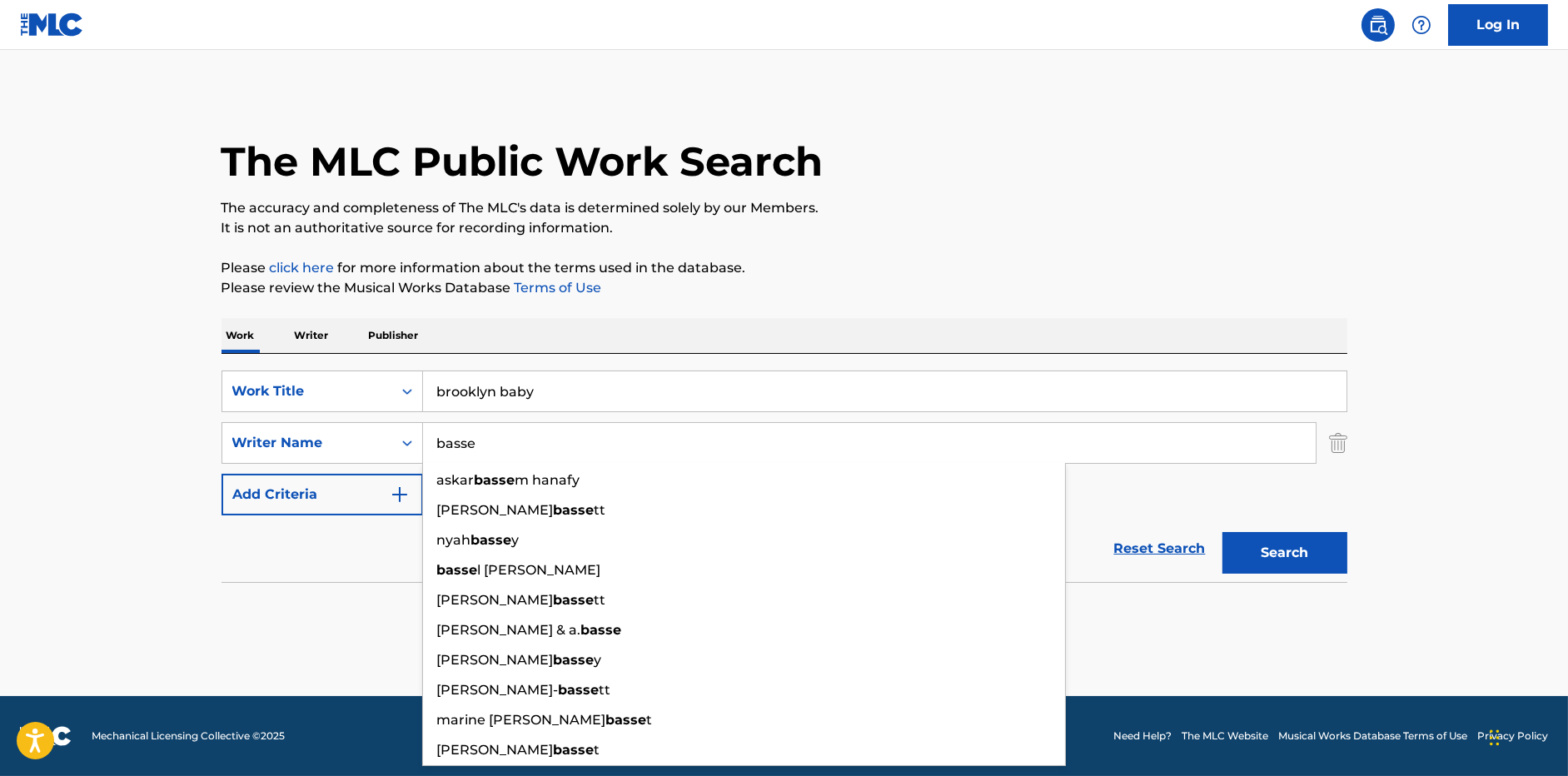
type input "basse"
click at [1223, 532] on button "Search" at bounding box center [1285, 552] width 125 height 41
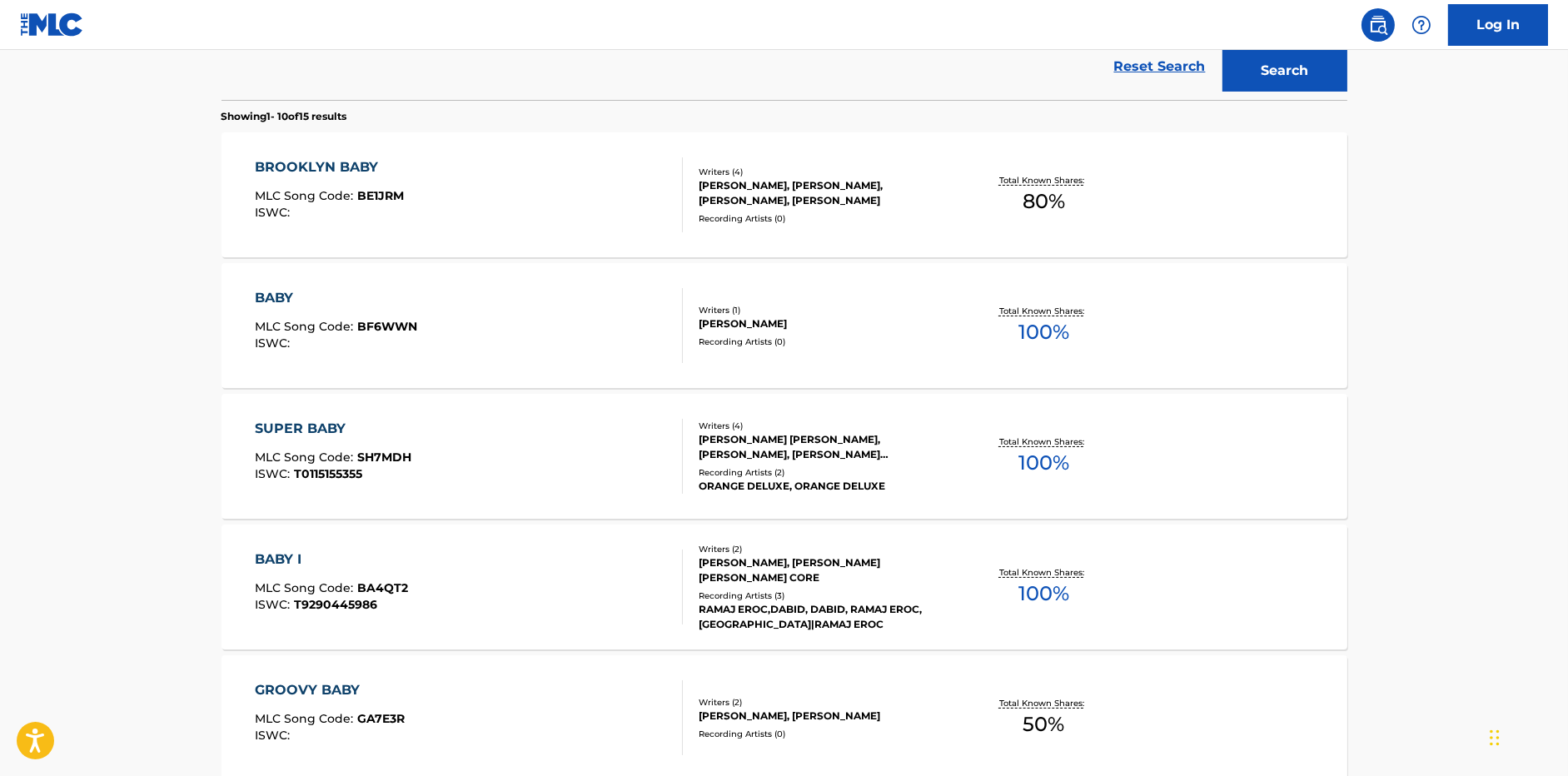
scroll to position [458, 0]
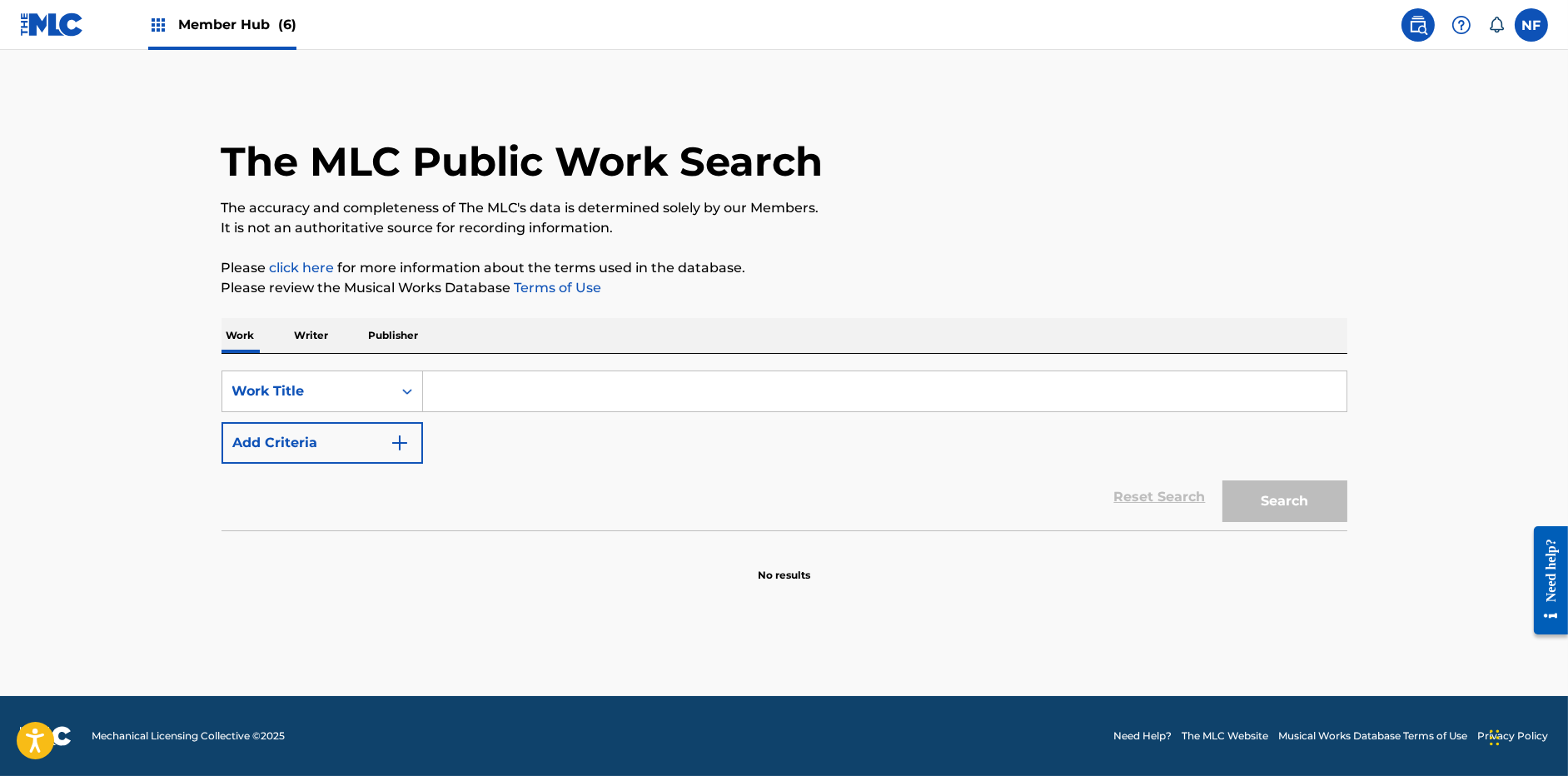
click at [483, 380] on input "Search Form" at bounding box center [885, 391] width 923 height 40
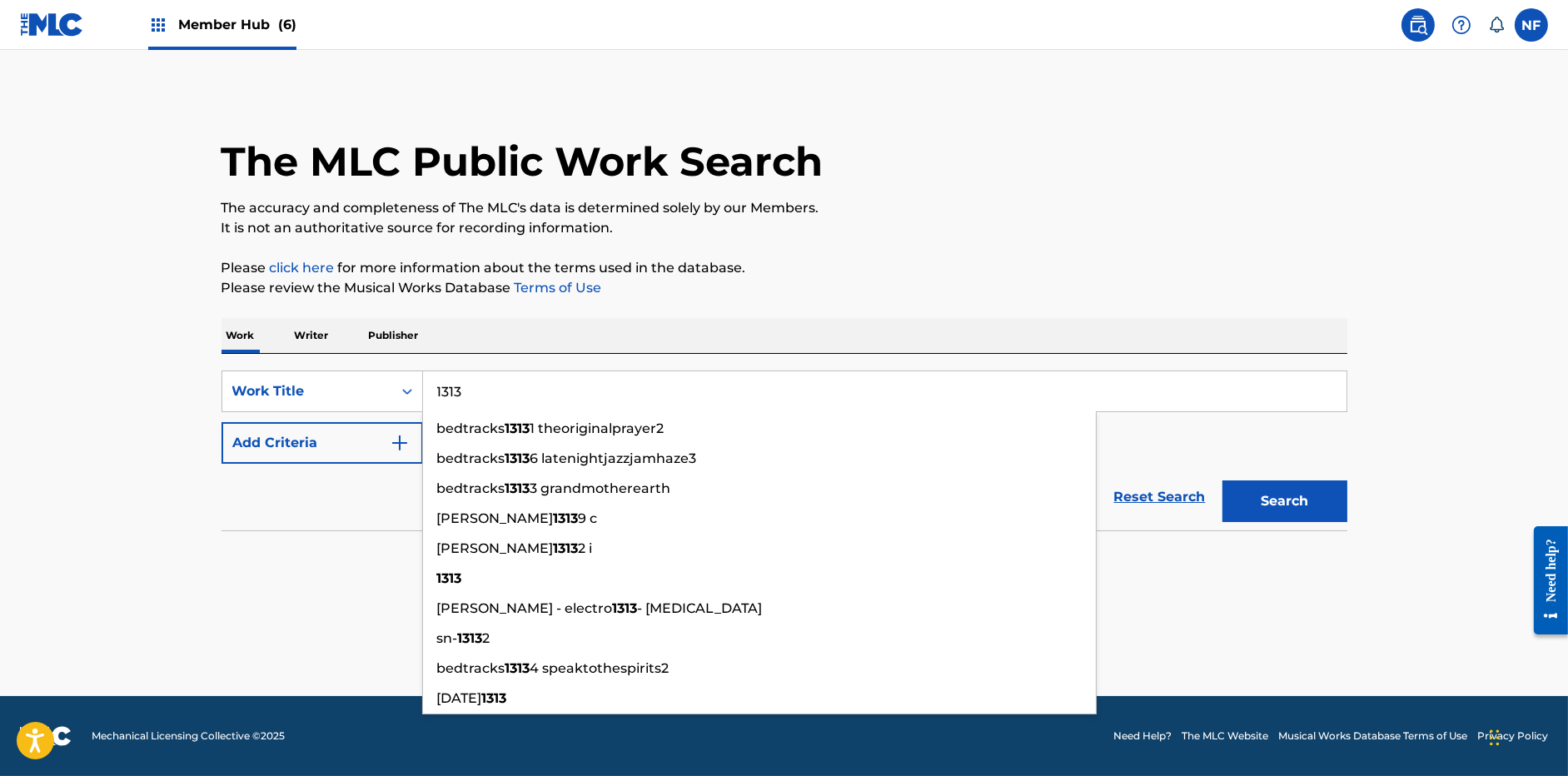
type input "1313"
click at [747, 329] on div "Work Writer Publisher" at bounding box center [784, 336] width 1126 height 35
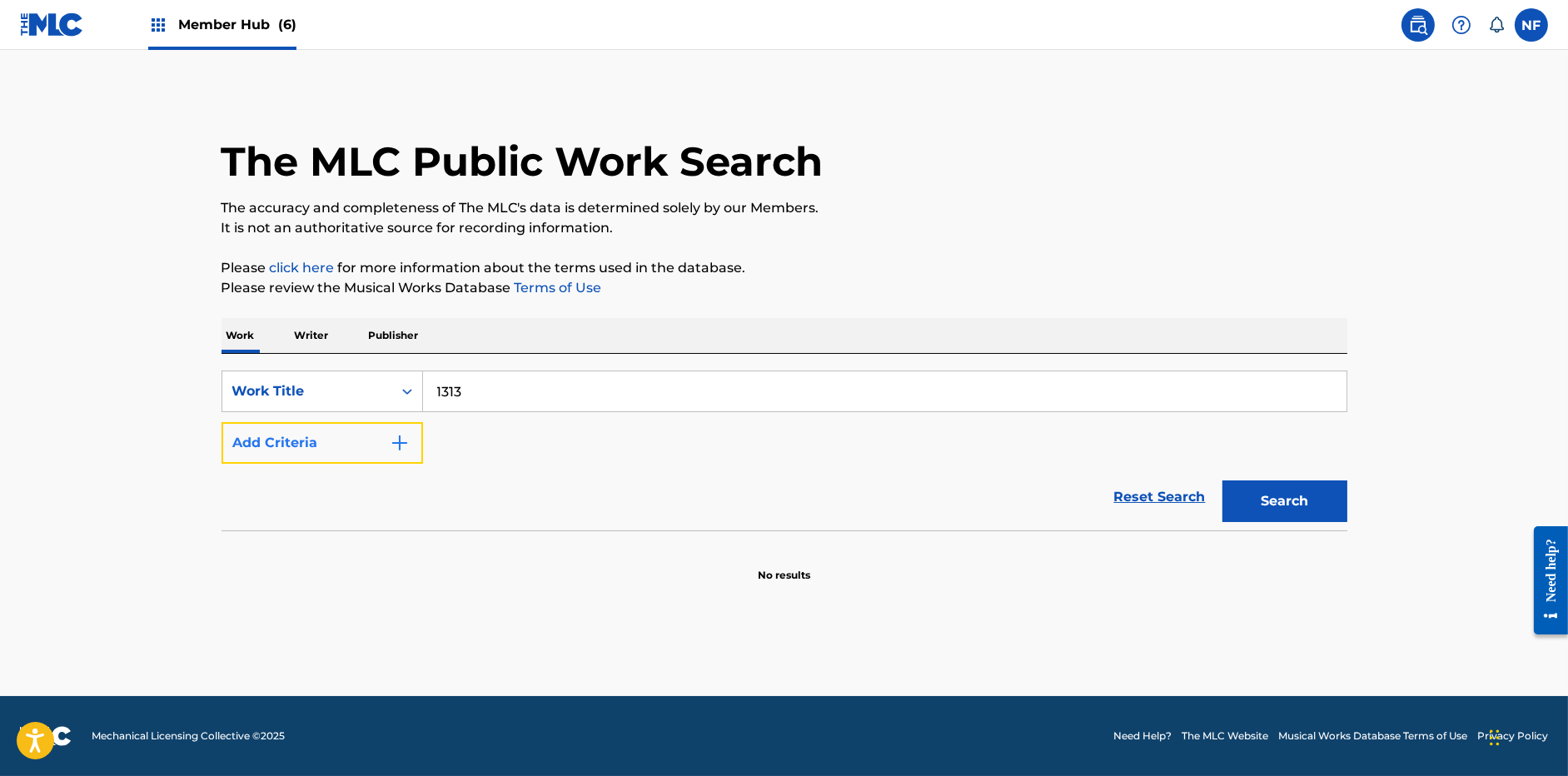
click at [340, 452] on button "Add Criteria" at bounding box center [322, 442] width 202 height 41
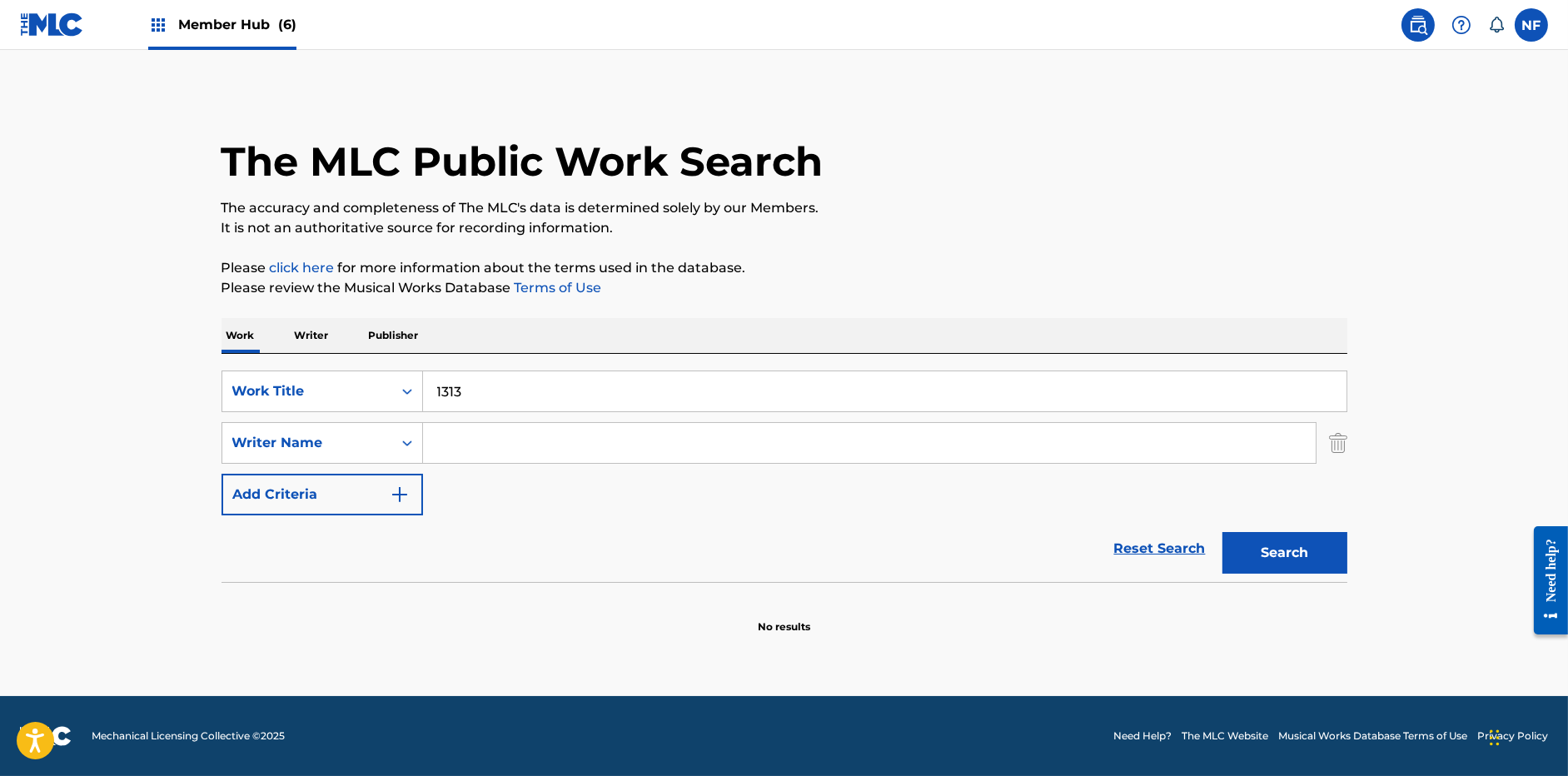
click at [519, 450] on input "Search Form" at bounding box center [870, 443] width 893 height 40
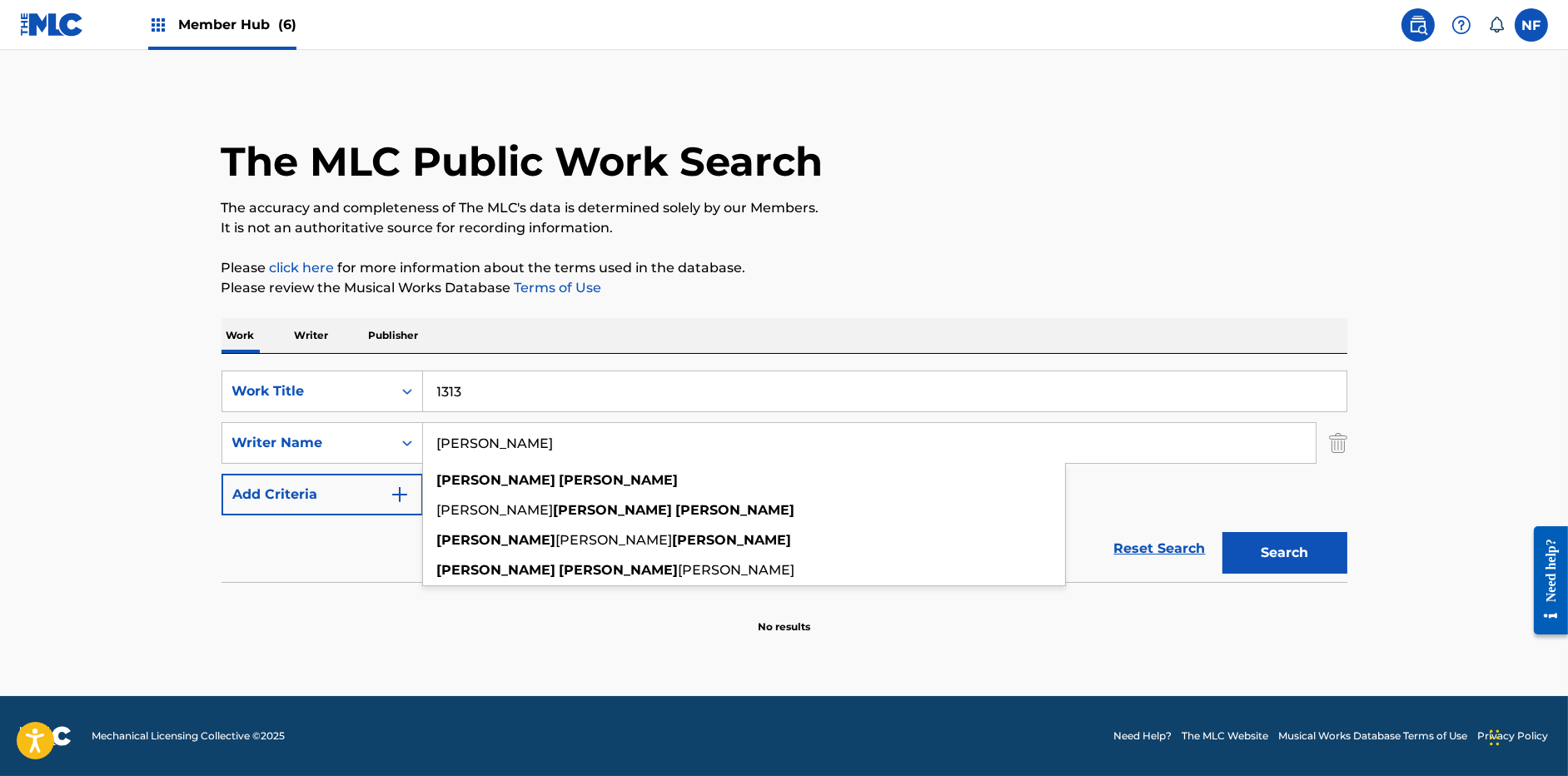
type input "brian eisner"
click at [1223, 532] on button "Search" at bounding box center [1285, 552] width 125 height 41
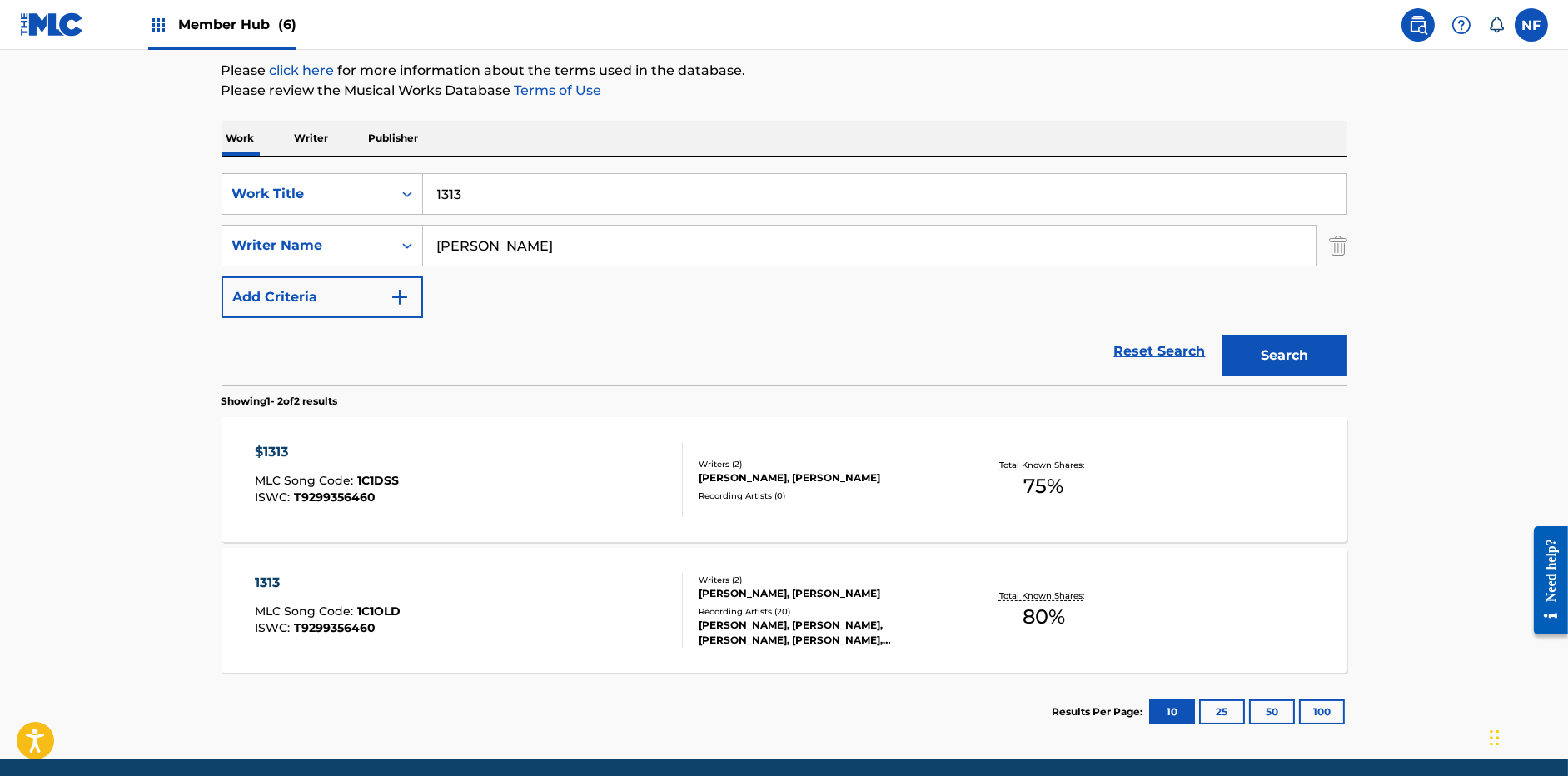
scroll to position [259, 0]
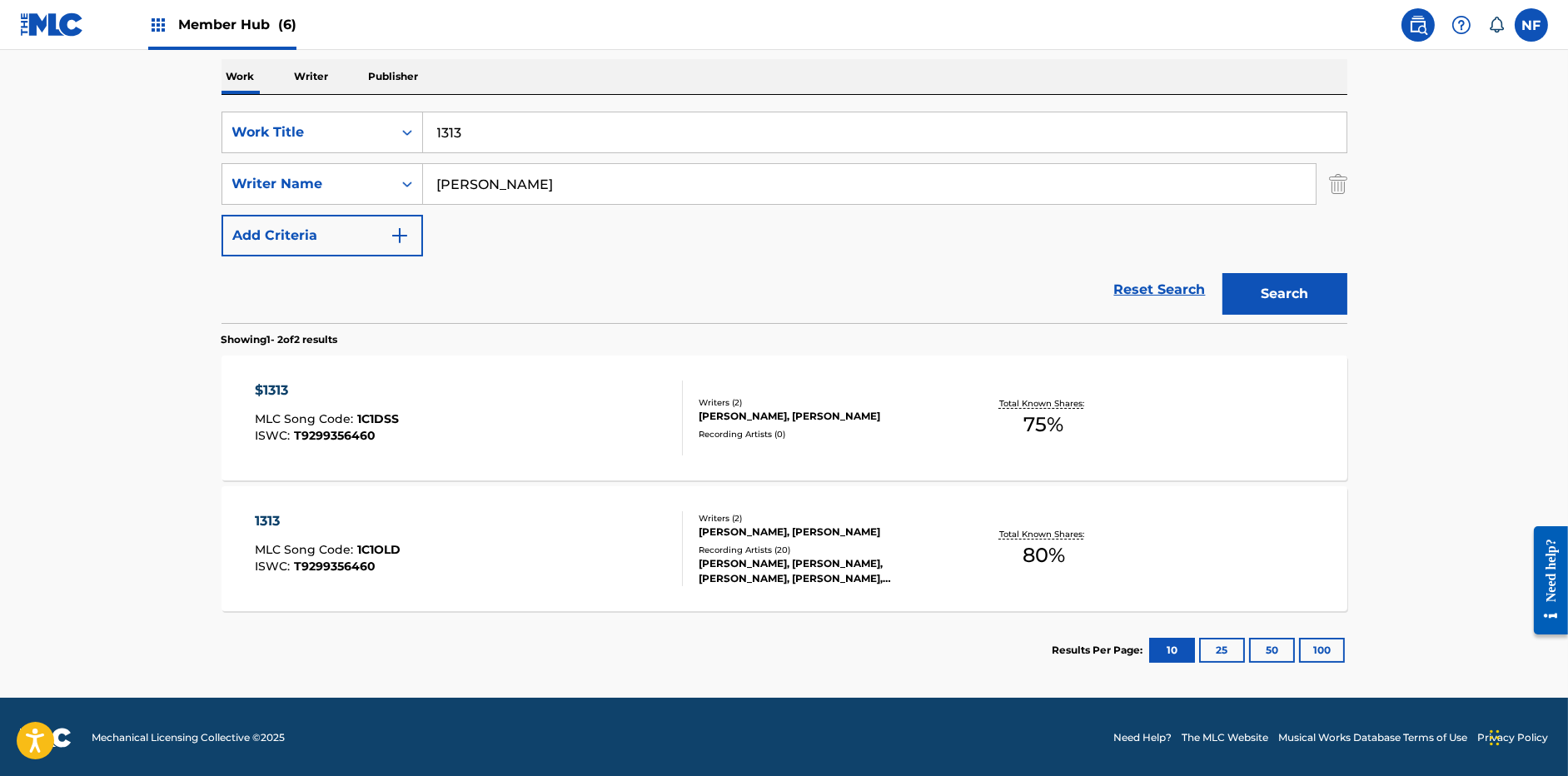
click at [605, 559] on div "1313 MLC Song Code : 1C1OLD ISWC : T9299356460" at bounding box center [468, 549] width 428 height 75
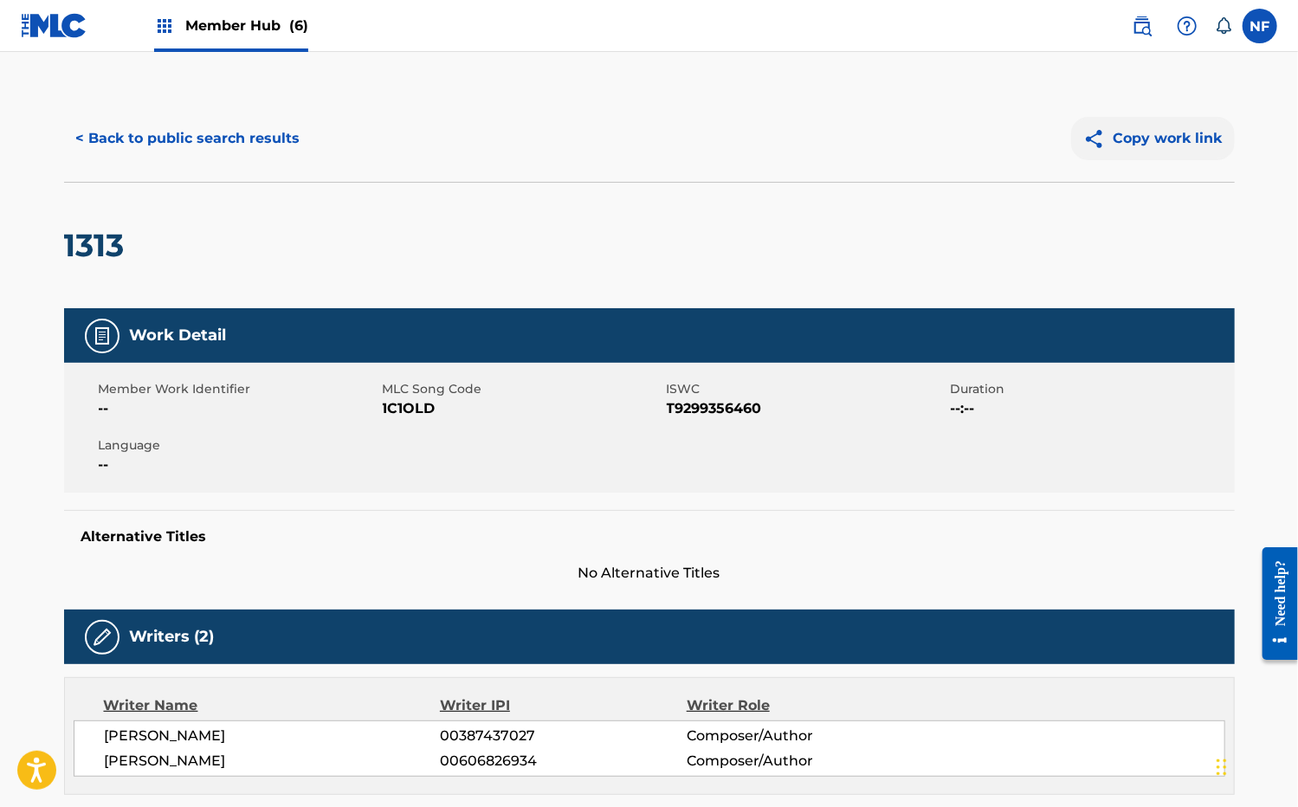
click at [1182, 132] on button "Copy work link" at bounding box center [1153, 138] width 164 height 43
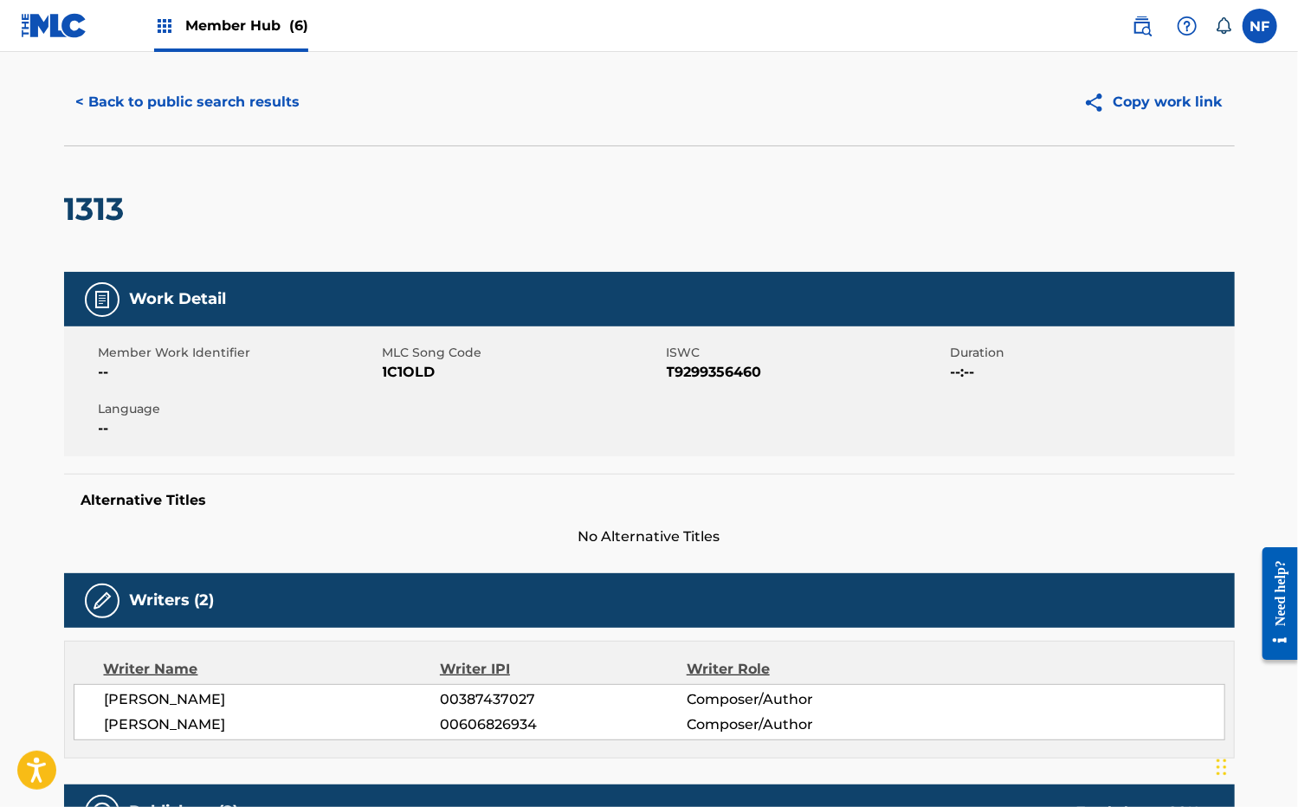
scroll to position [42, 0]
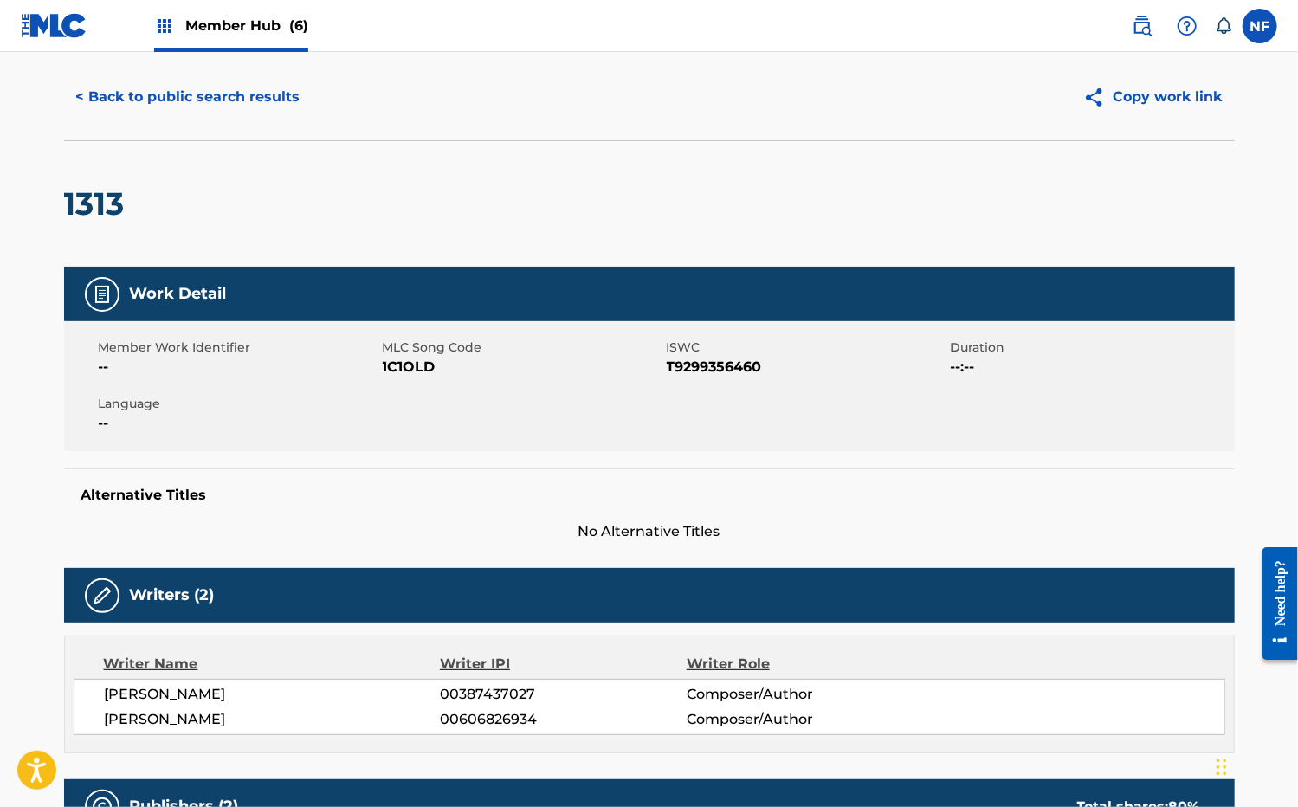
click at [262, 713] on span "[PERSON_NAME]" at bounding box center [273, 719] width 336 height 21
copy div "[PERSON_NAME]"
click at [243, 105] on button "< Back to public search results" at bounding box center [188, 96] width 248 height 43
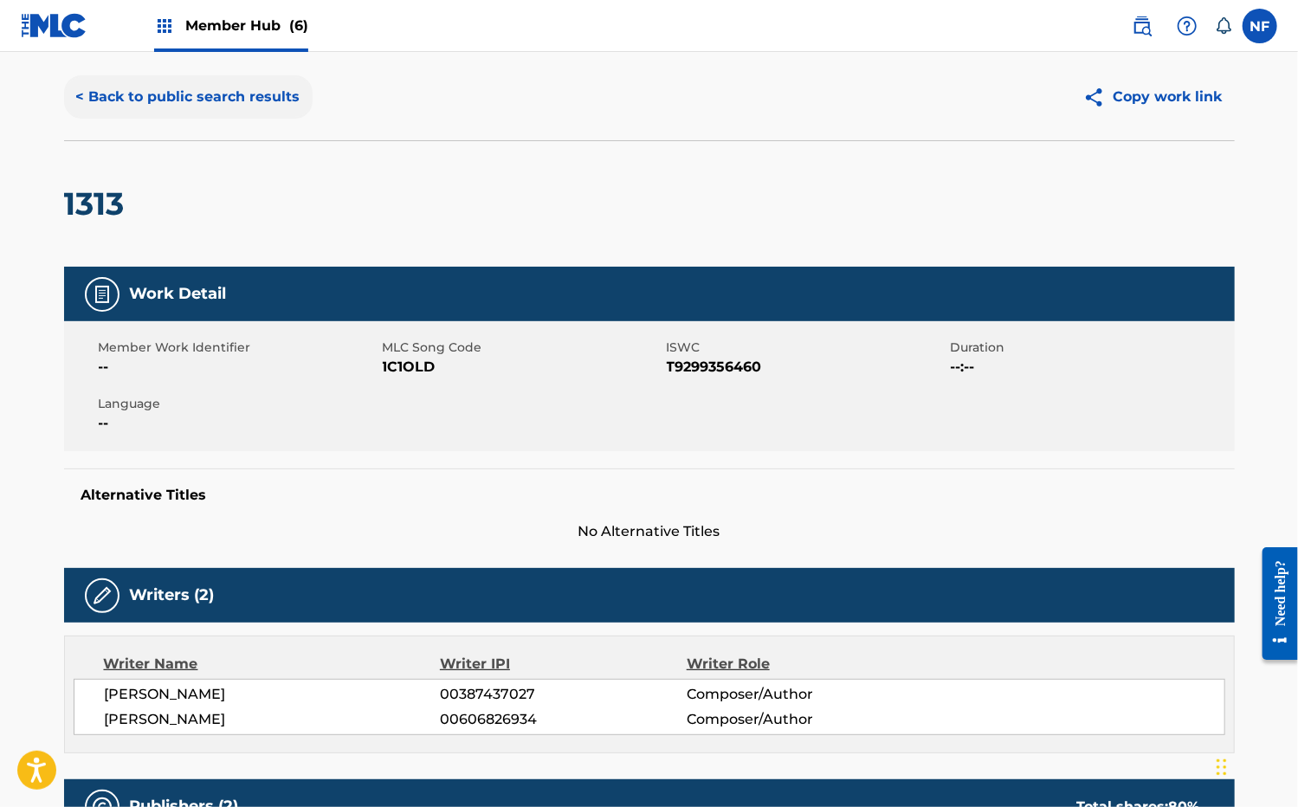
scroll to position [171, 0]
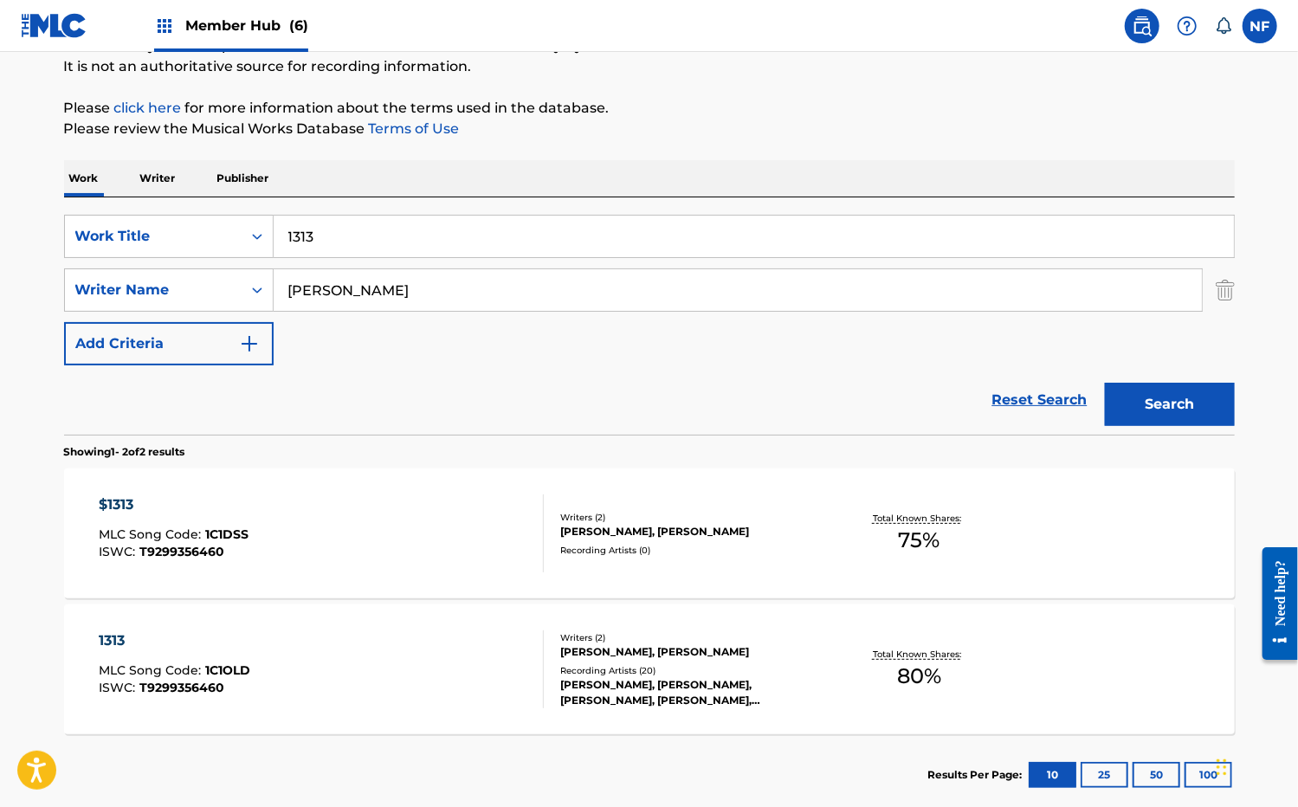
click at [372, 289] on input "brian eisner" at bounding box center [738, 290] width 928 height 42
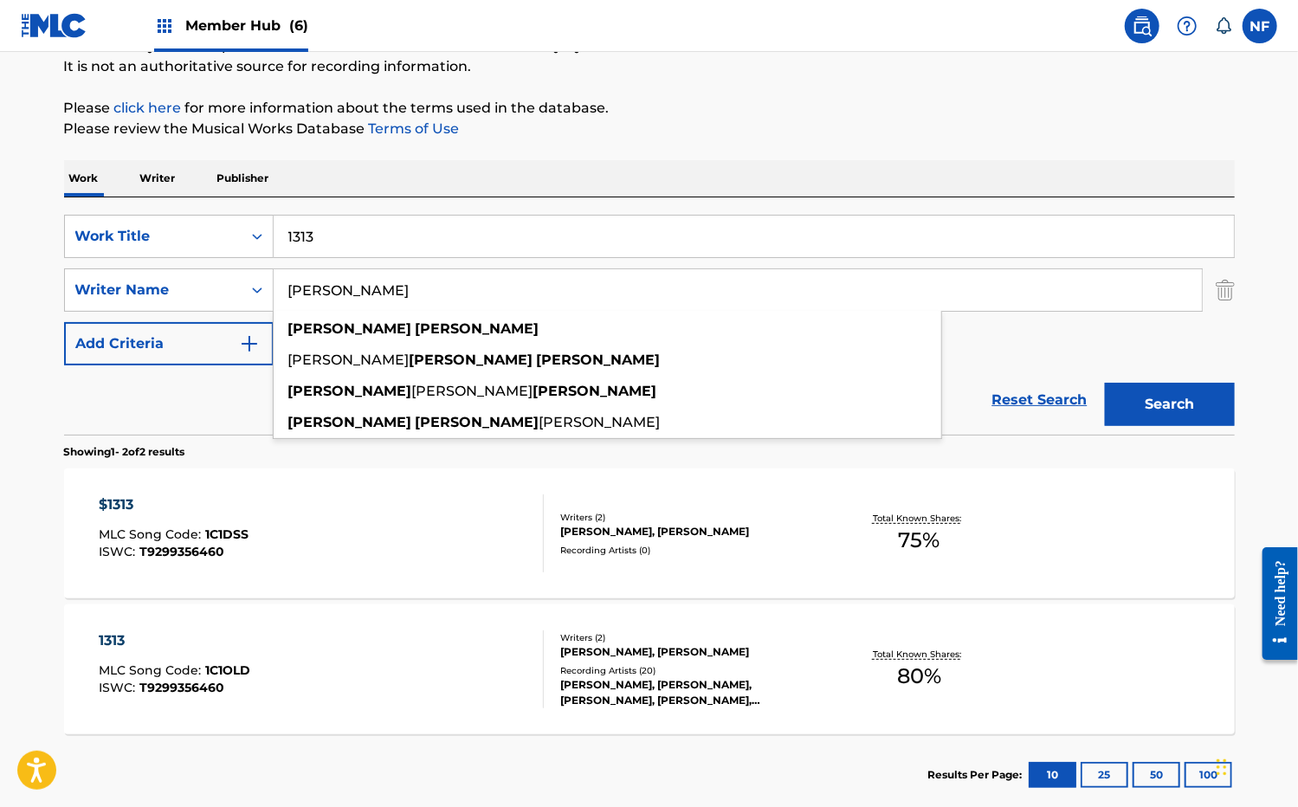
click at [372, 289] on input "brian eisner" at bounding box center [738, 290] width 928 height 42
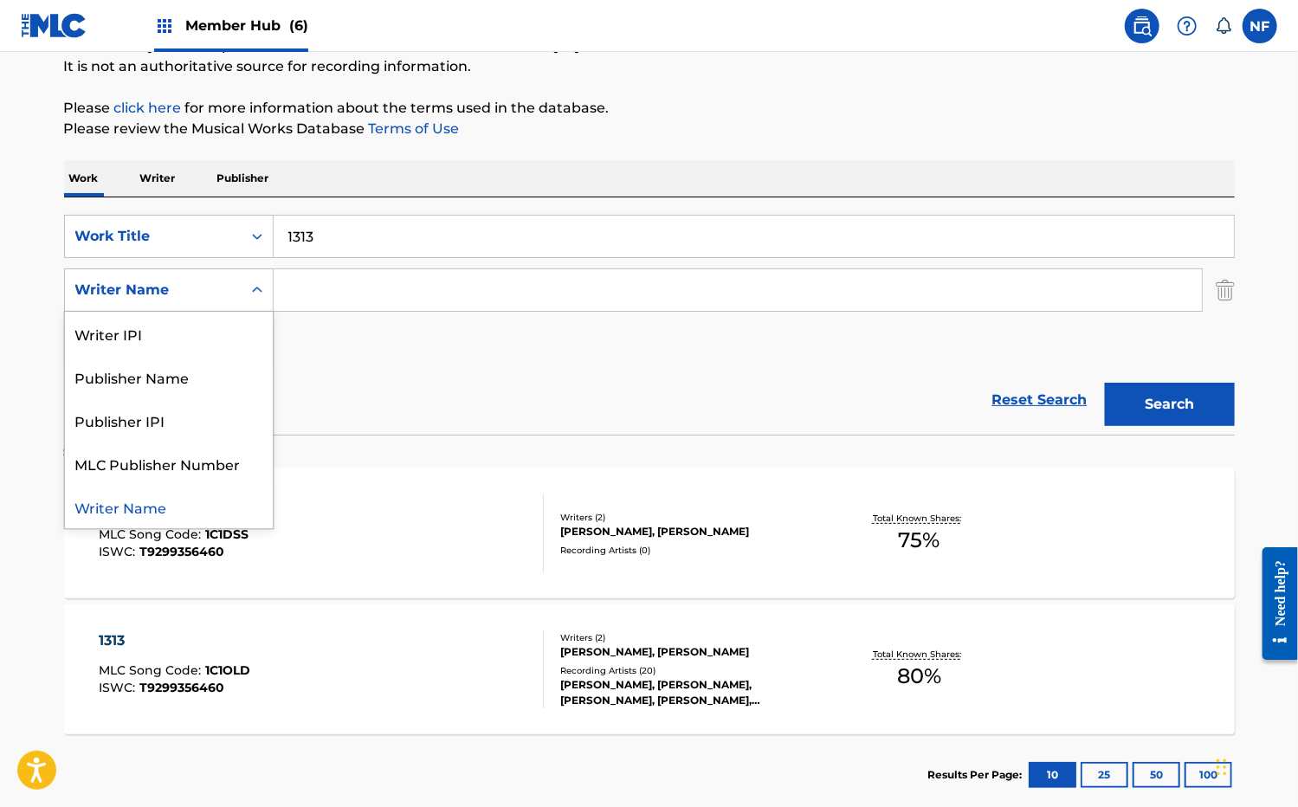
click at [235, 287] on div "Writer Name" at bounding box center [153, 290] width 177 height 33
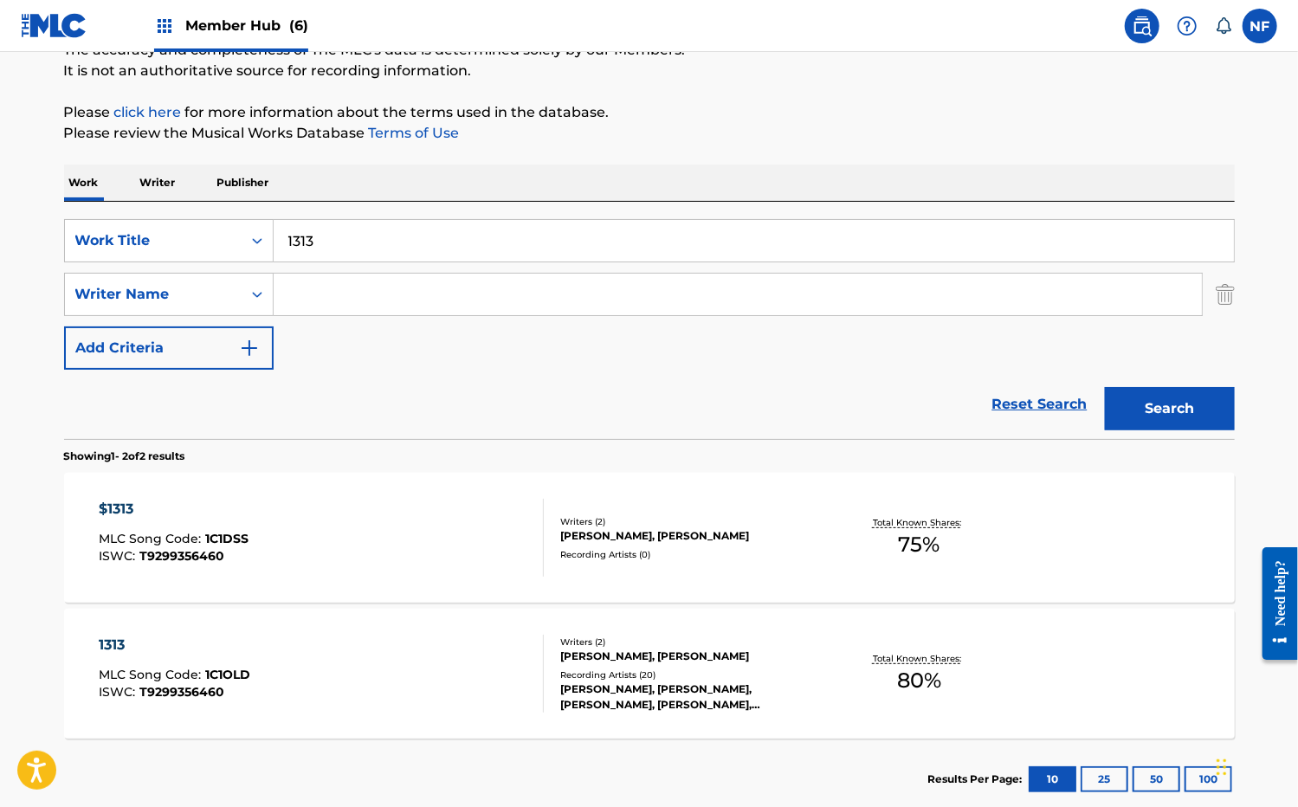
click at [488, 343] on div "SearchWithCriteriaf1435fe6-0ccb-460f-a7fa-de97ce36db58 Work Title 1313 SearchWi…" at bounding box center [649, 294] width 1171 height 151
click at [1224, 290] on img "Search Form" at bounding box center [1225, 294] width 19 height 43
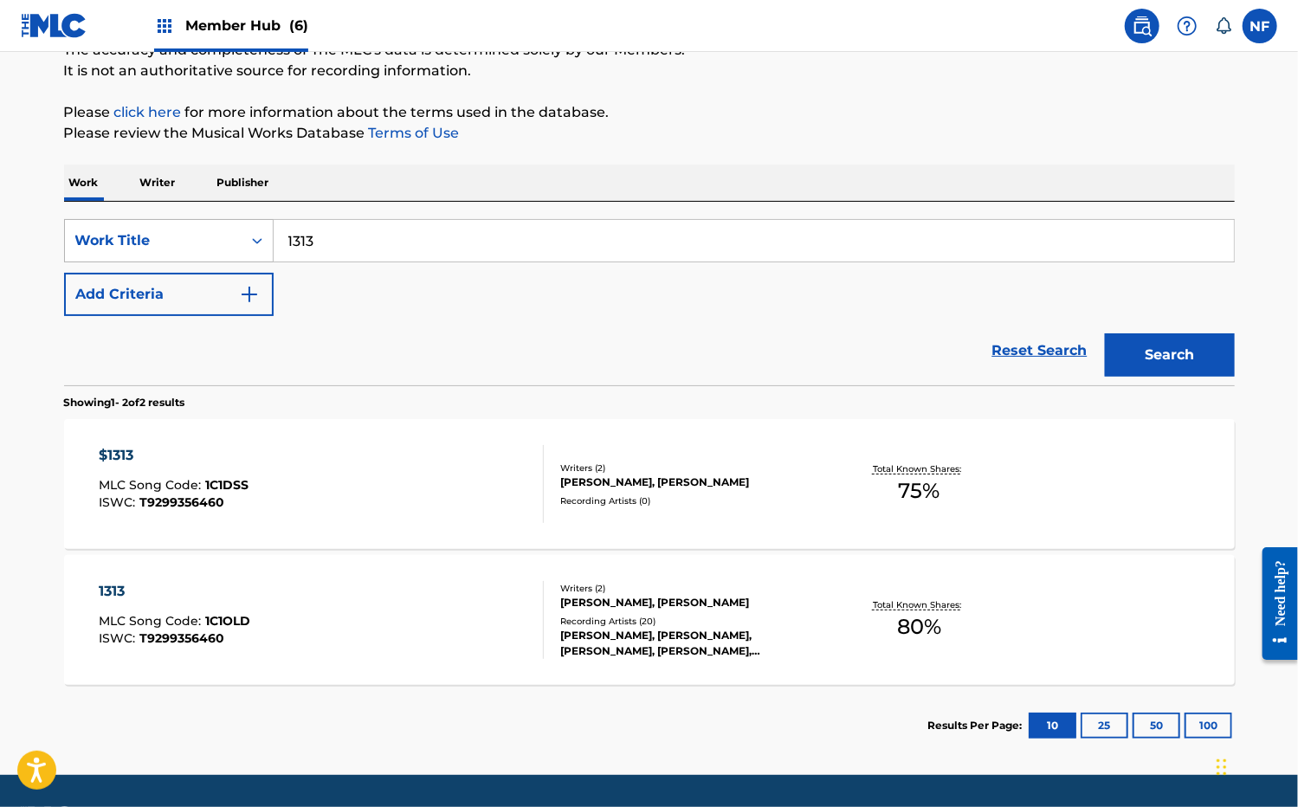
click at [171, 233] on div "Work Title" at bounding box center [153, 240] width 156 height 21
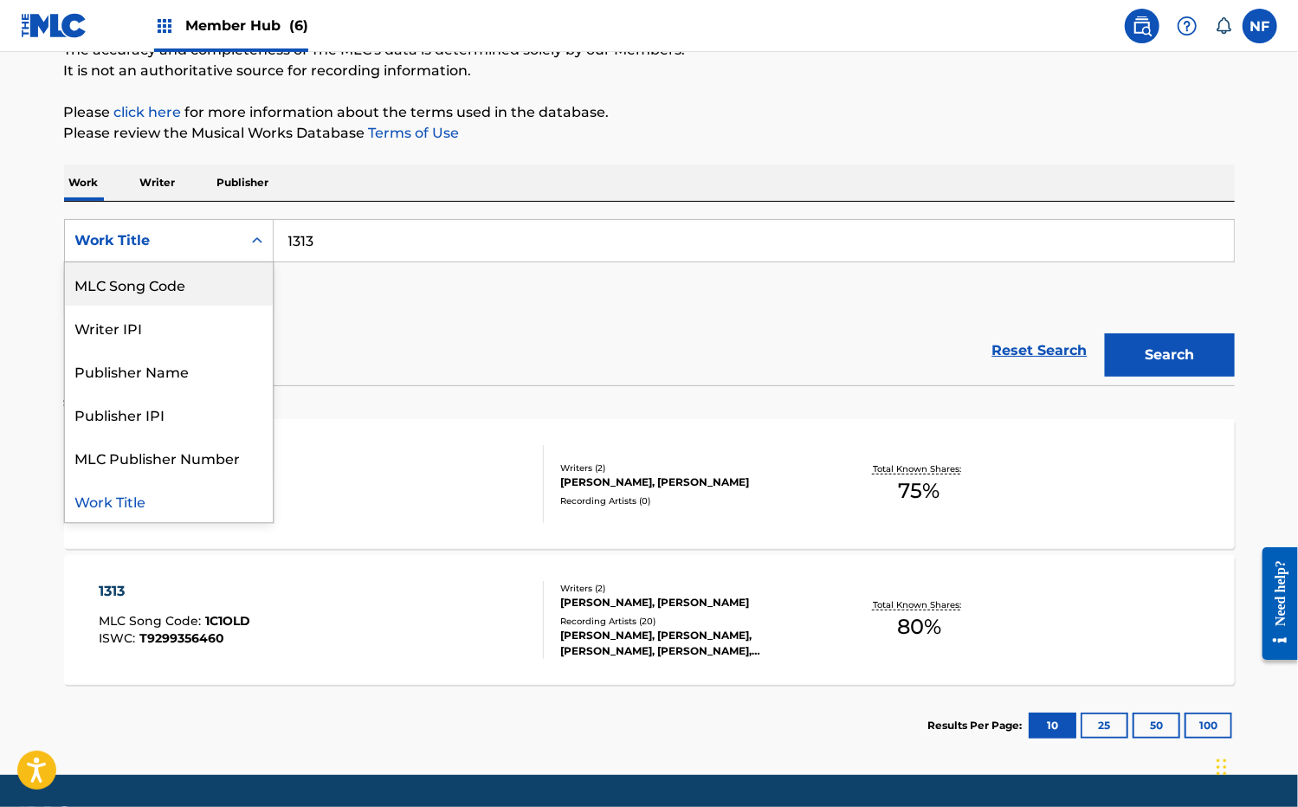
scroll to position [0, 0]
click at [161, 282] on div "Writer Name" at bounding box center [169, 283] width 208 height 43
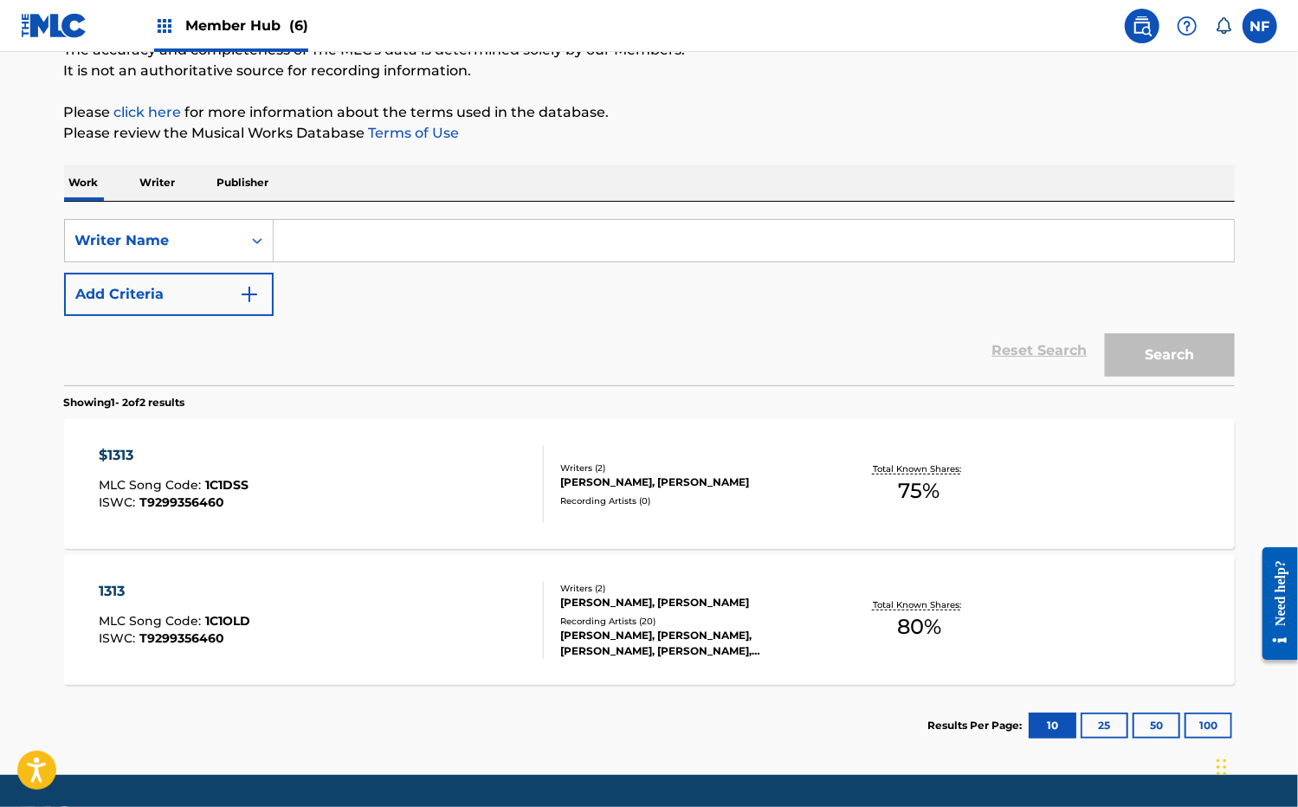
click at [358, 230] on input "Search Form" at bounding box center [754, 241] width 960 height 42
paste input "[PERSON_NAME]"
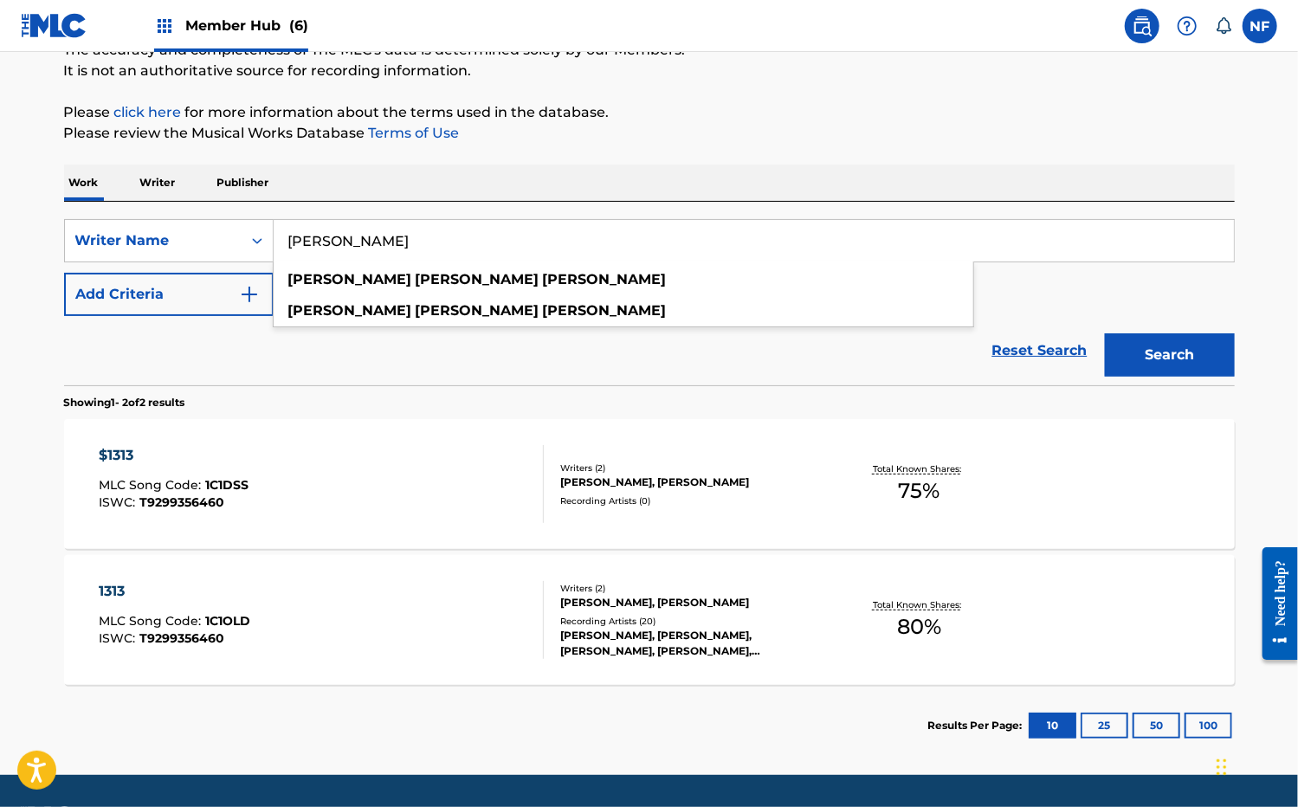
type input "[PERSON_NAME]"
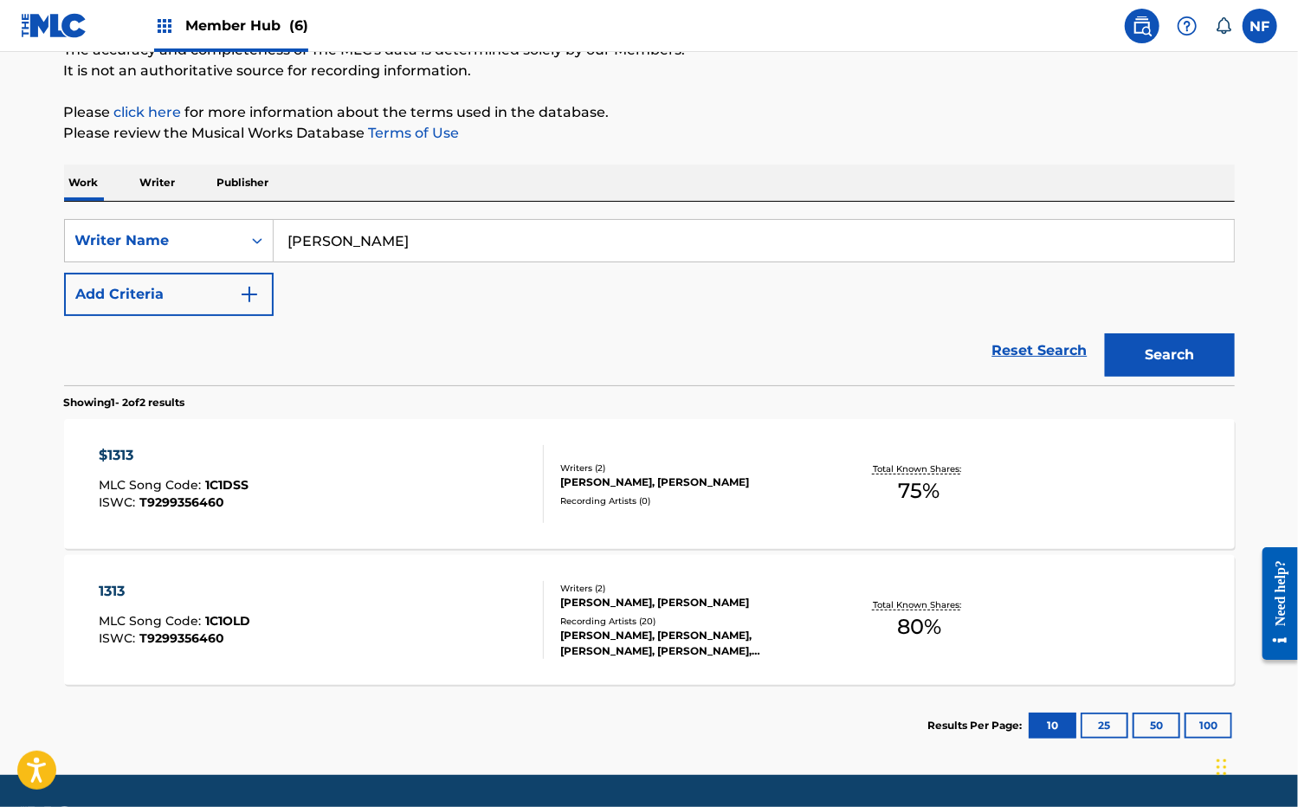
click at [1176, 311] on div "SearchWithCriteria8cd9e902-dffe-4314-9379-1634204d15a2 Writer Name BRIAN JOSEPH…" at bounding box center [649, 267] width 1171 height 97
click at [1188, 354] on button "Search" at bounding box center [1170, 354] width 130 height 43
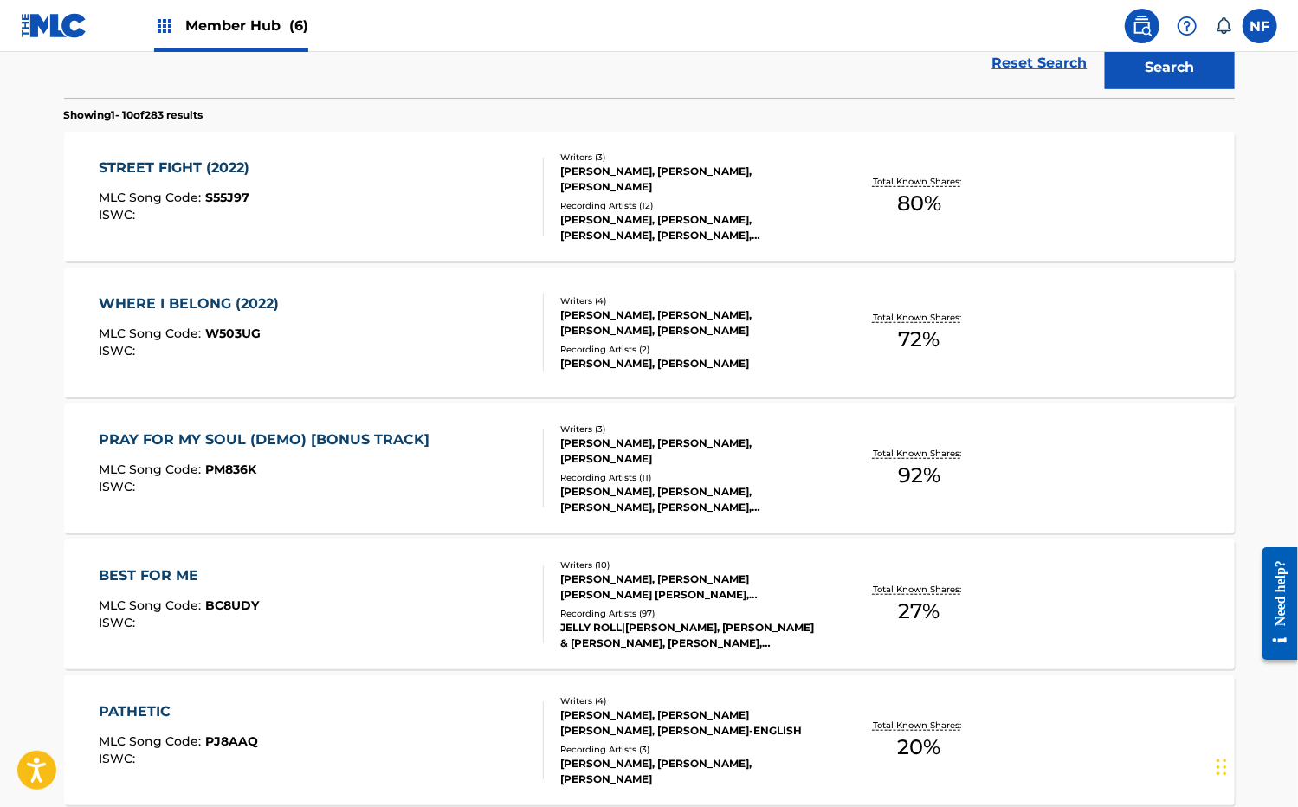
scroll to position [342, 0]
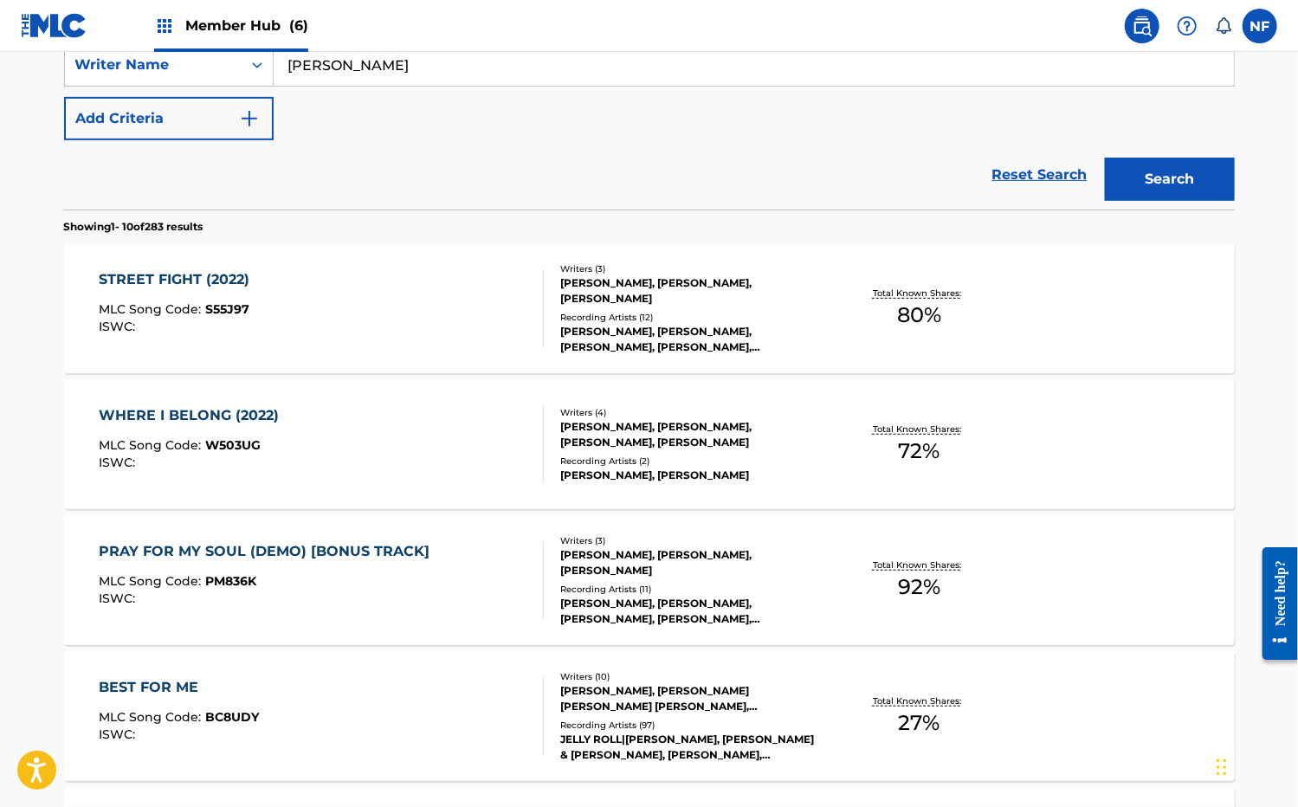
click at [531, 468] on div at bounding box center [536, 444] width 14 height 78
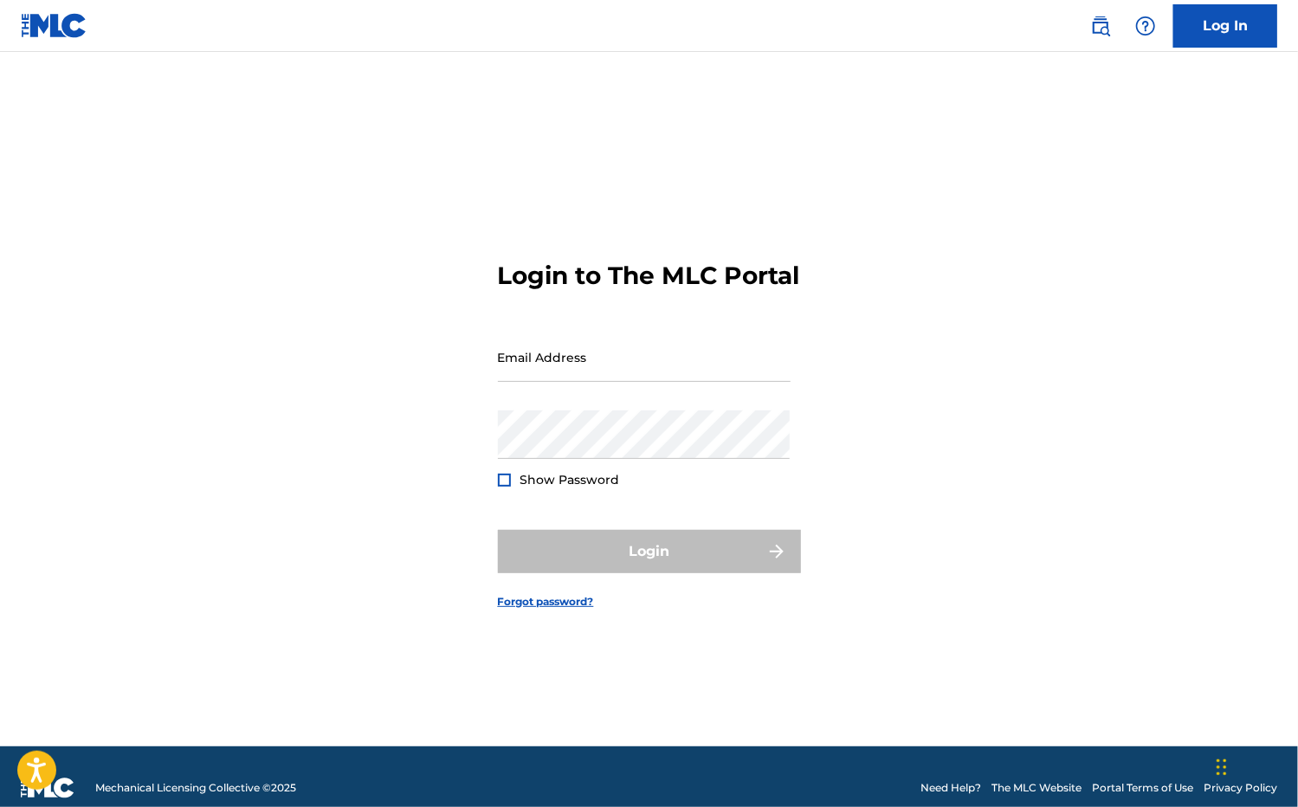
type input "jamie@hartandsongs.com"
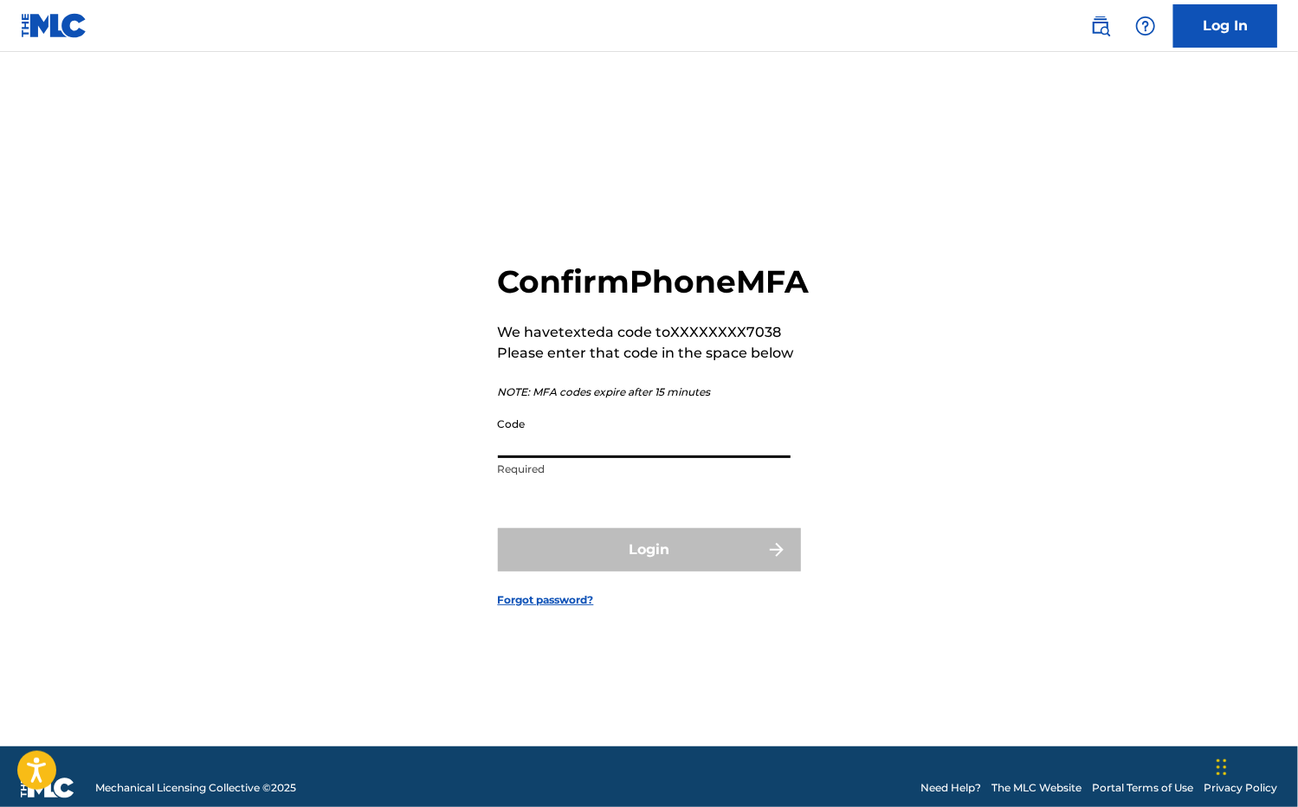
click at [684, 458] on input "Code" at bounding box center [644, 433] width 293 height 49
paste input "263485"
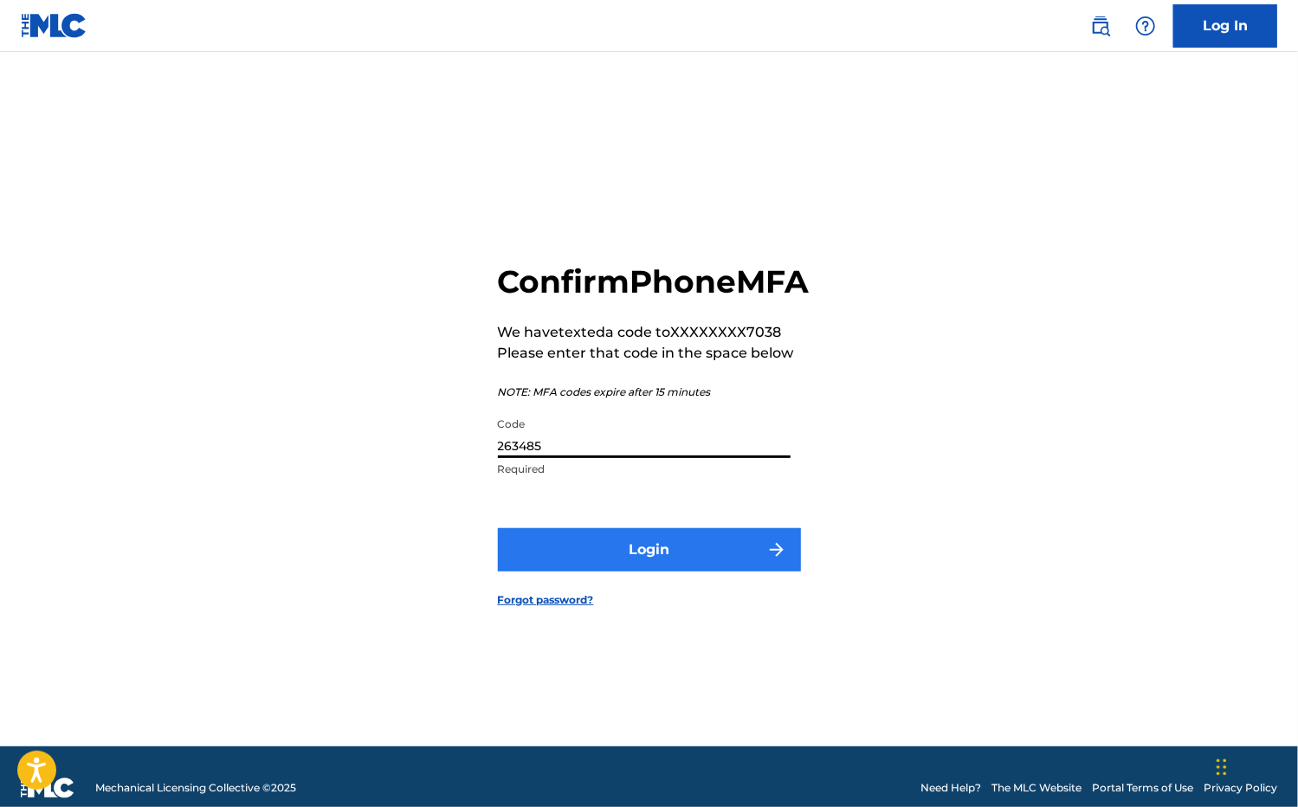
type input "263485"
click at [633, 558] on button "Login" at bounding box center [649, 549] width 303 height 43
